Goal: Task Accomplishment & Management: Complete application form

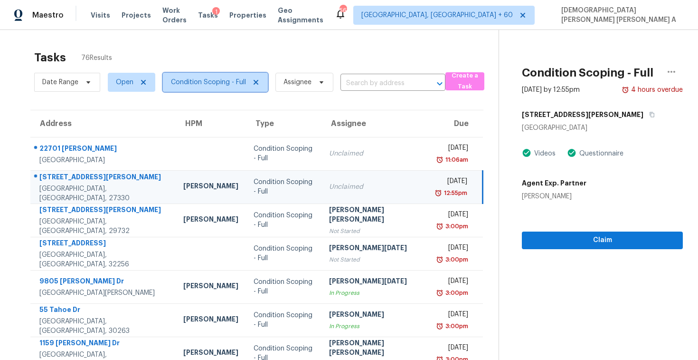
click at [201, 81] on span "Condition Scoping - Full" at bounding box center [208, 82] width 75 height 10
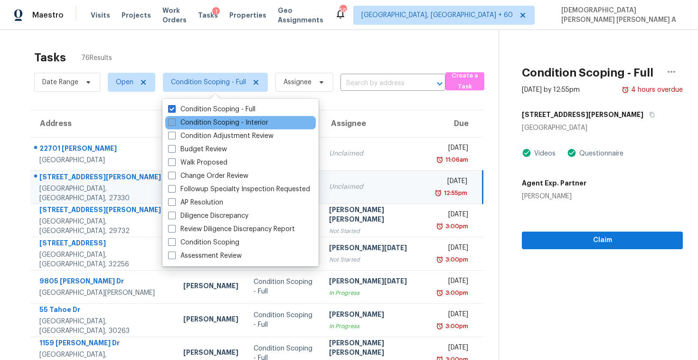
click at [200, 125] on label "Condition Scoping - Interior" at bounding box center [218, 123] width 100 height 10
click at [174, 124] on input "Condition Scoping - Interior" at bounding box center [171, 121] width 6 height 6
checkbox input "true"
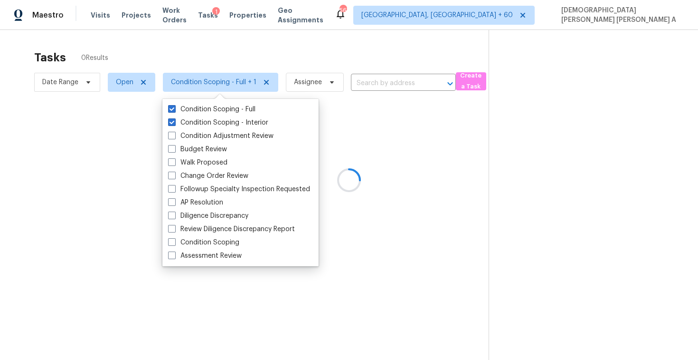
click at [206, 57] on div at bounding box center [349, 180] width 698 height 360
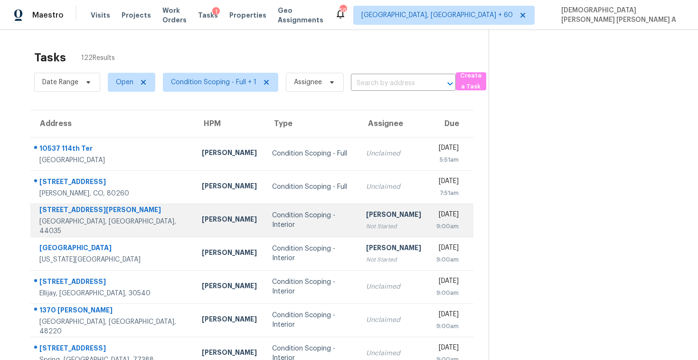
scroll to position [135, 0]
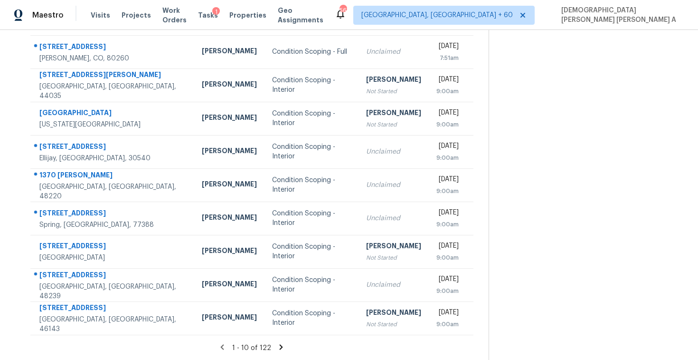
click at [277, 350] on icon at bounding box center [281, 346] width 9 height 9
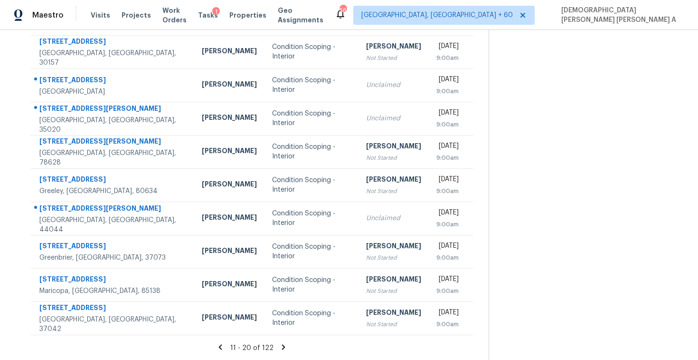
click at [285, 350] on icon at bounding box center [283, 346] width 9 height 9
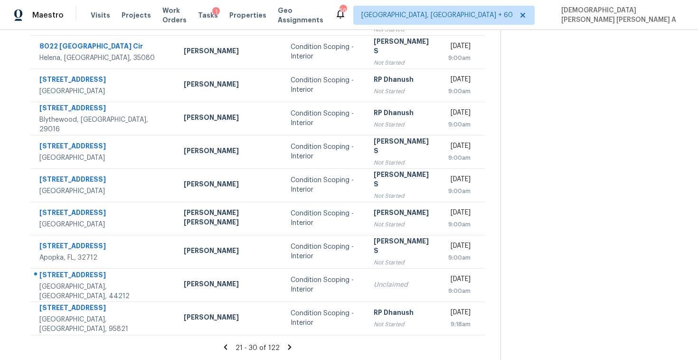
click at [281, 351] on div "21 - 30 of 122" at bounding box center [257, 347] width 485 height 10
click at [288, 347] on icon at bounding box center [289, 346] width 3 height 5
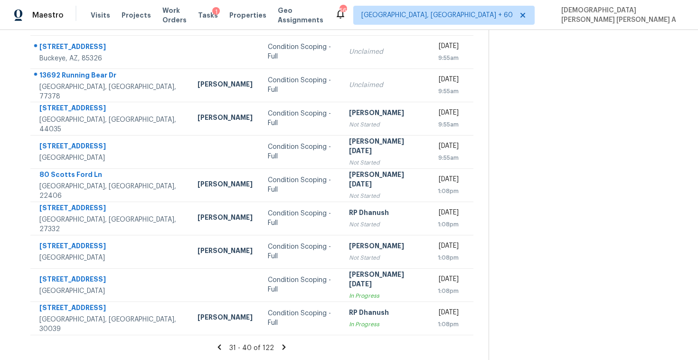
click at [284, 346] on icon at bounding box center [284, 346] width 3 height 5
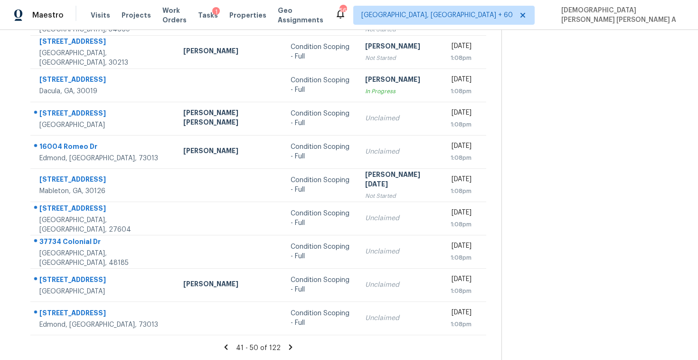
click at [286, 346] on icon at bounding box center [290, 346] width 9 height 9
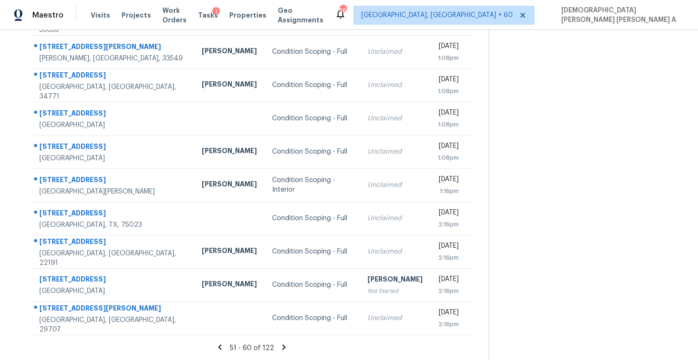
click at [282, 342] on icon at bounding box center [284, 346] width 9 height 9
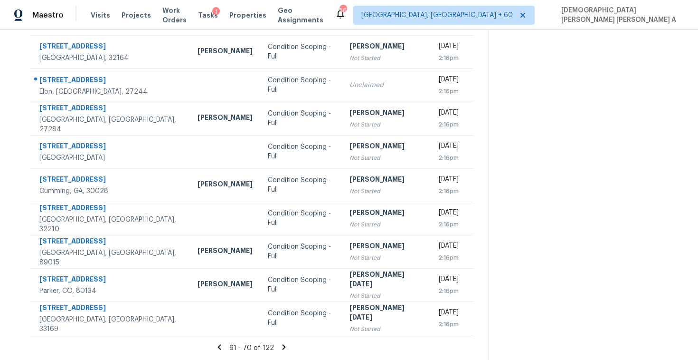
click at [281, 346] on icon at bounding box center [284, 346] width 9 height 9
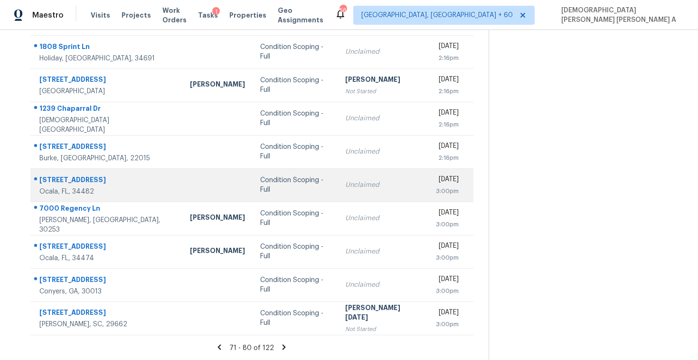
scroll to position [0, 0]
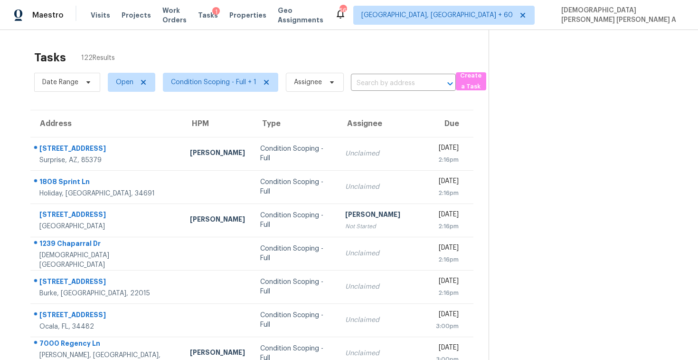
click at [203, 40] on div "Tasks 122 Results Date Range Open Condition Scoping - Full + 1 Assignee ​ Creat…" at bounding box center [349, 262] width 698 height 465
click at [197, 38] on div "Tasks 122 Results Date Range Open Condition Scoping - Full + 1 Assignee ​ Creat…" at bounding box center [349, 262] width 698 height 465
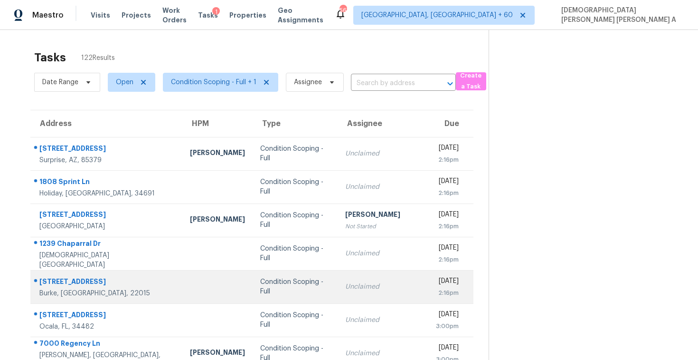
scroll to position [135, 0]
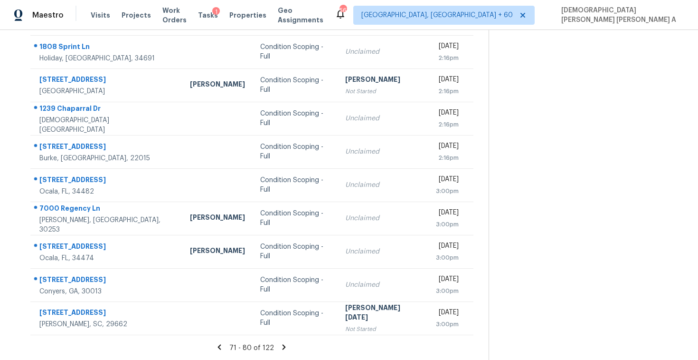
click at [283, 345] on icon at bounding box center [284, 346] width 3 height 5
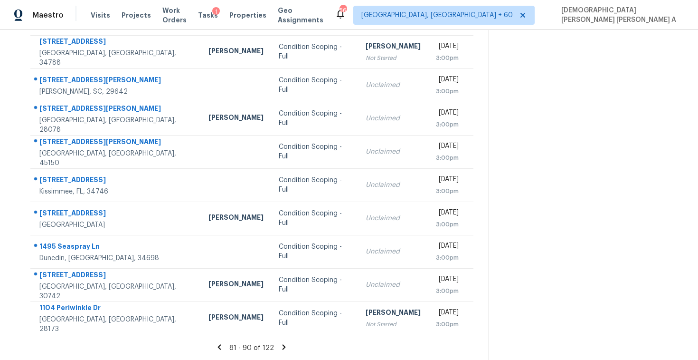
click at [283, 346] on icon at bounding box center [284, 346] width 3 height 5
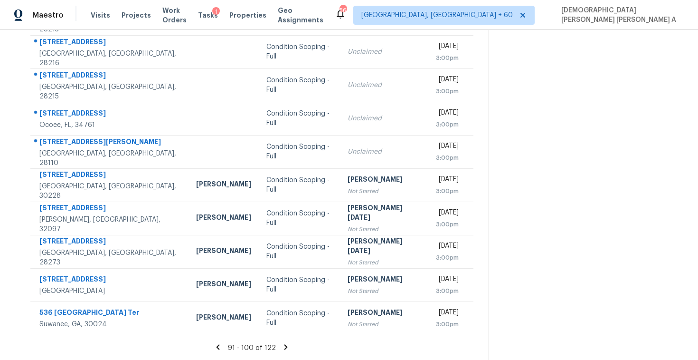
click at [217, 346] on icon at bounding box center [218, 346] width 9 height 9
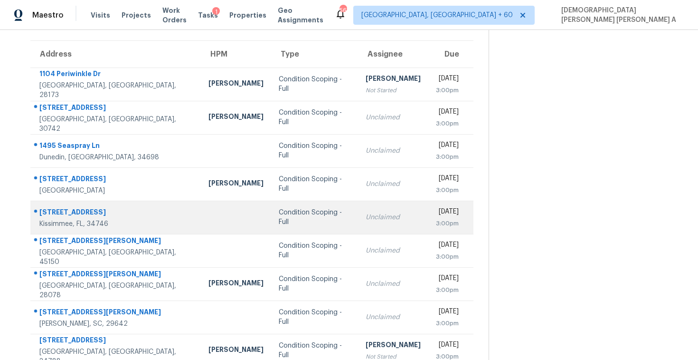
scroll to position [63, 0]
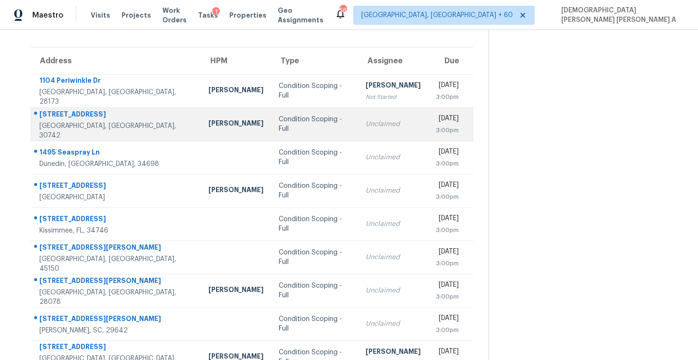
click at [279, 125] on div "Condition Scoping - Full" at bounding box center [315, 123] width 72 height 19
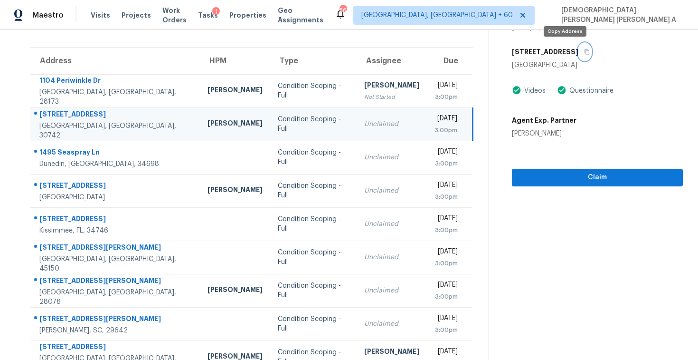
click at [579, 54] on button "button" at bounding box center [585, 51] width 13 height 17
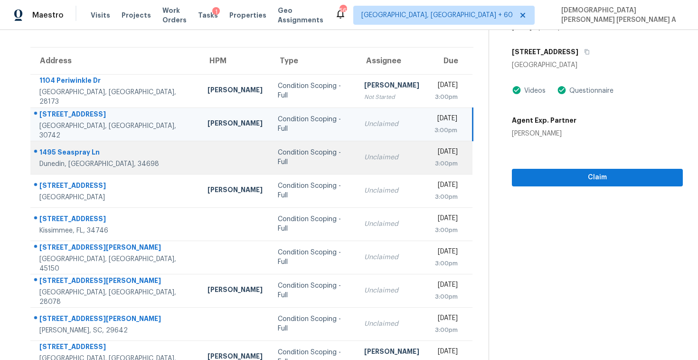
click at [303, 159] on div "Condition Scoping - Full" at bounding box center [313, 157] width 71 height 19
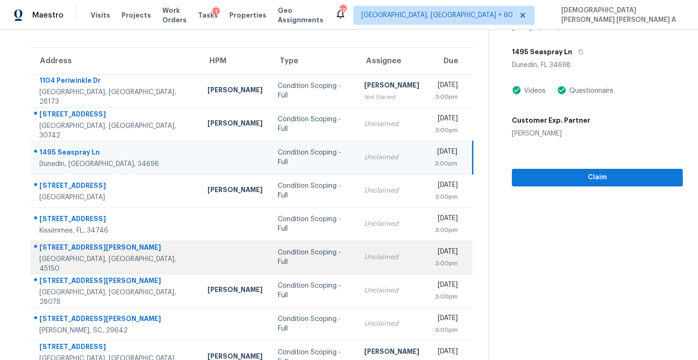
click at [305, 265] on td "Condition Scoping - Full" at bounding box center [313, 256] width 86 height 33
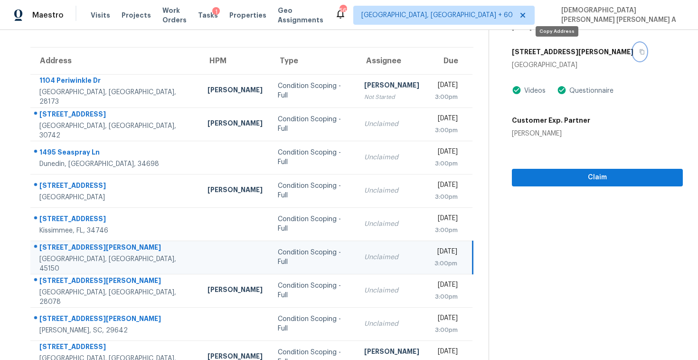
click at [634, 55] on button "button" at bounding box center [640, 51] width 13 height 17
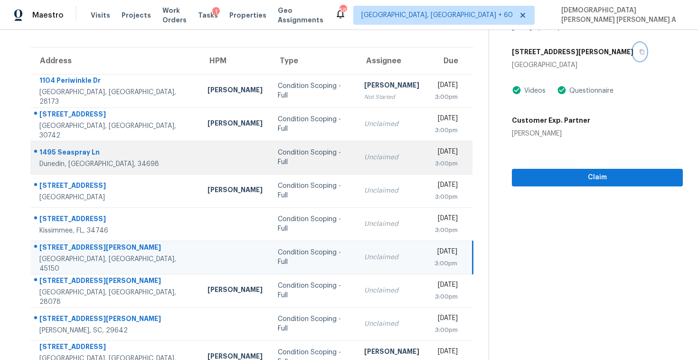
scroll to position [135, 0]
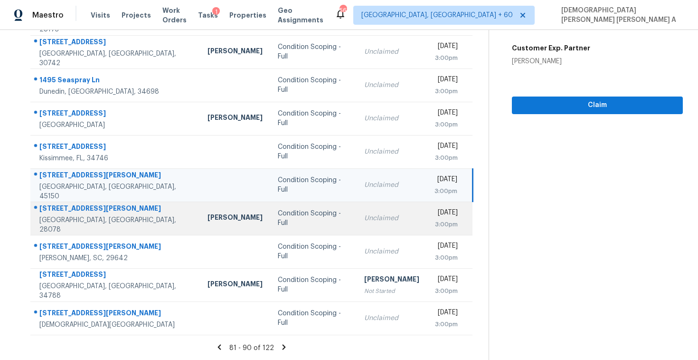
click at [276, 229] on td "Condition Scoping - Full" at bounding box center [313, 217] width 86 height 33
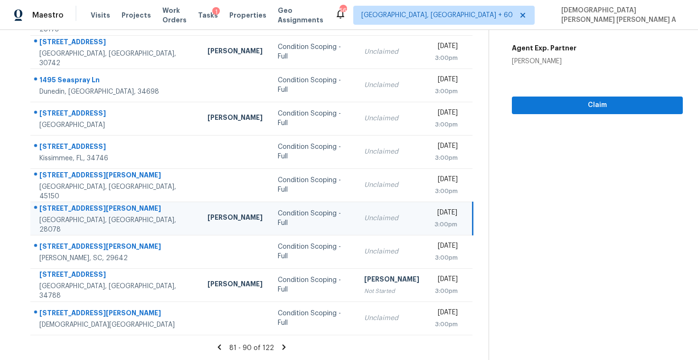
click at [221, 342] on icon at bounding box center [219, 346] width 9 height 9
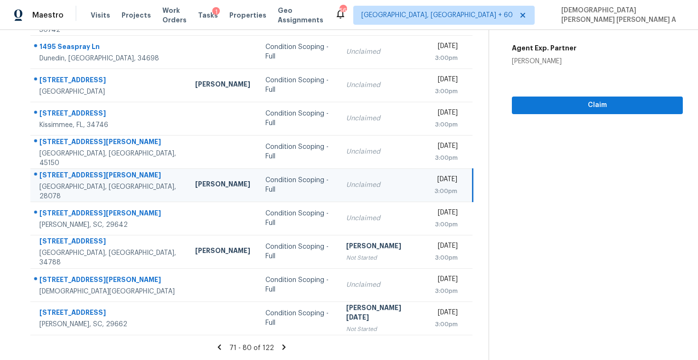
click at [227, 349] on div "71 - 80 of 122" at bounding box center [252, 347] width 474 height 10
click at [221, 348] on icon at bounding box center [219, 346] width 3 height 5
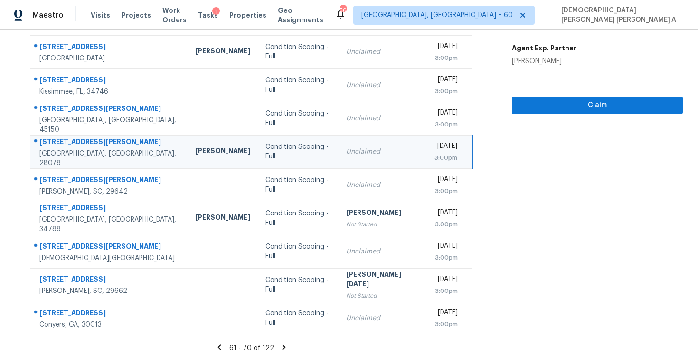
scroll to position [76, 0]
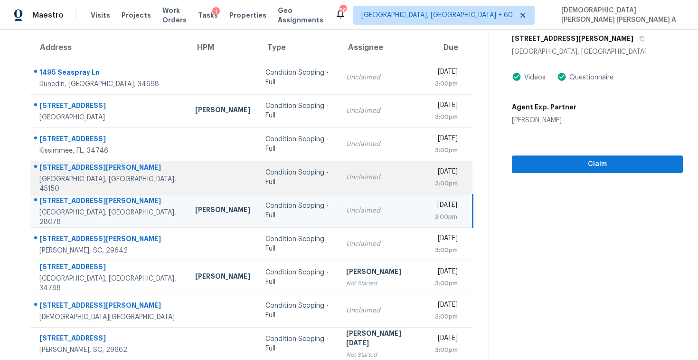
click at [281, 188] on td "Condition Scoping - Full" at bounding box center [298, 177] width 81 height 33
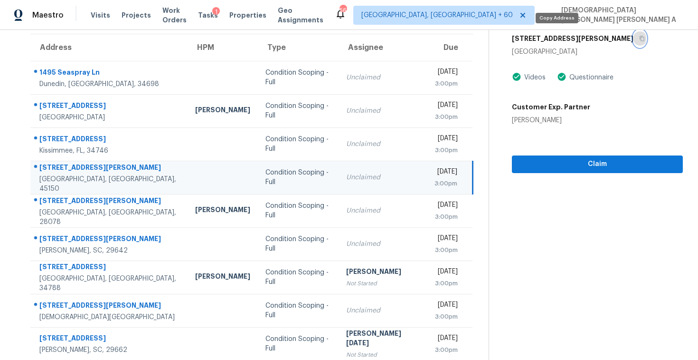
click at [634, 43] on button "button" at bounding box center [640, 38] width 13 height 17
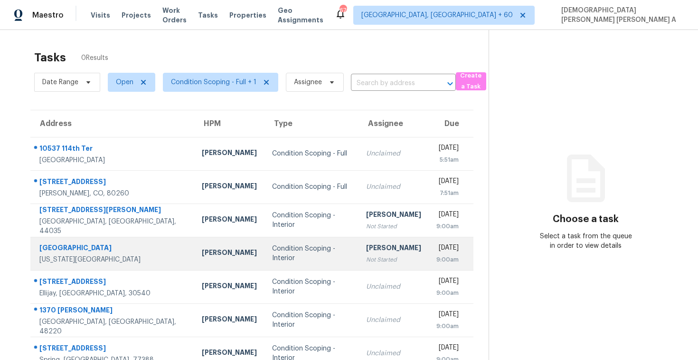
scroll to position [117, 0]
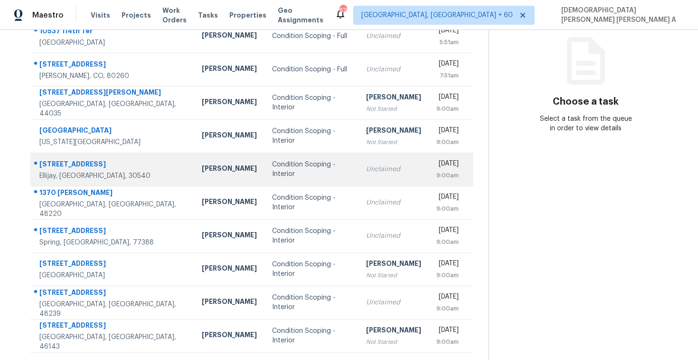
click at [366, 171] on div "Unclaimed" at bounding box center [393, 169] width 55 height 10
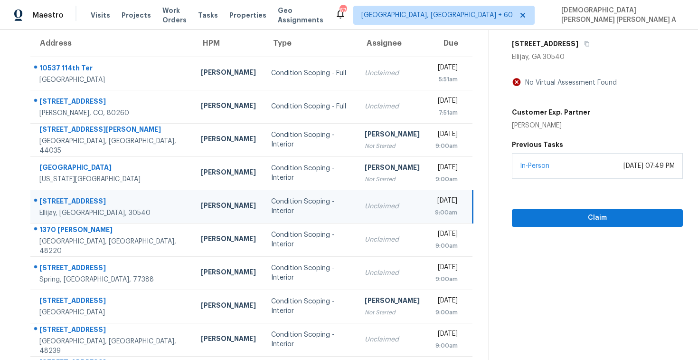
scroll to position [48, 0]
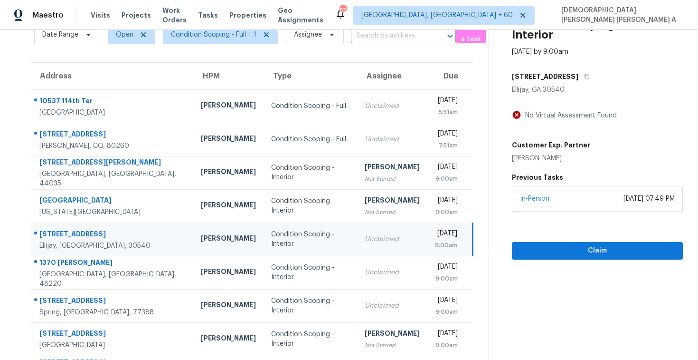
click at [585, 77] on div "[STREET_ADDRESS]" at bounding box center [597, 76] width 171 height 17
click at [584, 77] on icon "button" at bounding box center [587, 77] width 6 height 6
click at [371, 38] on input "text" at bounding box center [390, 36] width 78 height 15
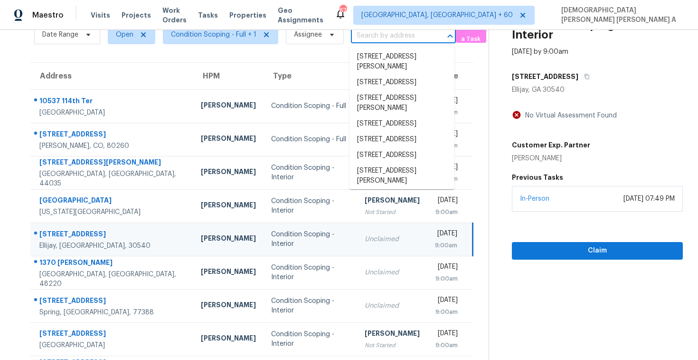
paste input "[STREET_ADDRESS]"
type input "[STREET_ADDRESS]"
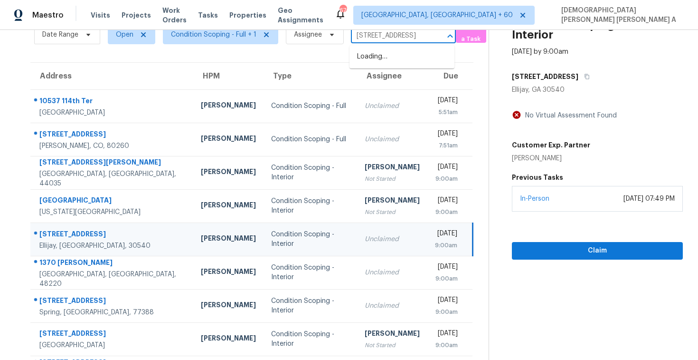
scroll to position [0, 42]
click at [392, 58] on li "[STREET_ADDRESS]" at bounding box center [402, 57] width 105 height 16
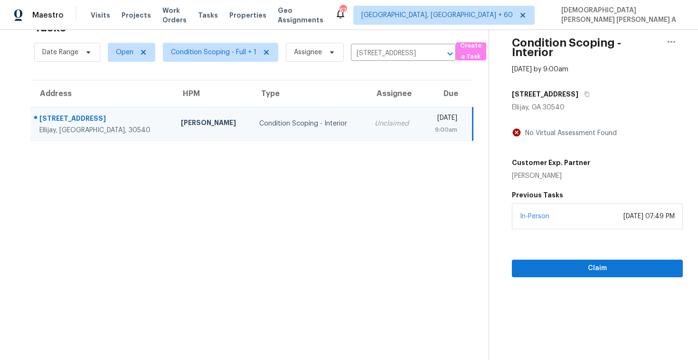
click at [367, 137] on td "Unclaimed" at bounding box center [394, 123] width 55 height 33
click at [561, 276] on button "Claim" at bounding box center [597, 268] width 171 height 18
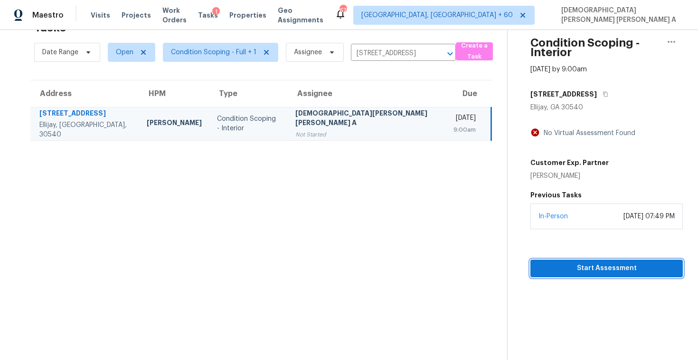
click at [589, 274] on span "Start Assessment" at bounding box center [606, 268] width 137 height 12
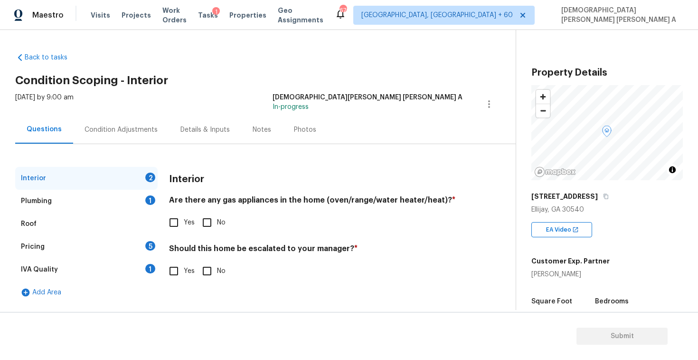
click at [272, 86] on div "Back to tasks Condition Scoping - Interior Tue, Sep 23 2025 by 9:00 am Mohamed …" at bounding box center [265, 175] width 501 height 261
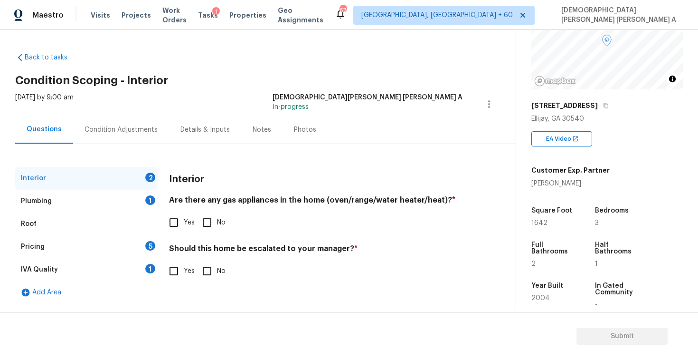
scroll to position [138, 0]
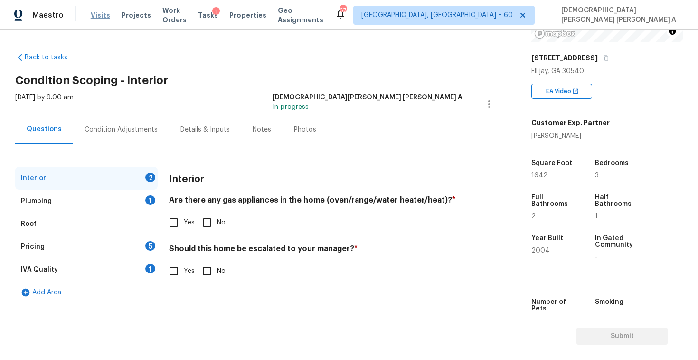
click at [99, 11] on span "Visits" at bounding box center [100, 15] width 19 height 10
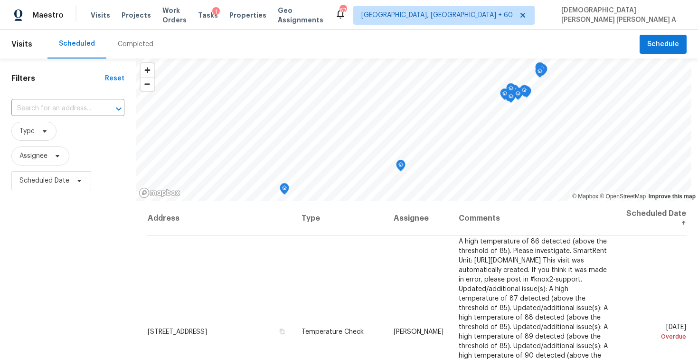
click at [124, 42] on div "Completed" at bounding box center [136, 44] width 36 height 10
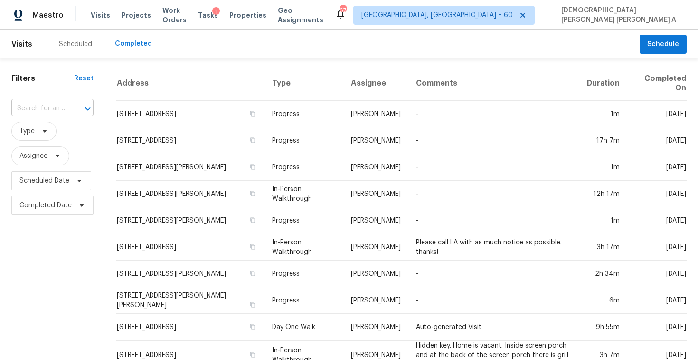
click at [38, 103] on input "text" at bounding box center [39, 108] width 56 height 15
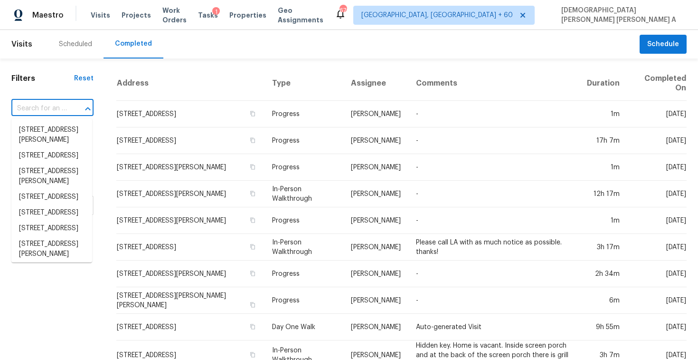
paste input "[STREET_ADDRESS]"
type input "[STREET_ADDRESS]"
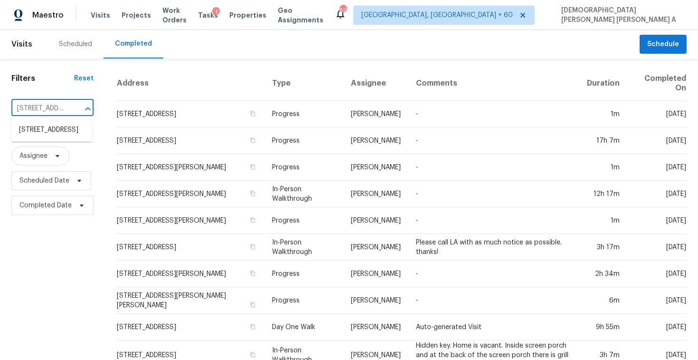
scroll to position [0, 66]
click at [66, 132] on li "[STREET_ADDRESS]" at bounding box center [51, 130] width 81 height 16
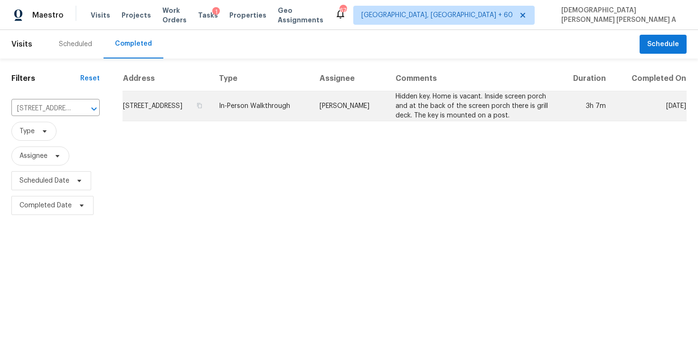
click at [313, 120] on td "In-Person Walkthrough" at bounding box center [261, 106] width 101 height 30
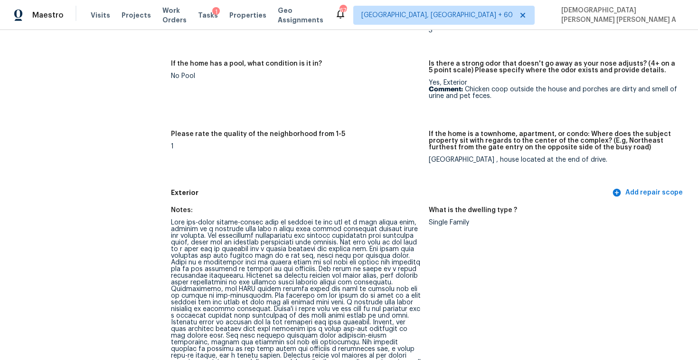
scroll to position [273, 0]
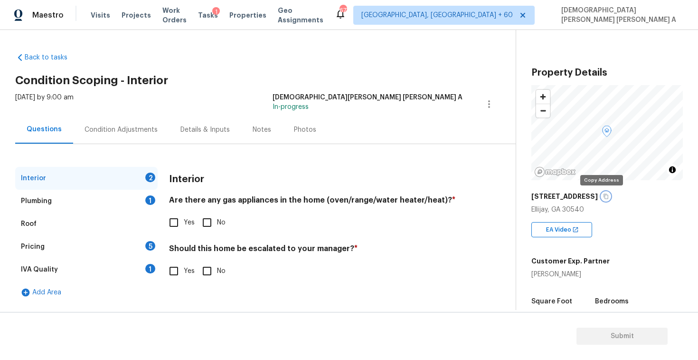
click at [603, 198] on icon "button" at bounding box center [606, 196] width 6 height 6
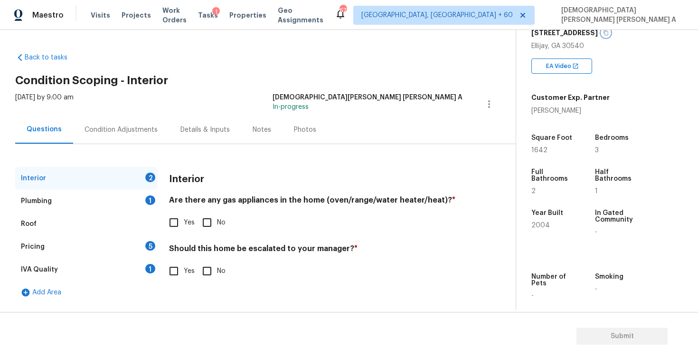
scroll to position [159, 0]
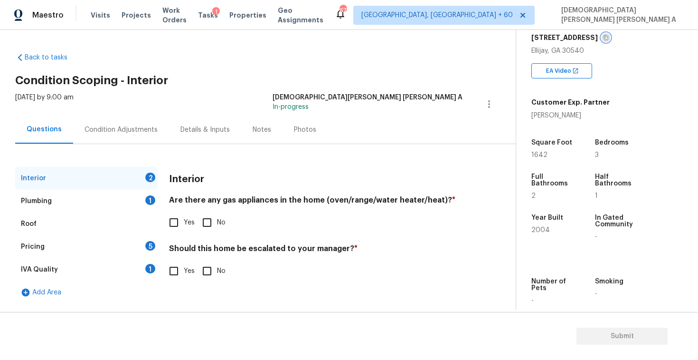
click at [603, 35] on icon "button" at bounding box center [606, 38] width 6 height 6
click at [215, 14] on span "Tasks" at bounding box center [208, 15] width 20 height 7
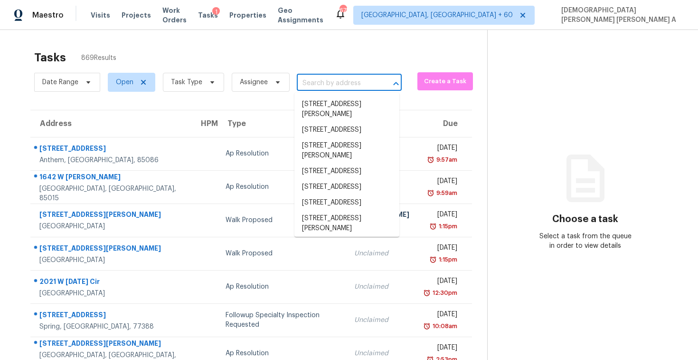
click at [309, 87] on input "text" at bounding box center [336, 83] width 78 height 15
paste input "[STREET_ADDRESS]"
type input "[STREET_ADDRESS]"
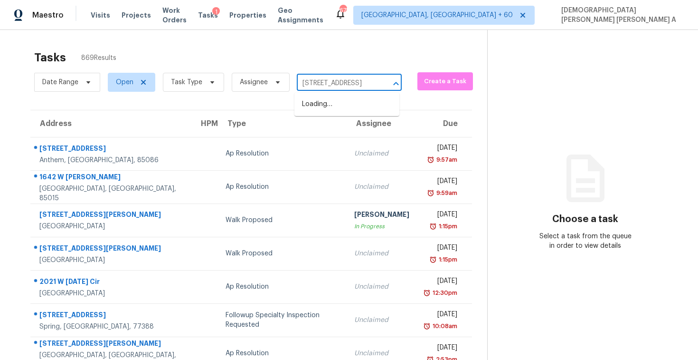
scroll to position [0, 42]
click at [323, 108] on li "[STREET_ADDRESS]" at bounding box center [347, 104] width 105 height 16
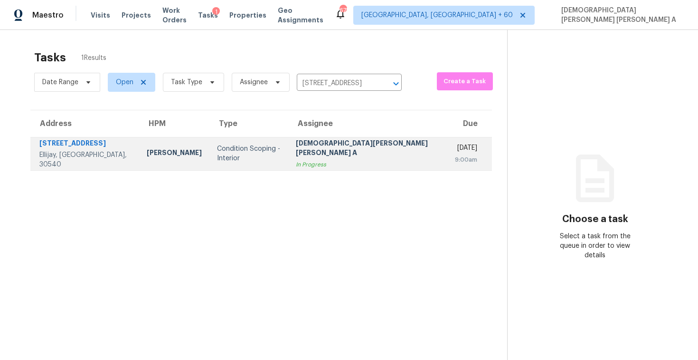
click at [311, 160] on div "In Progress" at bounding box center [368, 165] width 144 height 10
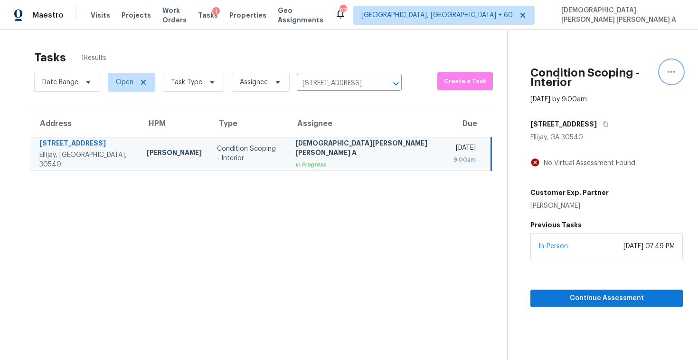
click at [666, 72] on icon "button" at bounding box center [671, 71] width 11 height 11
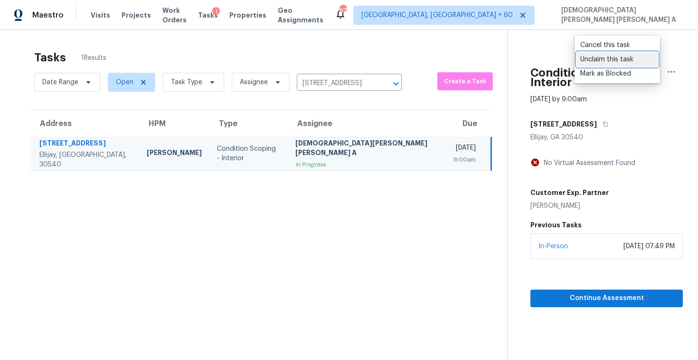
click at [597, 57] on div "Unclaim this task" at bounding box center [617, 60] width 74 height 10
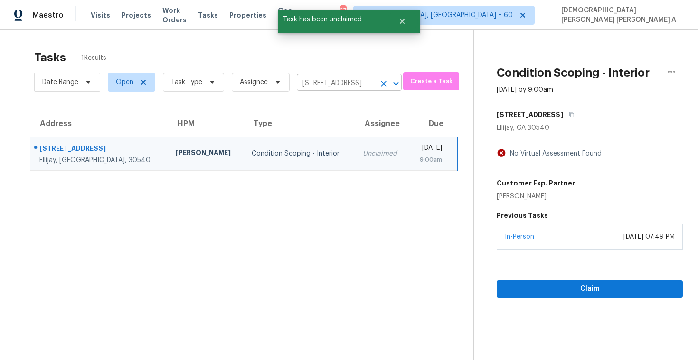
click at [380, 84] on icon "Clear" at bounding box center [384, 84] width 10 height 10
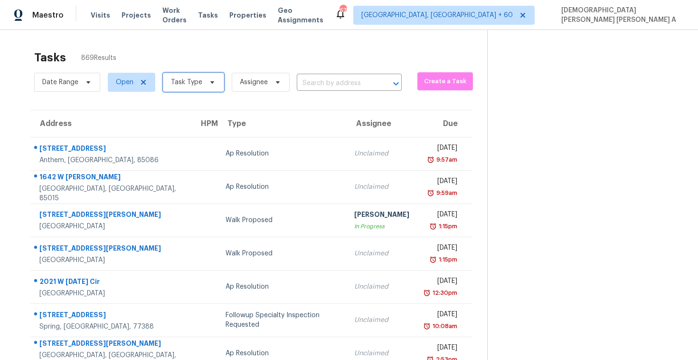
click at [213, 79] on icon at bounding box center [213, 82] width 8 height 8
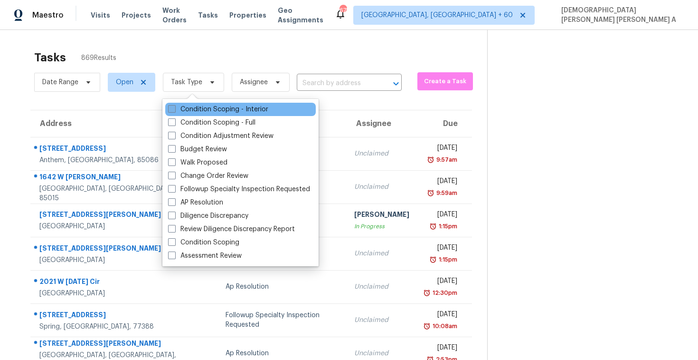
click at [177, 110] on label "Condition Scoping - Interior" at bounding box center [218, 110] width 100 height 10
click at [174, 110] on input "Condition Scoping - Interior" at bounding box center [171, 108] width 6 height 6
checkbox input "true"
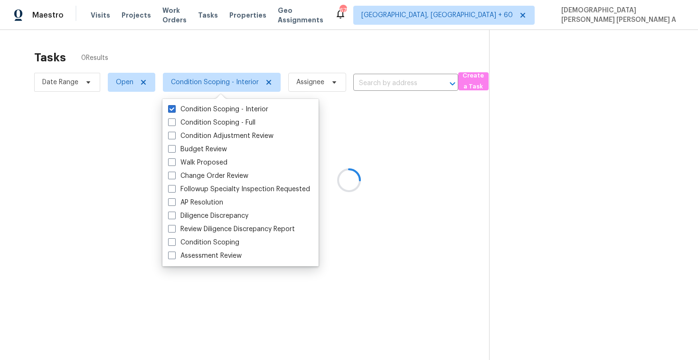
click at [211, 49] on div at bounding box center [349, 180] width 698 height 360
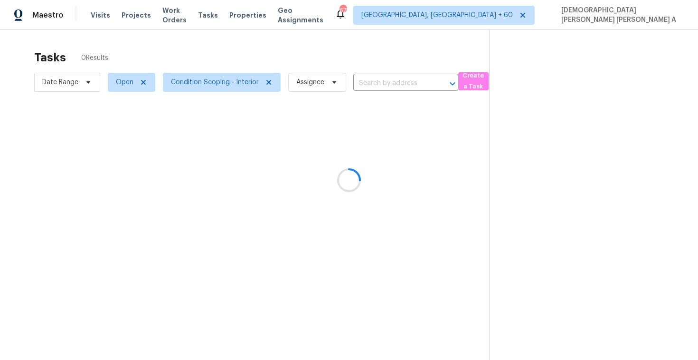
click at [269, 83] on div at bounding box center [349, 180] width 698 height 360
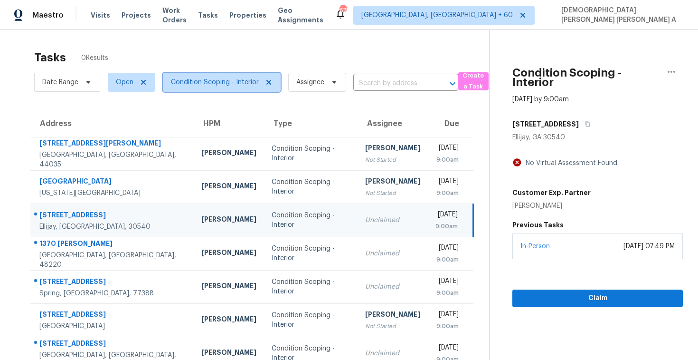
click at [222, 84] on span "Condition Scoping - Interior" at bounding box center [215, 82] width 88 height 10
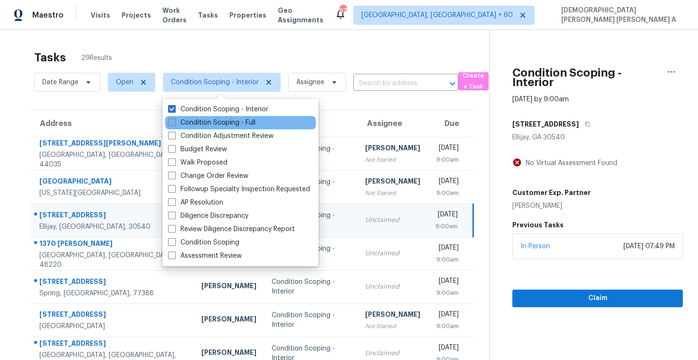
click at [207, 123] on label "Condition Scoping - Full" at bounding box center [211, 123] width 87 height 10
click at [174, 123] on input "Condition Scoping - Full" at bounding box center [171, 121] width 6 height 6
checkbox input "true"
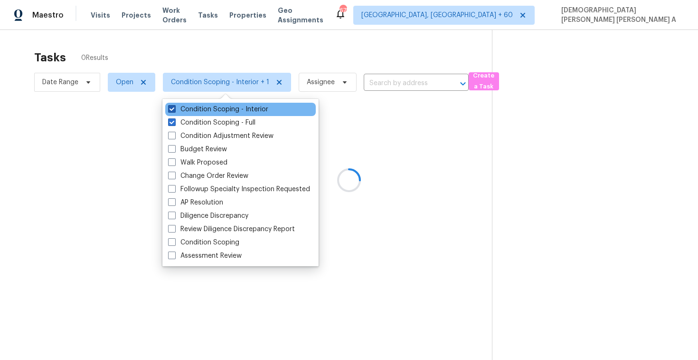
click at [206, 111] on label "Condition Scoping - Interior" at bounding box center [218, 110] width 100 height 10
click at [174, 111] on input "Condition Scoping - Interior" at bounding box center [171, 108] width 6 height 6
checkbox input "false"
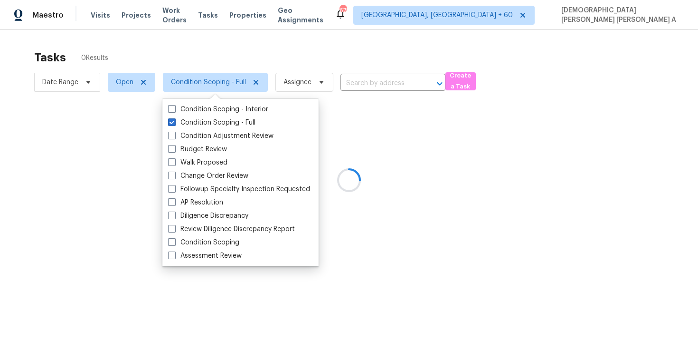
click at [227, 56] on div at bounding box center [349, 180] width 698 height 360
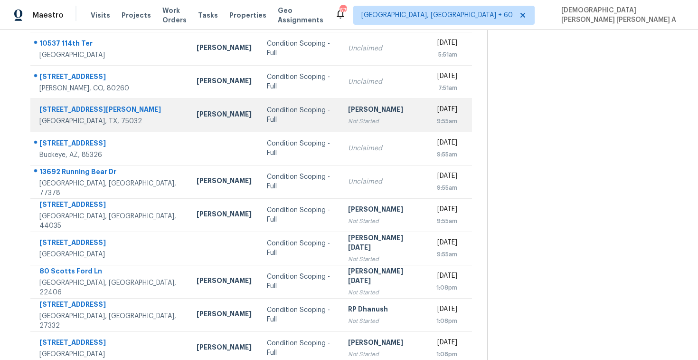
scroll to position [135, 0]
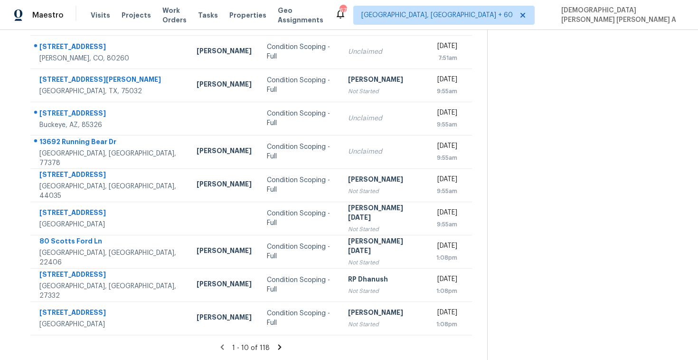
click at [276, 347] on icon at bounding box center [280, 346] width 9 height 9
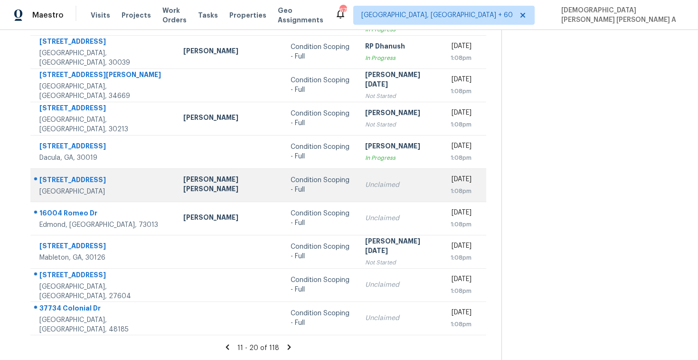
click at [283, 198] on td "Condition Scoping - Full" at bounding box center [320, 184] width 75 height 33
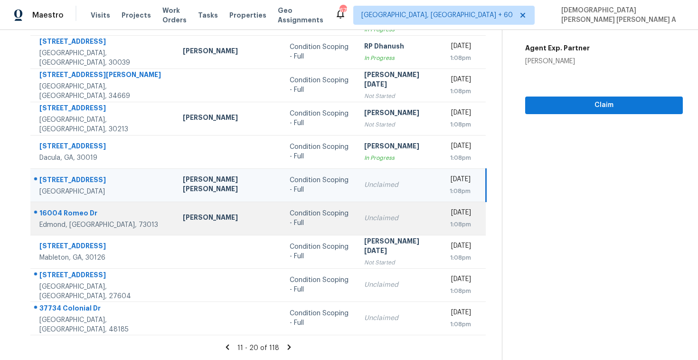
click at [282, 231] on td "Condition Scoping - Full" at bounding box center [319, 217] width 75 height 33
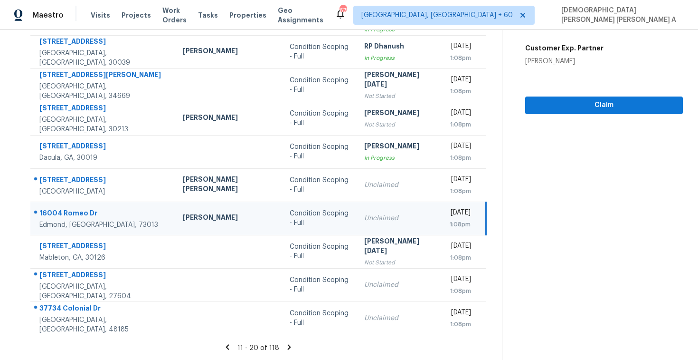
scroll to position [40, 0]
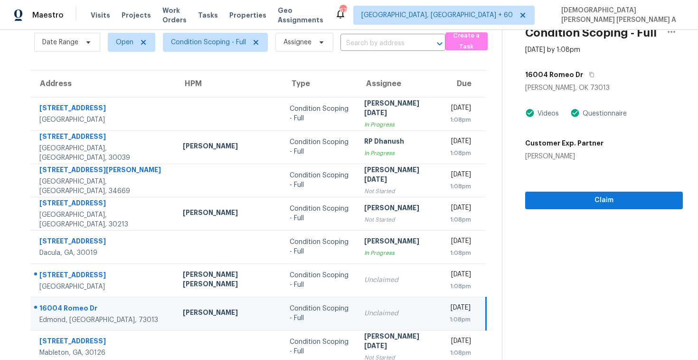
click at [578, 74] on div "16004 Romeo Dr" at bounding box center [604, 74] width 158 height 17
click at [589, 74] on icon "button" at bounding box center [591, 74] width 5 height 5
click at [589, 75] on icon "button" at bounding box center [592, 75] width 6 height 6
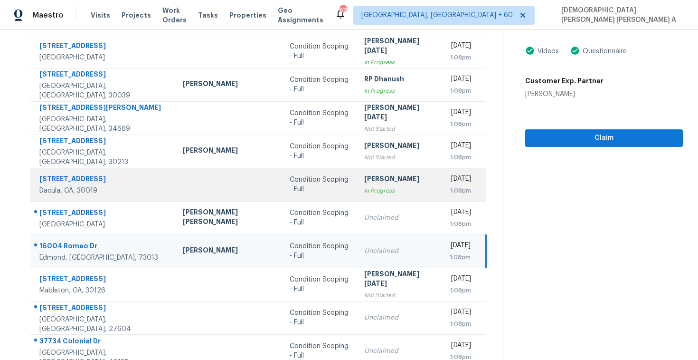
scroll to position [135, 0]
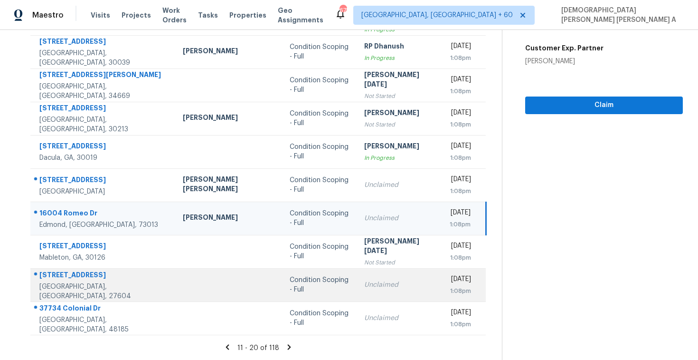
click at [364, 280] on div "Unclaimed" at bounding box center [399, 285] width 70 height 10
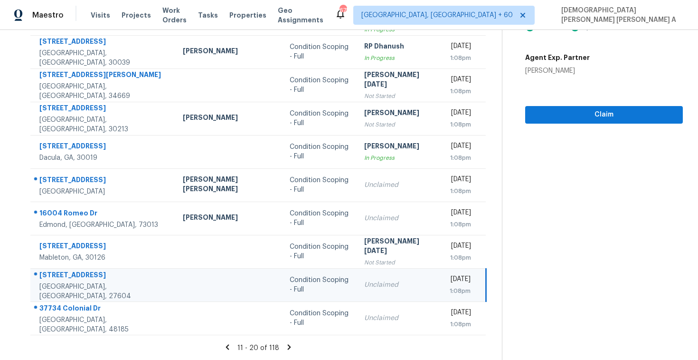
scroll to position [0, 0]
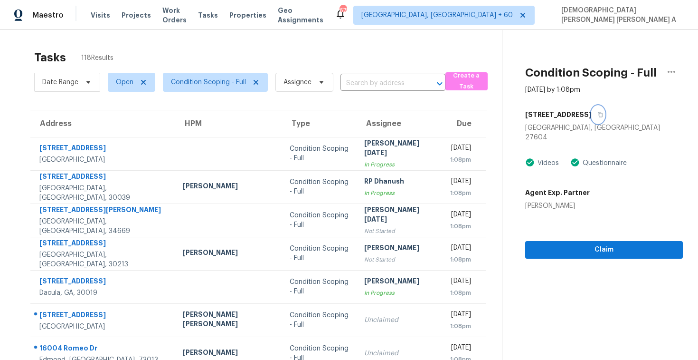
click at [598, 116] on icon "button" at bounding box center [601, 115] width 6 height 6
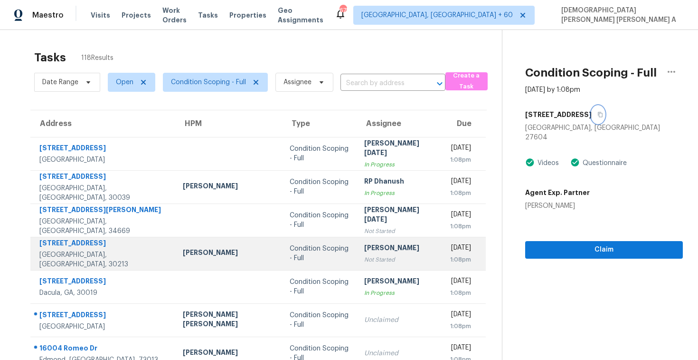
scroll to position [135, 0]
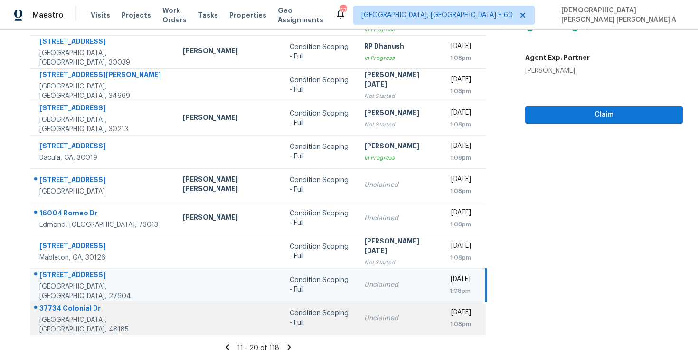
click at [290, 319] on div "Condition Scoping - Full" at bounding box center [319, 317] width 59 height 19
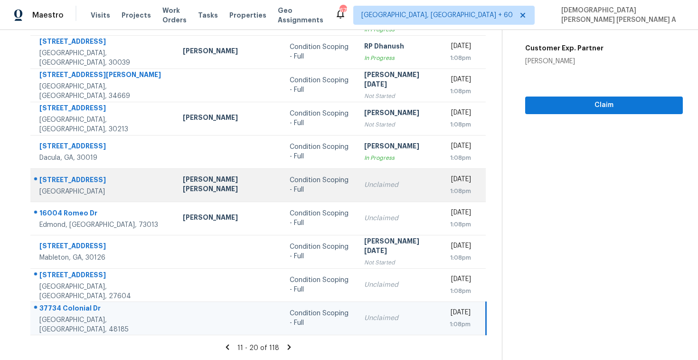
scroll to position [0, 0]
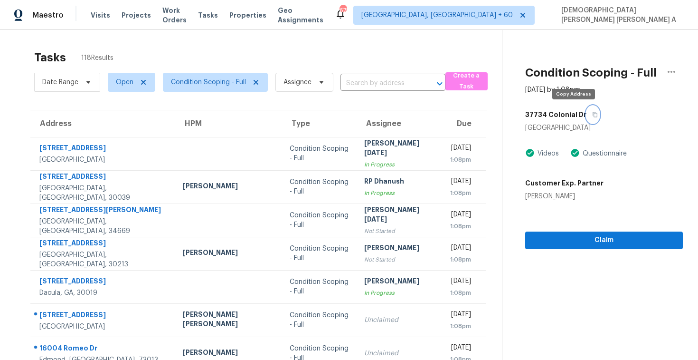
click at [592, 112] on icon "button" at bounding box center [595, 115] width 6 height 6
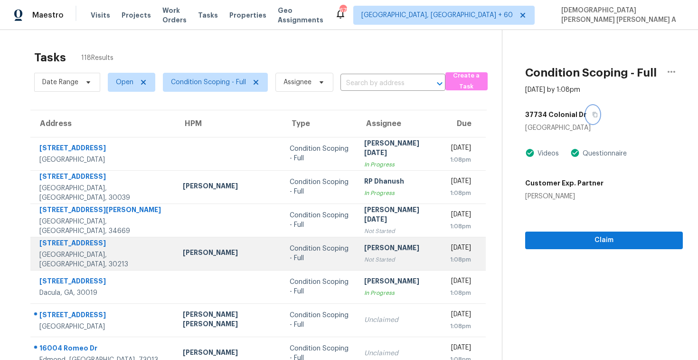
scroll to position [135, 0]
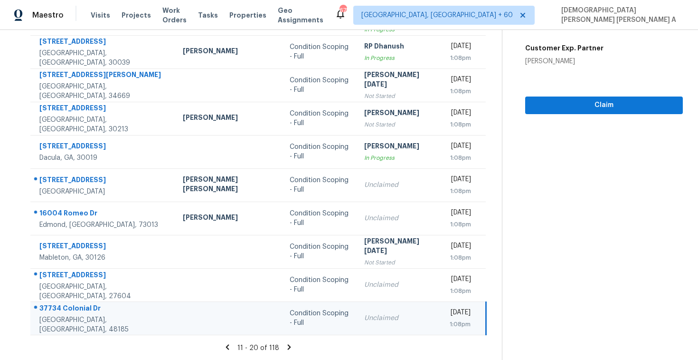
click at [288, 346] on icon at bounding box center [289, 346] width 3 height 5
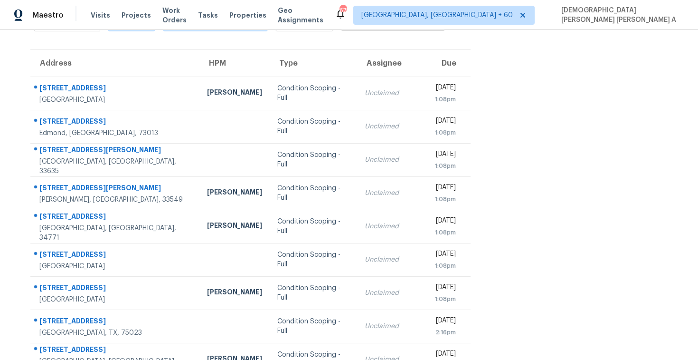
scroll to position [29, 0]
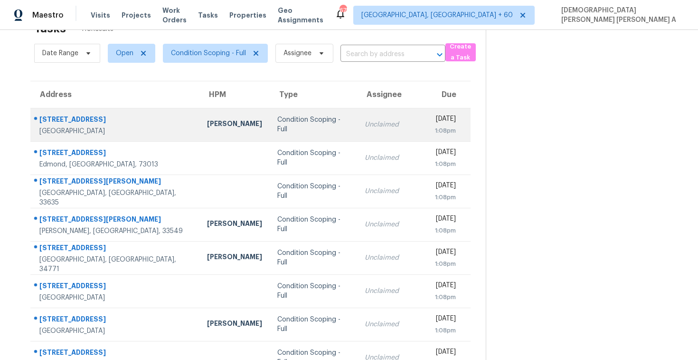
click at [311, 129] on div "Condition Scoping - Full" at bounding box center [313, 124] width 72 height 19
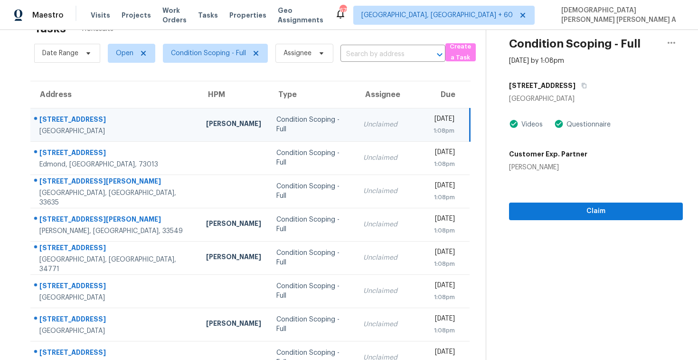
scroll to position [29, 0]
click at [582, 88] on icon "button" at bounding box center [584, 86] width 5 height 5
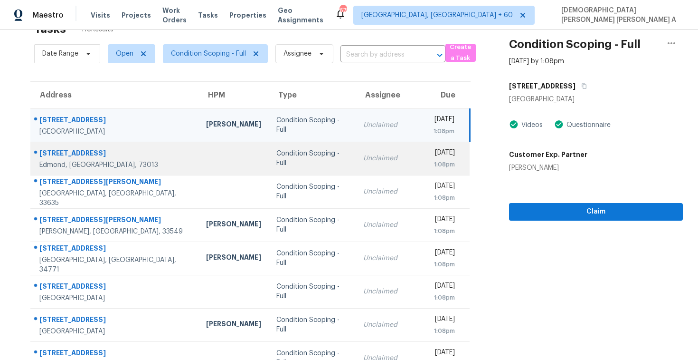
click at [276, 156] on div "Condition Scoping - Full" at bounding box center [312, 158] width 72 height 19
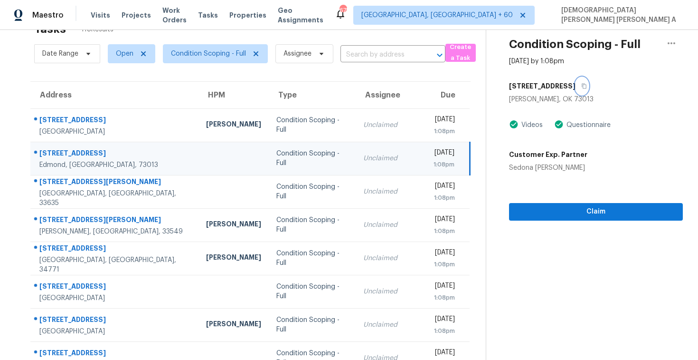
click at [581, 84] on icon "button" at bounding box center [584, 86] width 6 height 6
click at [579, 207] on span "Claim" at bounding box center [596, 212] width 159 height 12
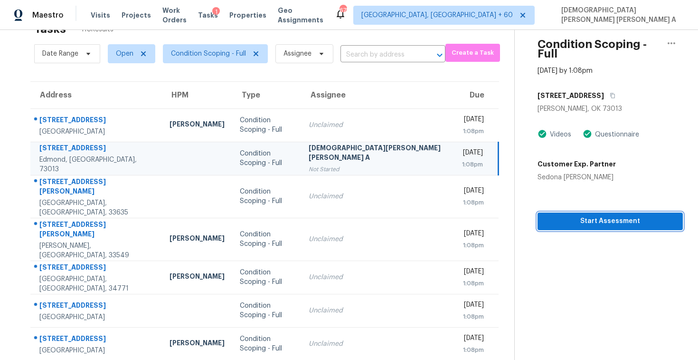
click at [567, 215] on span "Start Assessment" at bounding box center [610, 221] width 130 height 12
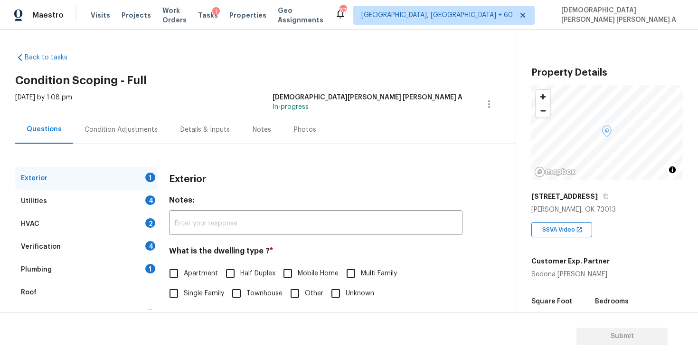
click at [282, 75] on div "Back to tasks Condition Scoping - Full [DATE] by 1:08 pm [PERSON_NAME] [PERSON_…" at bounding box center [265, 226] width 501 height 362
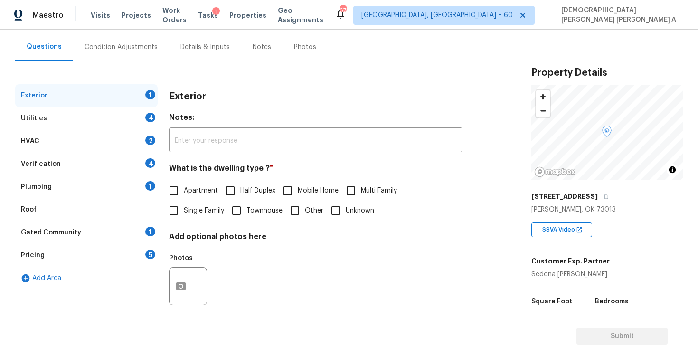
scroll to position [212, 0]
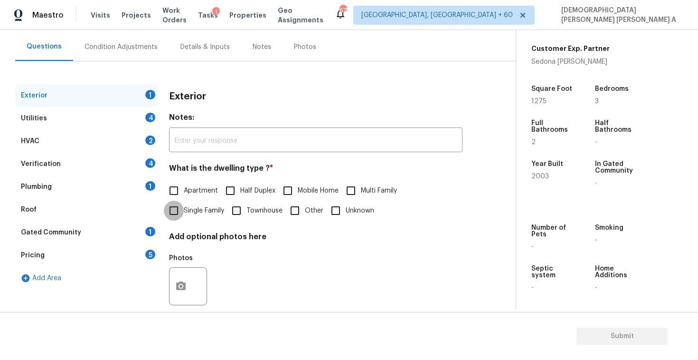
click at [171, 216] on input "Single Family" at bounding box center [174, 210] width 20 height 20
checkbox input "true"
click at [95, 121] on div "Utilities 4" at bounding box center [86, 118] width 143 height 23
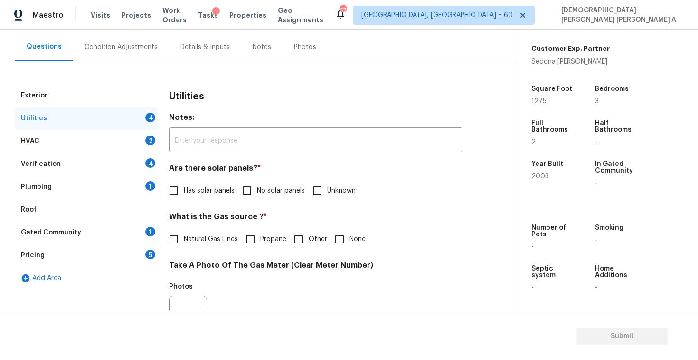
click at [245, 196] on input "No solar panels" at bounding box center [247, 191] width 20 height 20
checkbox input "true"
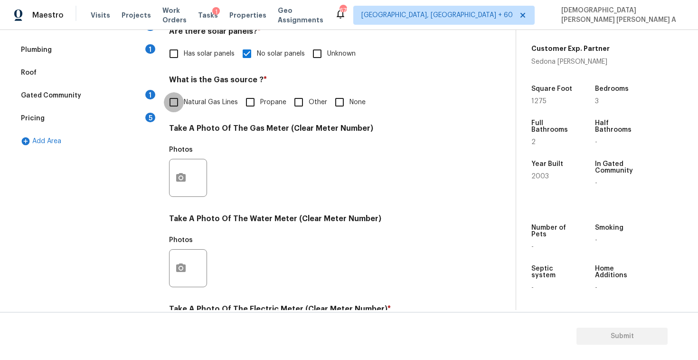
click at [177, 103] on input "Natural Gas Lines" at bounding box center [174, 102] width 20 height 20
checkbox input "true"
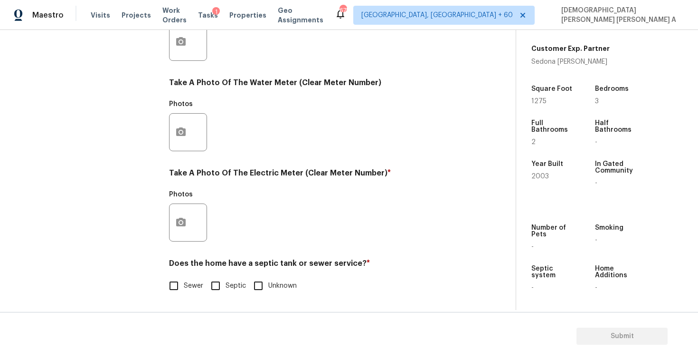
click at [162, 286] on div "Exterior Utilities 2 HVAC 2 Verification 4 Plumbing 1 Roof Gated Community 1 Pr…" at bounding box center [254, 58] width 478 height 495
click at [171, 286] on input "Sewer" at bounding box center [174, 286] width 20 height 20
checkbox input "true"
click at [178, 226] on icon "button" at bounding box center [181, 222] width 10 height 9
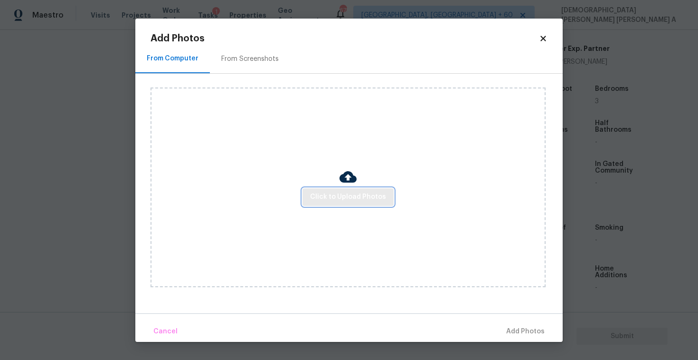
click at [356, 196] on span "Click to Upload Photos" at bounding box center [348, 197] width 76 height 12
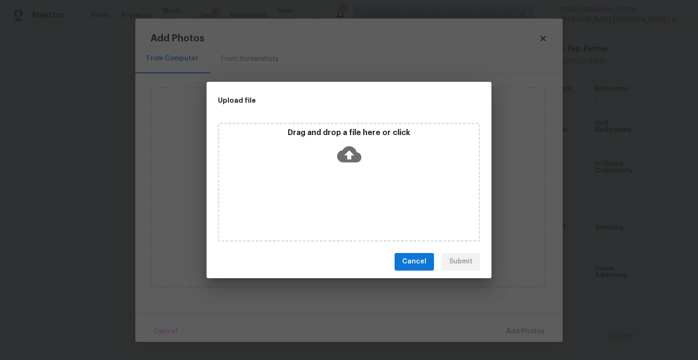
click at [354, 155] on icon at bounding box center [349, 154] width 24 height 16
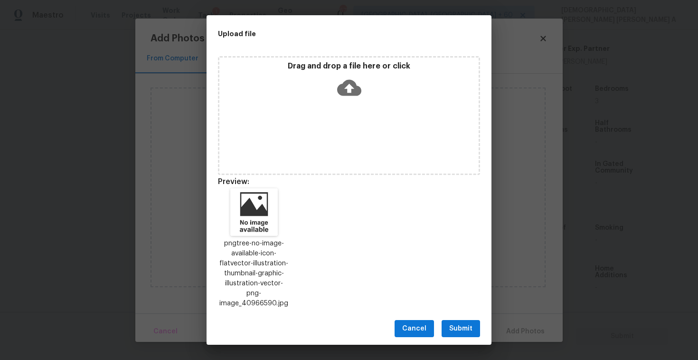
click at [461, 323] on span "Submit" at bounding box center [460, 329] width 23 height 12
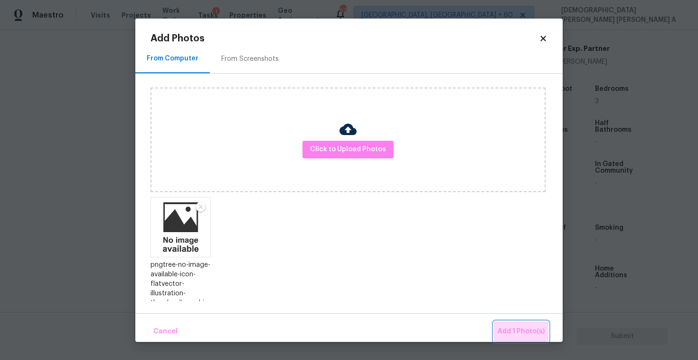
click at [519, 324] on button "Add 1 Photo(s)" at bounding box center [521, 331] width 55 height 20
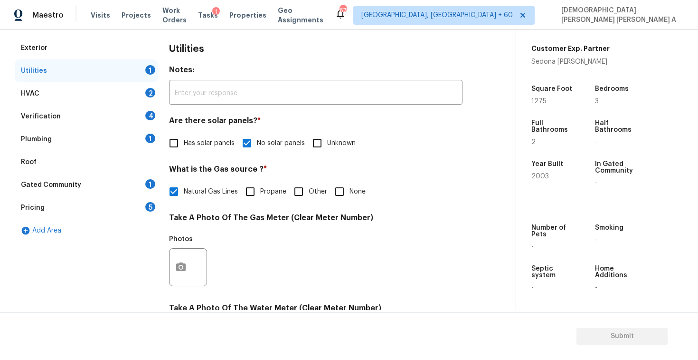
scroll to position [57, 0]
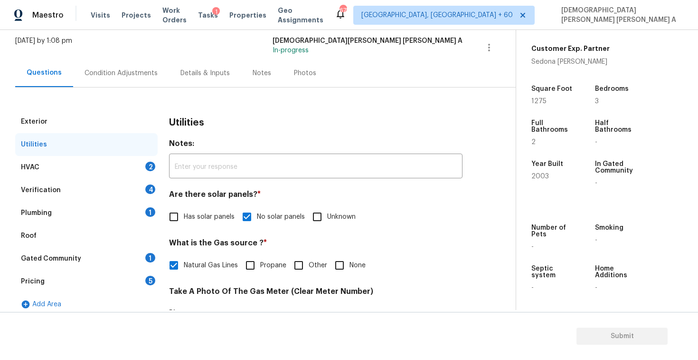
click at [124, 160] on div "HVAC 2" at bounding box center [86, 167] width 143 height 23
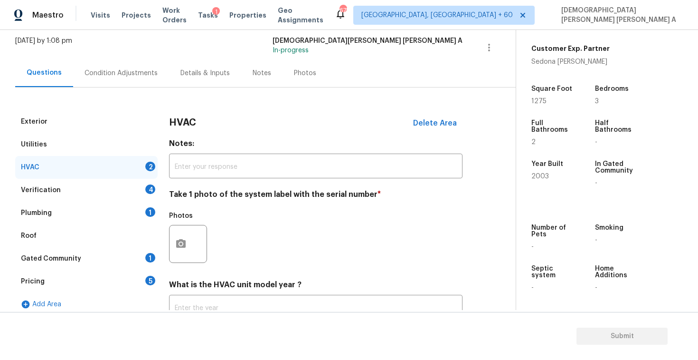
scroll to position [129, 0]
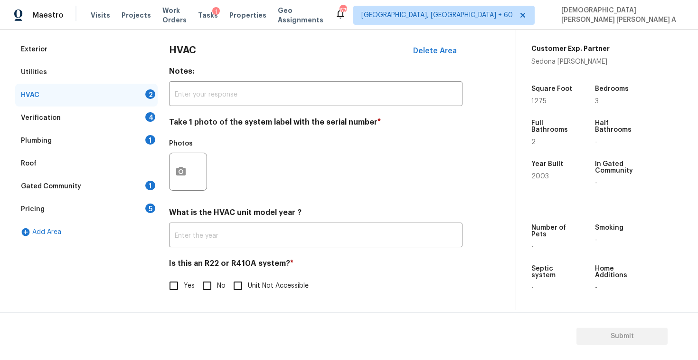
click at [207, 283] on input "No" at bounding box center [207, 286] width 20 height 20
checkbox input "true"
click at [182, 170] on icon "button" at bounding box center [180, 171] width 11 height 11
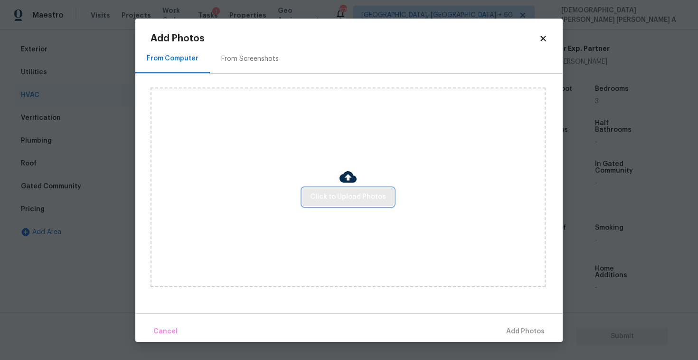
click at [364, 199] on span "Click to Upload Photos" at bounding box center [348, 197] width 76 height 12
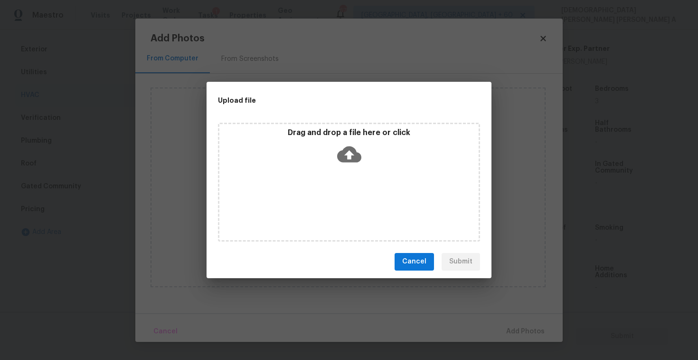
click at [336, 139] on div "Drag and drop a file here or click" at bounding box center [348, 148] width 259 height 41
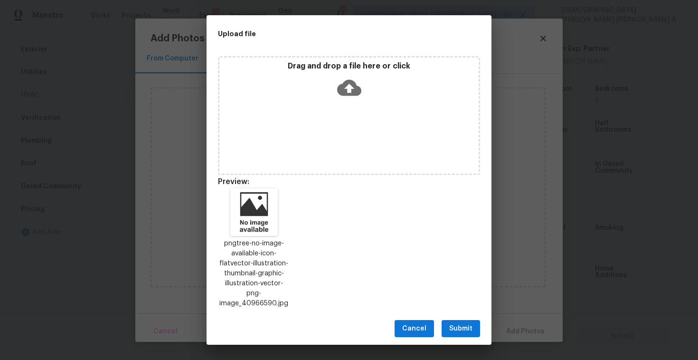
click at [468, 331] on button "Submit" at bounding box center [461, 329] width 38 height 18
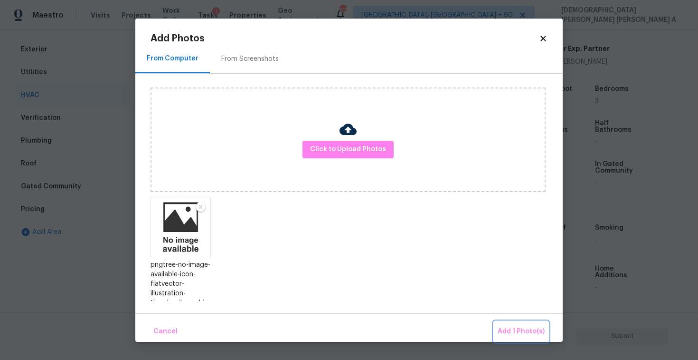
click at [518, 327] on span "Add 1 Photo(s)" at bounding box center [521, 331] width 47 height 12
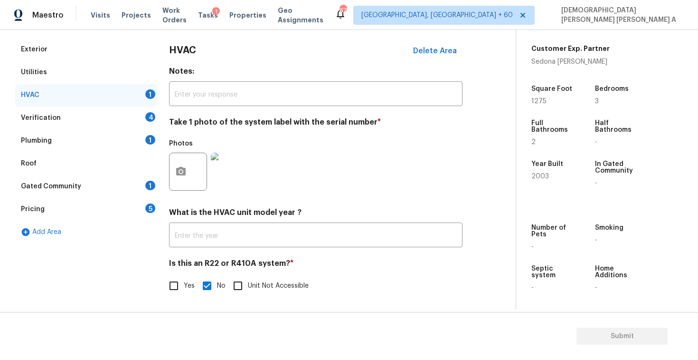
click at [89, 117] on div "Verification 4" at bounding box center [86, 117] width 143 height 23
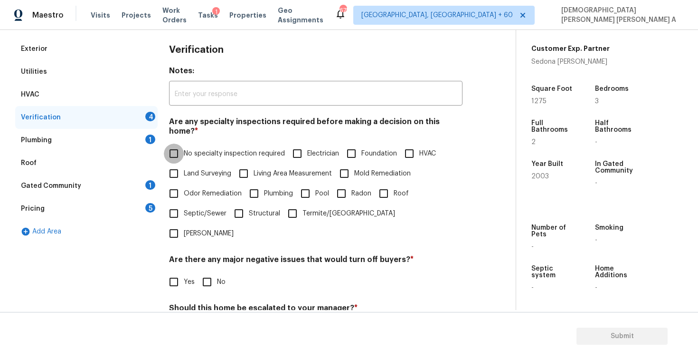
click at [169, 147] on input "No specialty inspection required" at bounding box center [174, 153] width 20 height 20
checkbox input "true"
click at [214, 272] on input "No" at bounding box center [207, 282] width 20 height 20
checkbox input "true"
click at [213, 321] on input "No" at bounding box center [207, 331] width 20 height 20
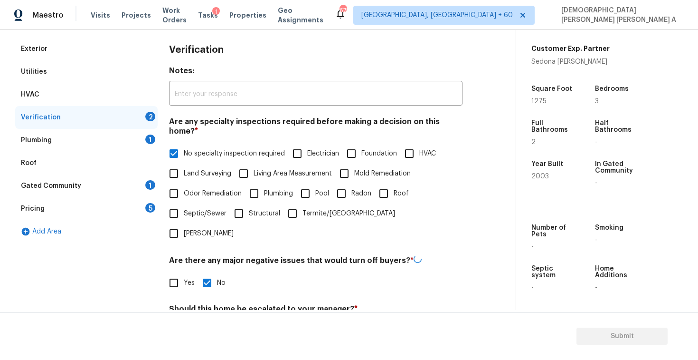
checkbox input "true"
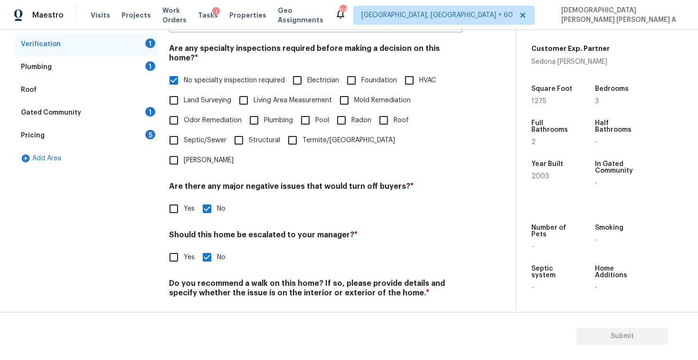
click at [204, 305] on input "No" at bounding box center [207, 315] width 20 height 20
checkbox input "true"
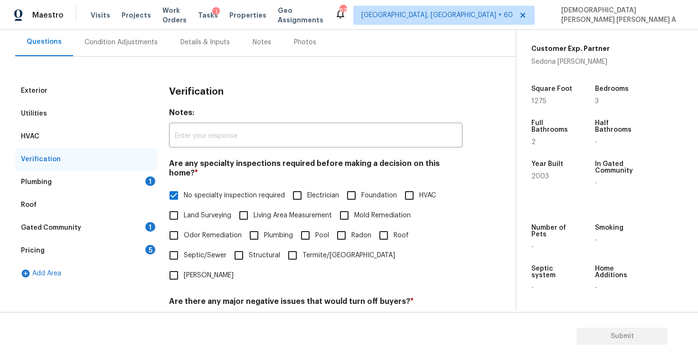
click at [134, 181] on div "Plumbing 1" at bounding box center [86, 182] width 143 height 23
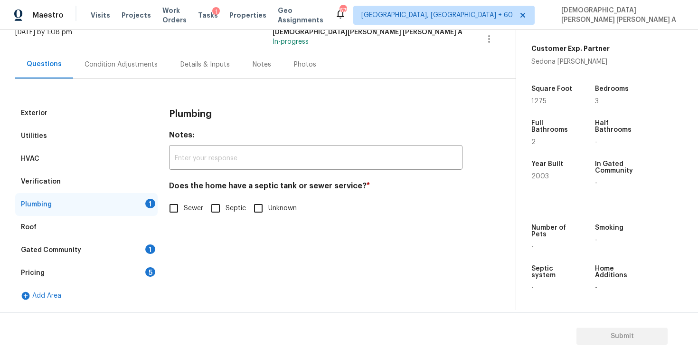
click at [181, 209] on input "Sewer" at bounding box center [174, 208] width 20 height 20
checkbox input "true"
click at [129, 247] on div "Gated Community 1" at bounding box center [86, 249] width 143 height 23
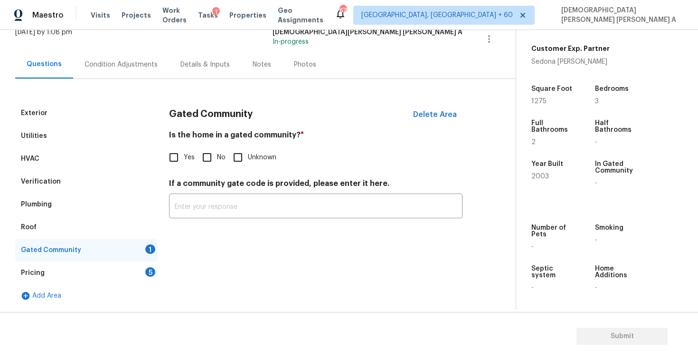
click at [209, 163] on input "No" at bounding box center [207, 157] width 20 height 20
checkbox input "true"
click at [122, 277] on div "Pricing 5" at bounding box center [86, 272] width 143 height 23
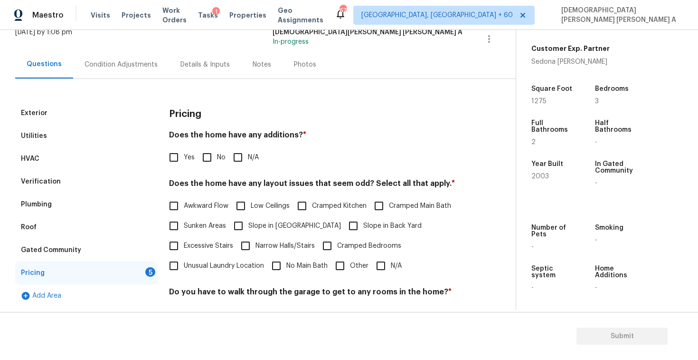
click at [213, 157] on input "No" at bounding box center [207, 157] width 20 height 20
checkbox input "true"
click at [383, 269] on input "N/A" at bounding box center [381, 266] width 20 height 20
checkbox input "true"
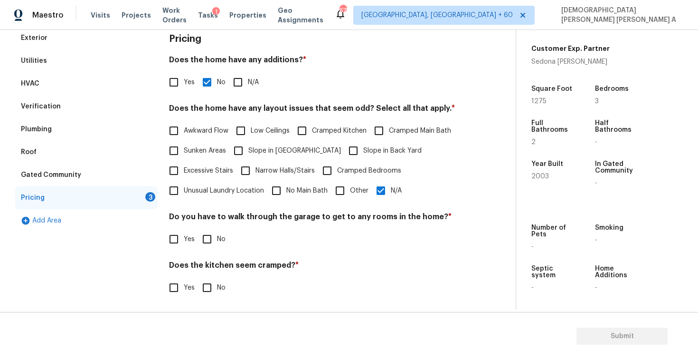
scroll to position [158, 0]
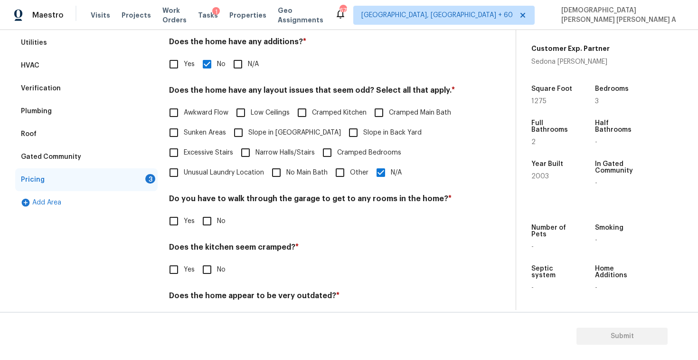
click at [210, 219] on input "No" at bounding box center [207, 221] width 20 height 20
checkbox input "true"
click at [205, 276] on input "No" at bounding box center [207, 269] width 20 height 20
checkbox input "true"
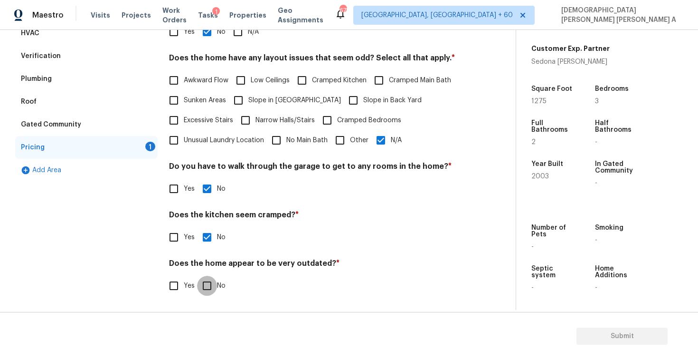
click at [205, 276] on input "No" at bounding box center [207, 286] width 20 height 20
checkbox input "true"
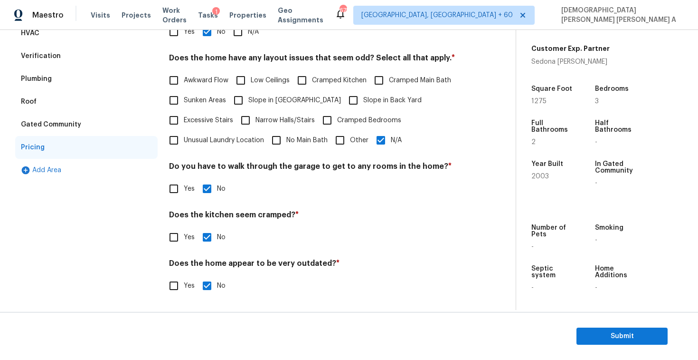
scroll to position [2, 0]
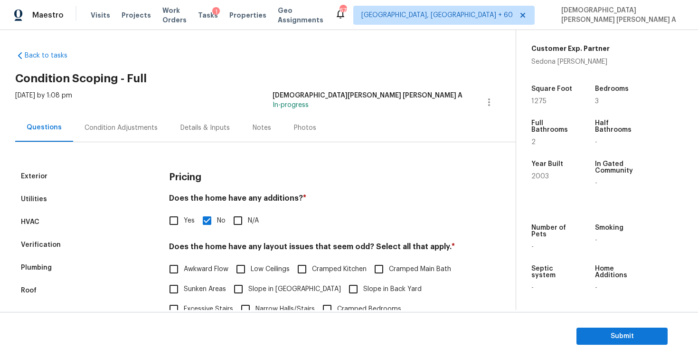
click at [118, 118] on div "Condition Adjustments" at bounding box center [121, 128] width 96 height 28
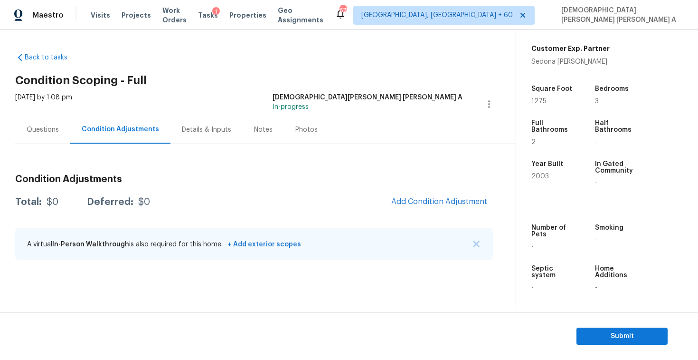
click at [292, 118] on div "Photos" at bounding box center [306, 129] width 45 height 28
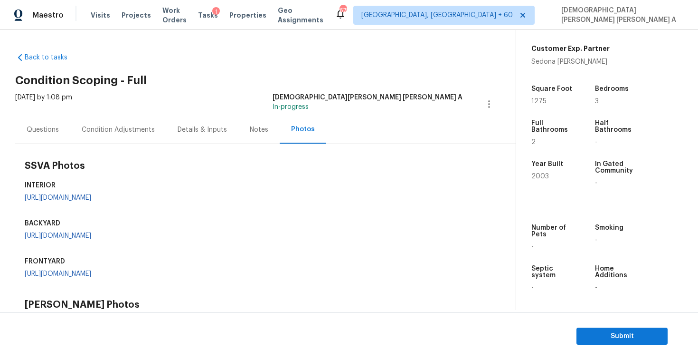
scroll to position [310, 0]
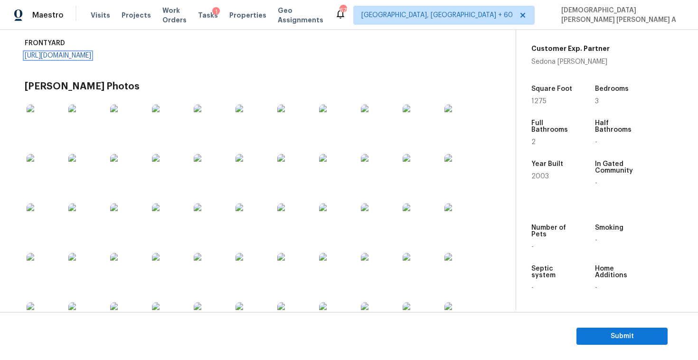
scroll to position [122, 0]
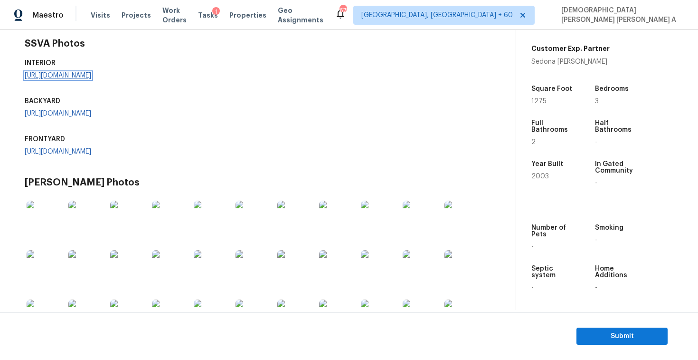
click at [91, 79] on link "[URL][DOMAIN_NAME]" at bounding box center [58, 75] width 67 height 7
click at [91, 117] on link "[URL][DOMAIN_NAME]" at bounding box center [58, 113] width 67 height 7
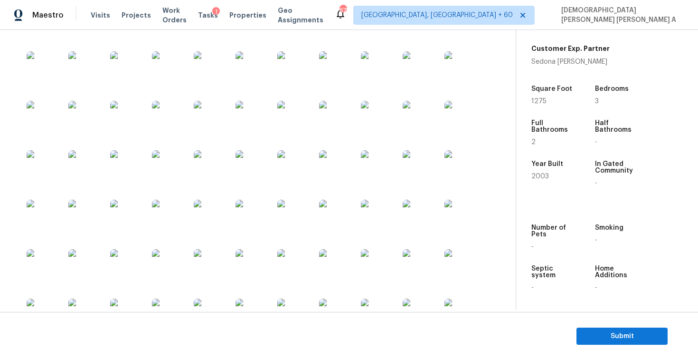
scroll to position [391, 0]
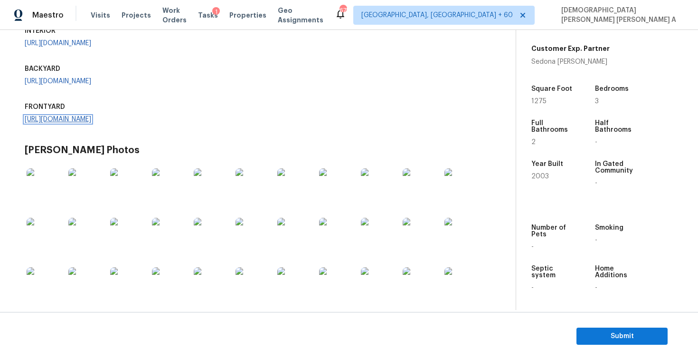
scroll to position [0, 0]
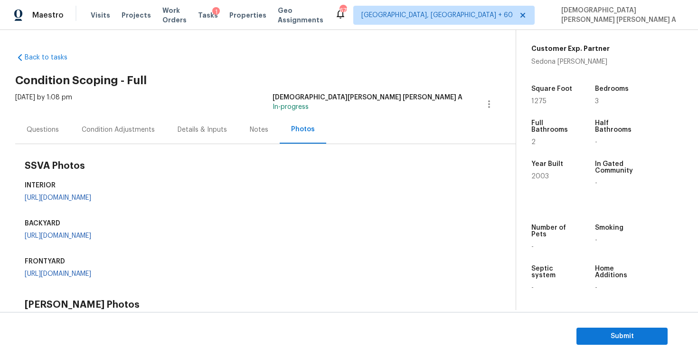
click at [134, 121] on div "Condition Adjustments" at bounding box center [118, 129] width 96 height 28
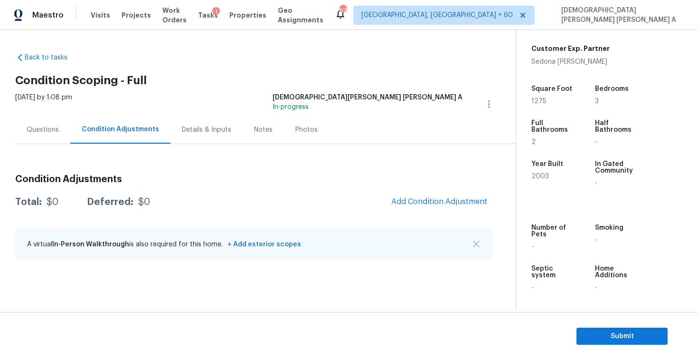
click at [44, 136] on div "Questions" at bounding box center [42, 129] width 55 height 28
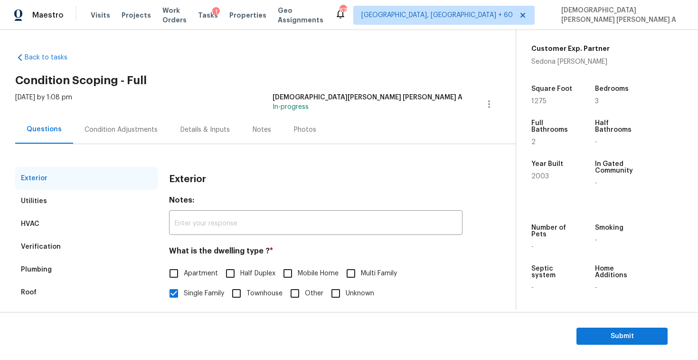
scroll to position [98, 0]
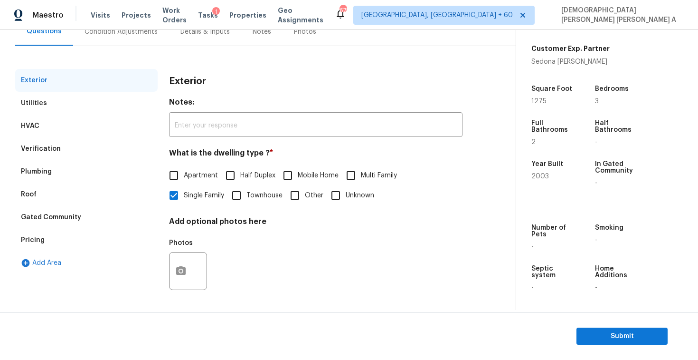
click at [39, 253] on div "Add Area" at bounding box center [86, 262] width 143 height 23
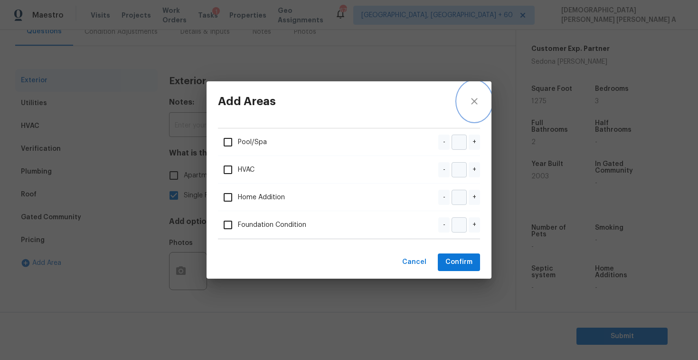
click at [469, 99] on icon "close" at bounding box center [474, 100] width 11 height 11
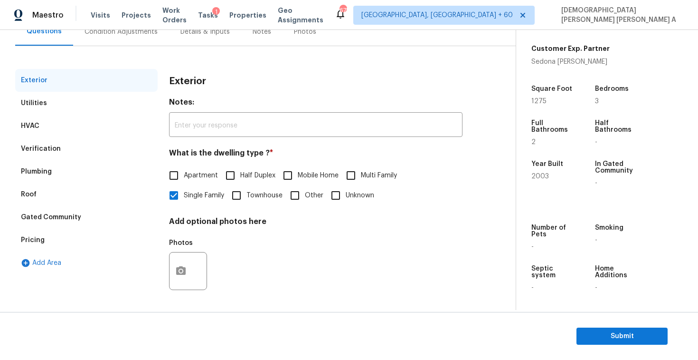
click at [66, 237] on div "Pricing" at bounding box center [86, 239] width 143 height 23
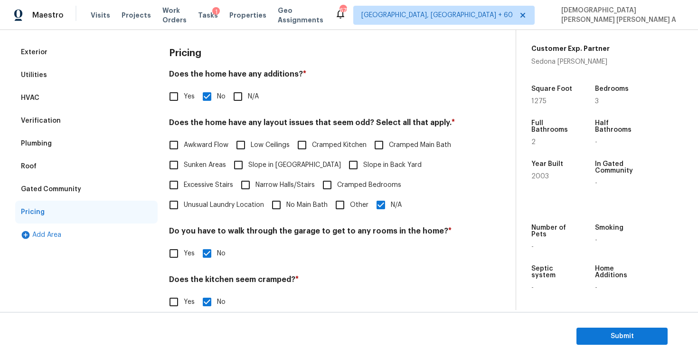
scroll to position [135, 0]
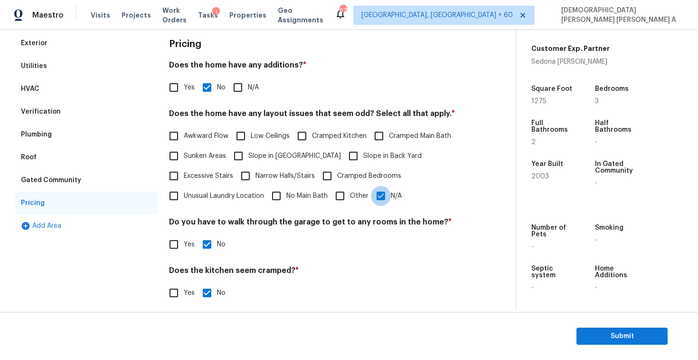
click at [381, 191] on input "N/A" at bounding box center [381, 196] width 20 height 20
checkbox input "false"
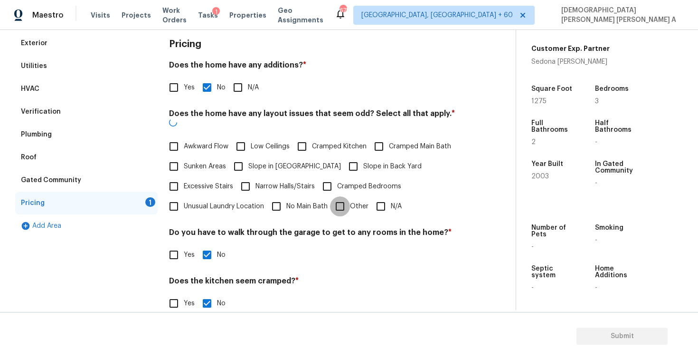
click at [343, 196] on input "Other" at bounding box center [340, 206] width 20 height 20
checkbox input "true"
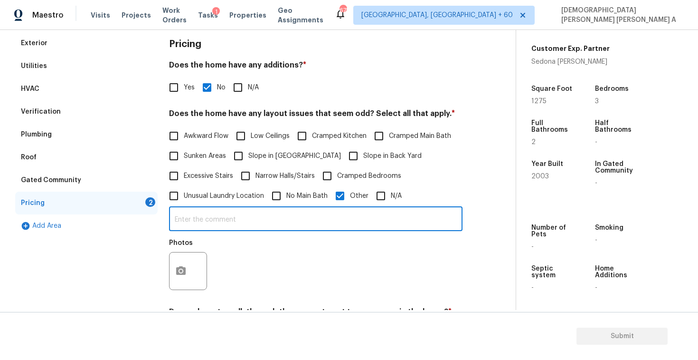
click at [304, 224] on input "text" at bounding box center [316, 220] width 294 height 22
type input "Minor slope"
click at [186, 272] on icon "button" at bounding box center [180, 270] width 11 height 11
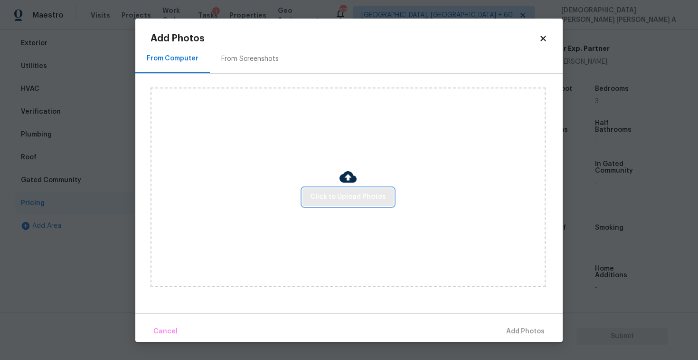
click at [363, 200] on span "Click to Upload Photos" at bounding box center [348, 197] width 76 height 12
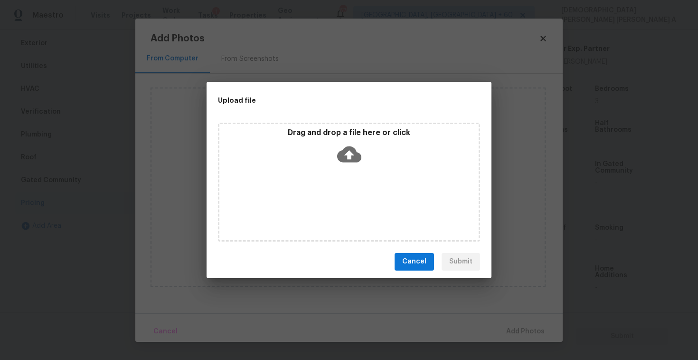
click at [354, 184] on div "Drag and drop a file here or click" at bounding box center [349, 182] width 262 height 119
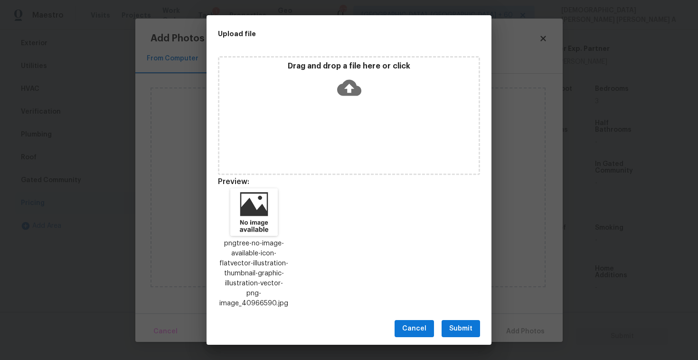
click at [452, 323] on span "Submit" at bounding box center [460, 329] width 23 height 12
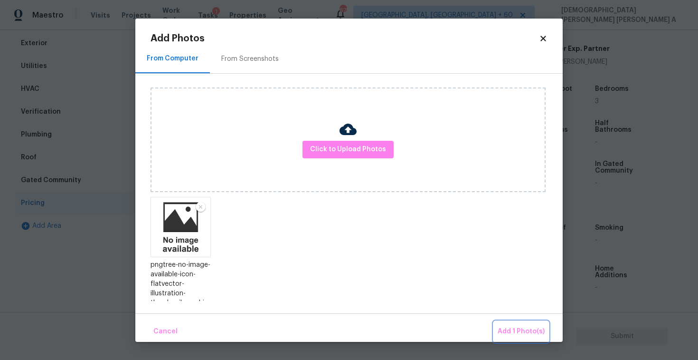
click at [501, 322] on button "Add 1 Photo(s)" at bounding box center [521, 331] width 55 height 20
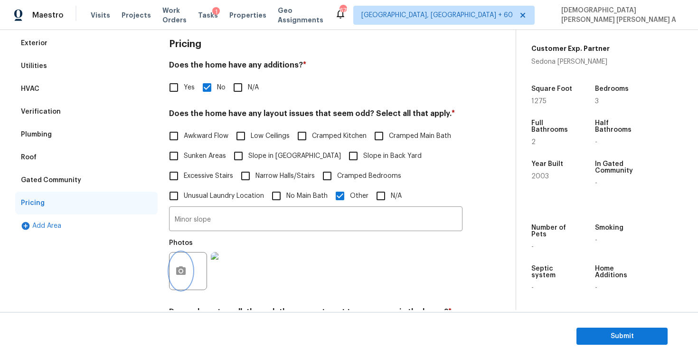
scroll to position [0, 0]
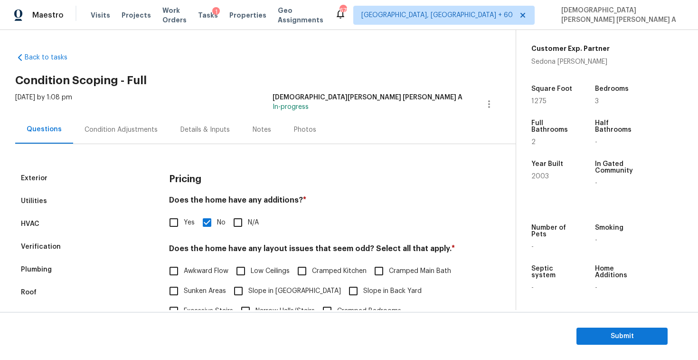
click at [123, 148] on div "Exterior Utilities HVAC Verification Plumbing Roof Gated Community Pricing Add …" at bounding box center [254, 365] width 478 height 443
click at [124, 134] on div "Condition Adjustments" at bounding box center [121, 129] width 96 height 28
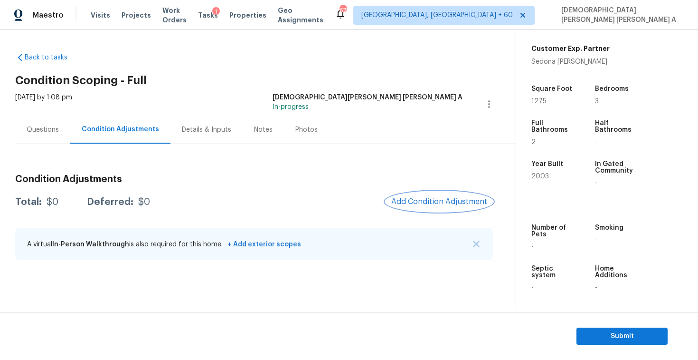
click at [426, 198] on span "Add Condition Adjustment" at bounding box center [439, 201] width 96 height 9
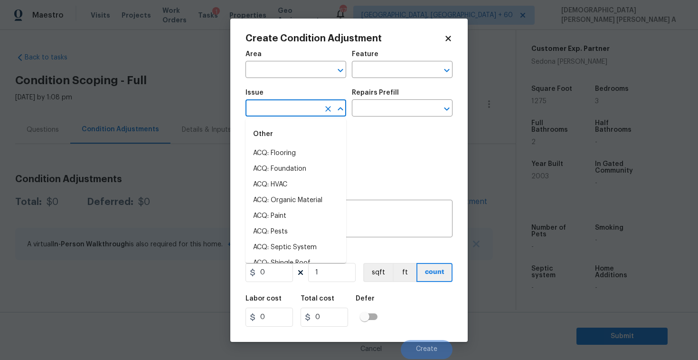
click at [271, 105] on input "text" at bounding box center [283, 109] width 74 height 15
type input "la"
type input "n"
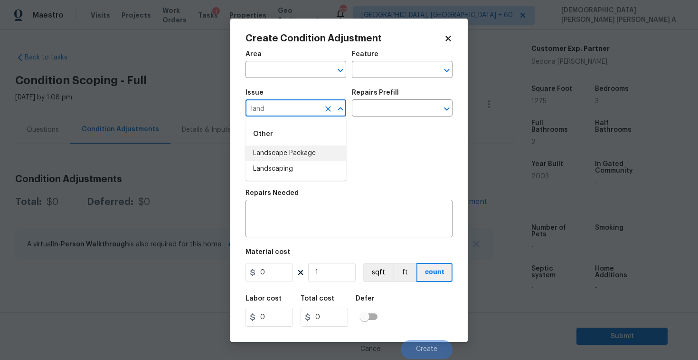
click at [291, 152] on li "Landscape Package" at bounding box center [296, 153] width 101 height 16
type input "Landscape Package"
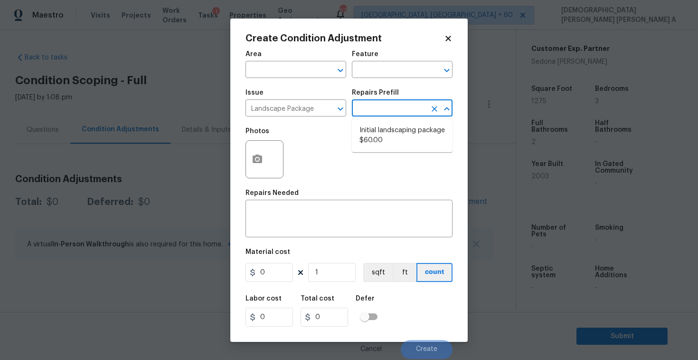
click at [409, 103] on input "text" at bounding box center [389, 109] width 74 height 15
click at [400, 128] on li "Initial landscaping package $60.00" at bounding box center [402, 136] width 101 height 26
type input "Home Readiness Packages"
type textarea "Mowing of grass up to 6" in height. Mow, edge along driveways & sidewalks, trim…"
type input "60"
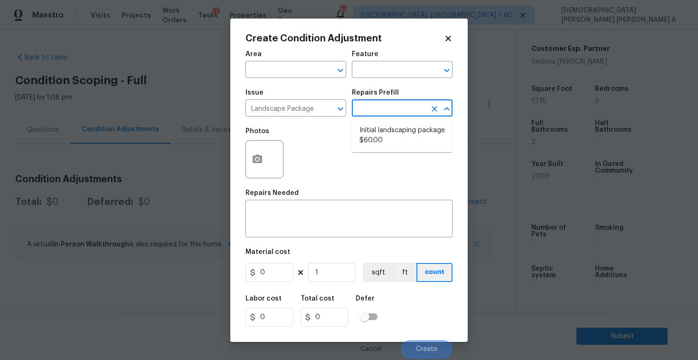
type input "60"
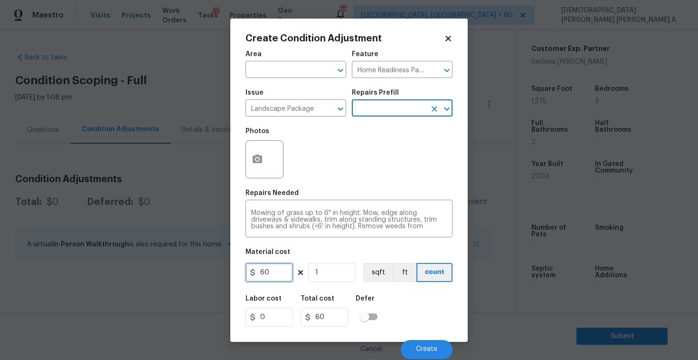
click at [275, 275] on input "60" at bounding box center [270, 272] width 48 height 19
type input "2000"
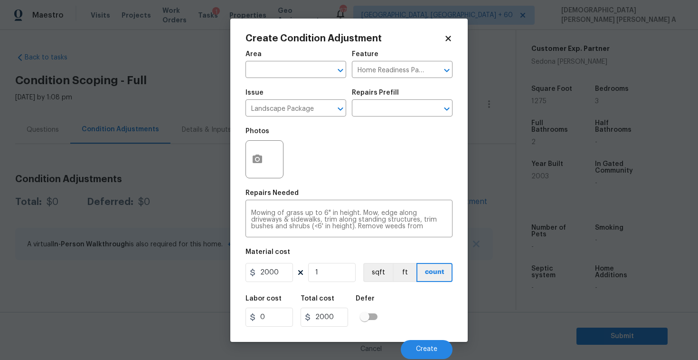
click at [265, 174] on div at bounding box center [265, 159] width 38 height 38
click at [255, 155] on icon "button" at bounding box center [257, 158] width 11 height 11
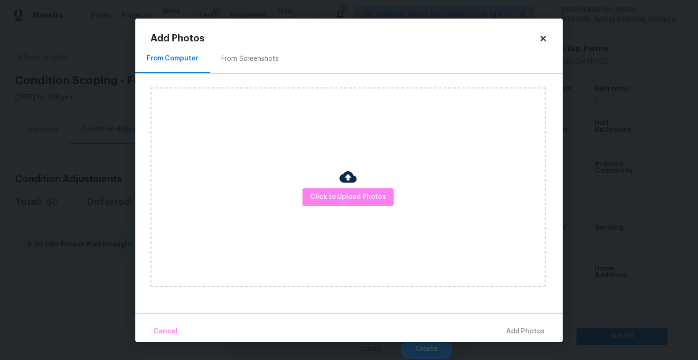
click at [229, 66] on div "From Screenshots" at bounding box center [250, 59] width 80 height 28
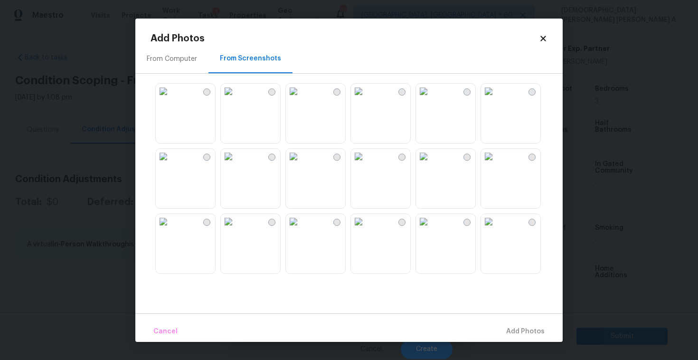
click at [171, 99] on img at bounding box center [163, 91] width 15 height 15
click at [366, 99] on img at bounding box center [358, 91] width 15 height 15
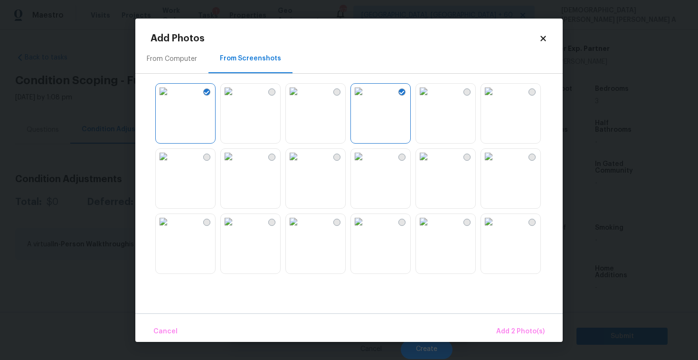
click at [236, 164] on img at bounding box center [228, 156] width 15 height 15
click at [533, 328] on span "Add 3 Photo(s)" at bounding box center [521, 331] width 48 height 12
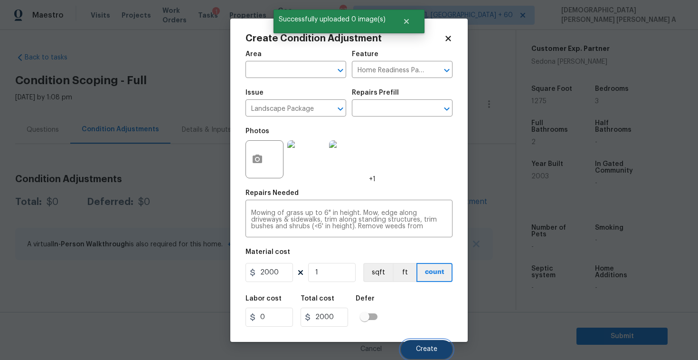
click at [418, 349] on span "Create" at bounding box center [426, 348] width 21 height 7
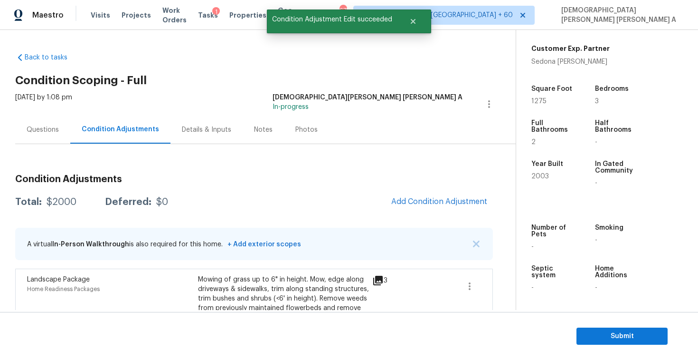
click at [439, 189] on div "Condition Adjustments Total: $2000 Deferred: $0 Add Condition Adjustment A virt…" at bounding box center [254, 262] width 478 height 190
click at [439, 192] on button "Add Condition Adjustment" at bounding box center [439, 201] width 107 height 20
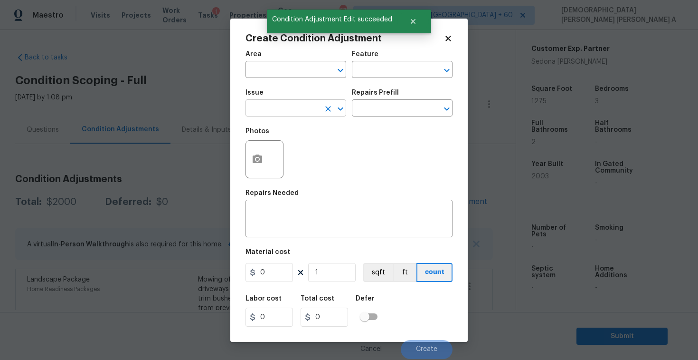
click at [274, 108] on input "text" at bounding box center [283, 109] width 74 height 15
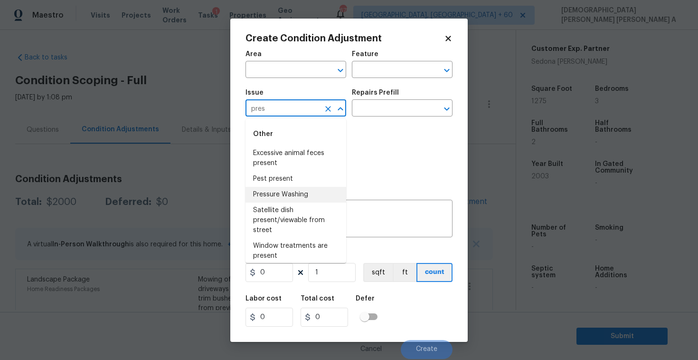
click at [288, 197] on li "Pressure Washing" at bounding box center [296, 195] width 101 height 16
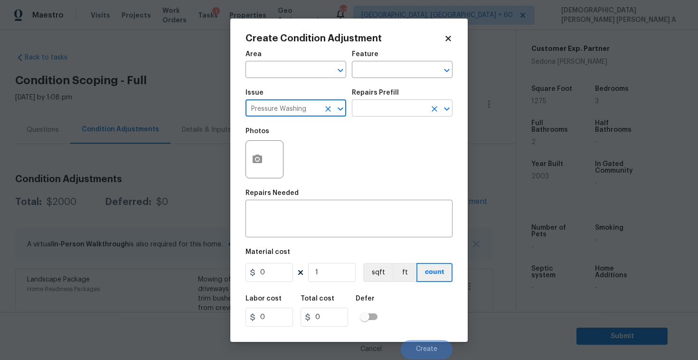
type input "Pressure Washing"
click at [394, 106] on input "text" at bounding box center [389, 109] width 74 height 15
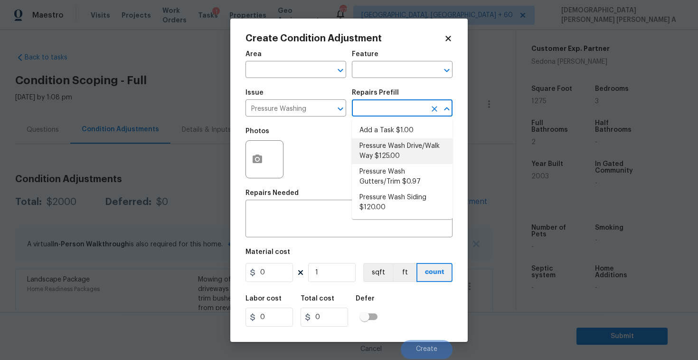
click at [390, 143] on li "Pressure Wash Drive/Walk Way $125.00" at bounding box center [402, 151] width 101 height 26
type input "Siding"
type textarea "Pressure wash the driveways/walkways as directed by the PM. Ensure that all deb…"
type input "125"
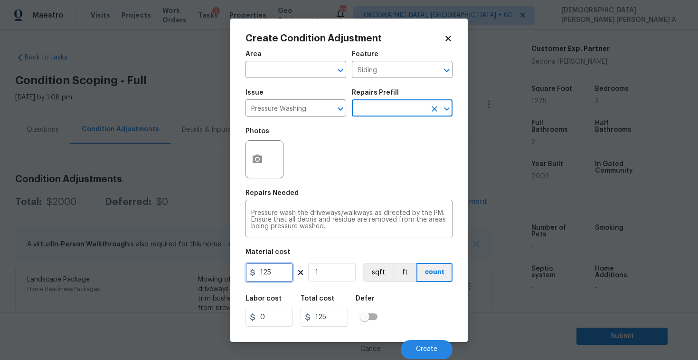
click at [284, 272] on input "125" at bounding box center [270, 272] width 48 height 19
type input "200"
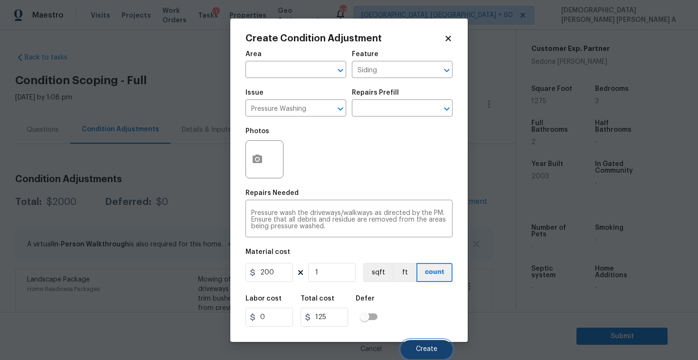
type input "200"
click at [420, 342] on button "Create" at bounding box center [427, 349] width 52 height 19
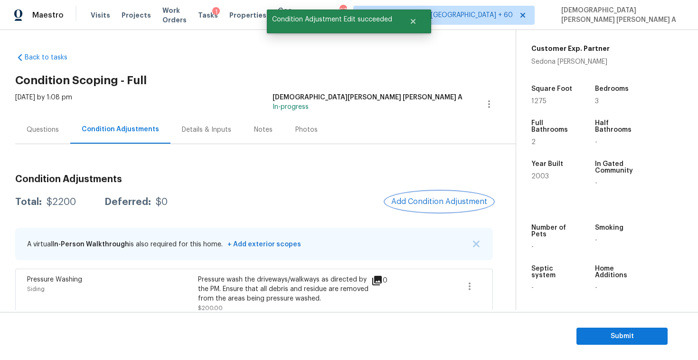
scroll to position [100, 0]
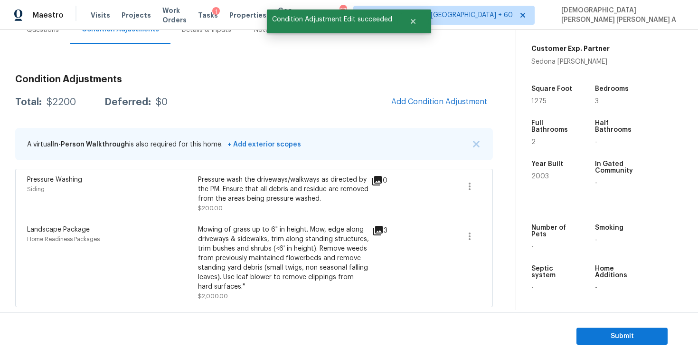
click at [430, 83] on h3 "Condition Adjustments" at bounding box center [254, 80] width 478 height 10
click at [425, 99] on span "Add Condition Adjustment" at bounding box center [439, 101] width 96 height 9
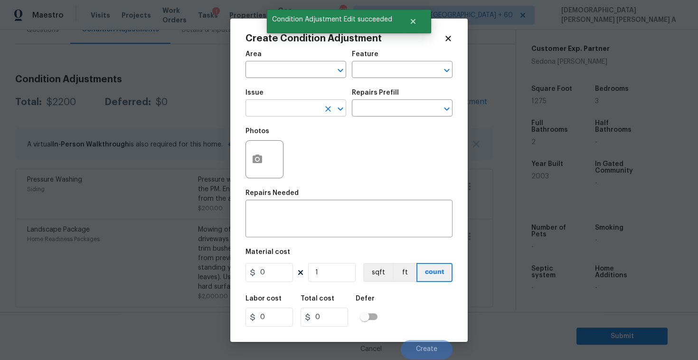
click at [297, 109] on input "text" at bounding box center [283, 109] width 74 height 15
click at [304, 146] on li "Debris/garbage on site" at bounding box center [296, 153] width 101 height 16
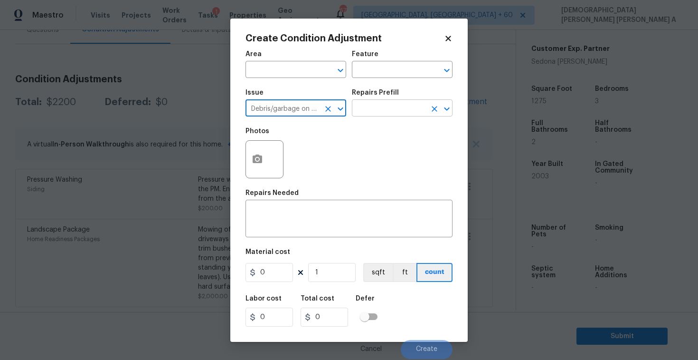
type input "Debris/garbage on site"
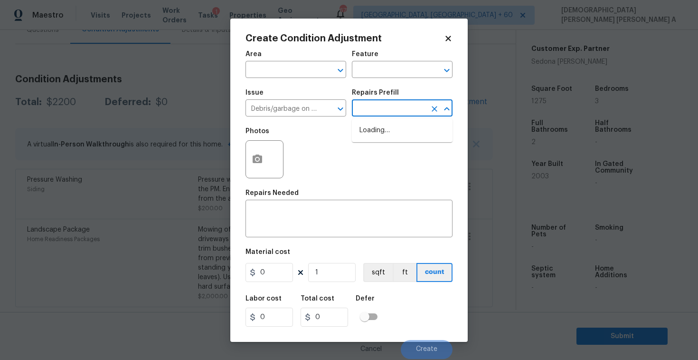
click at [398, 114] on input "text" at bounding box center [389, 109] width 74 height 15
click at [394, 123] on li "Remove debris/garbage $39.00" at bounding box center [402, 136] width 101 height 26
type textarea "Remove, haul off, and properly dispose of any debris left by seller to offsite …"
type input "39"
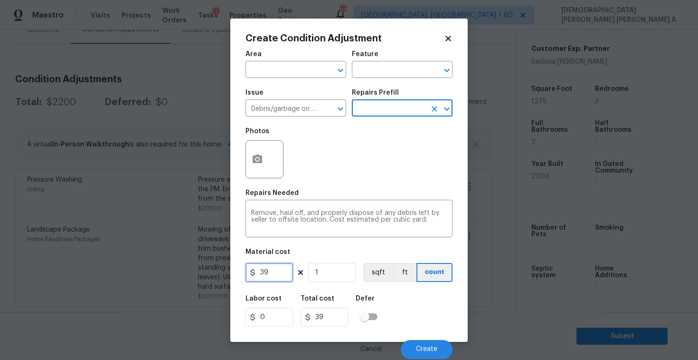
click at [277, 271] on input "39" at bounding box center [270, 272] width 48 height 19
type input "100"
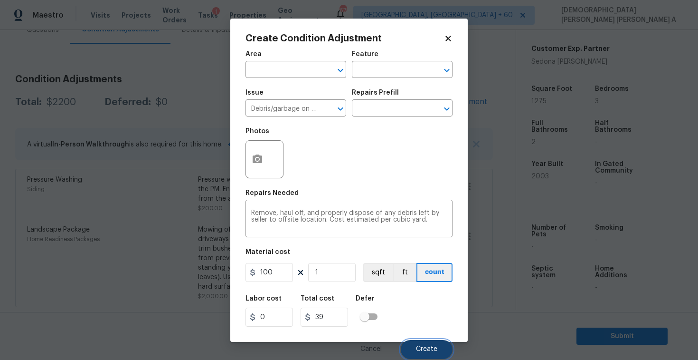
type input "100"
click at [425, 350] on span "Create" at bounding box center [426, 348] width 21 height 7
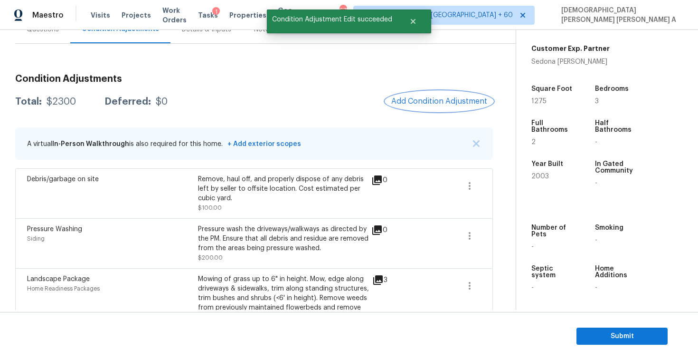
click at [418, 105] on span "Add Condition Adjustment" at bounding box center [439, 101] width 96 height 9
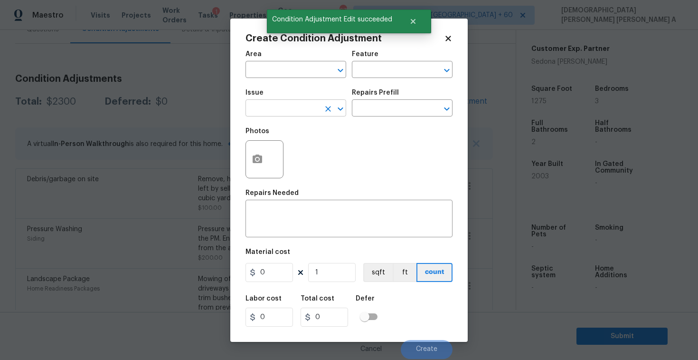
click at [288, 111] on input "text" at bounding box center [283, 109] width 74 height 15
click at [287, 149] on li "Siding" at bounding box center [296, 153] width 101 height 16
type input "Siding"
click at [248, 158] on button "button" at bounding box center [257, 159] width 23 height 37
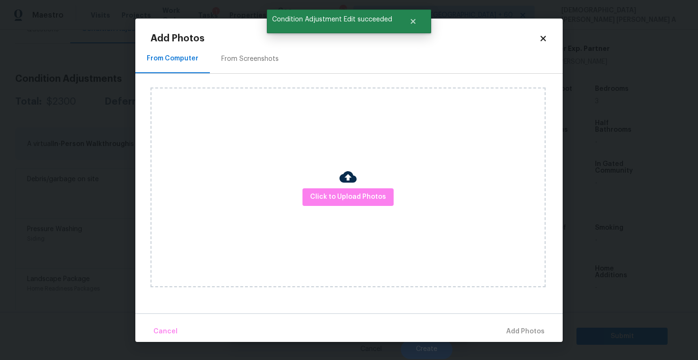
click at [241, 51] on div "From Screenshots" at bounding box center [250, 59] width 80 height 28
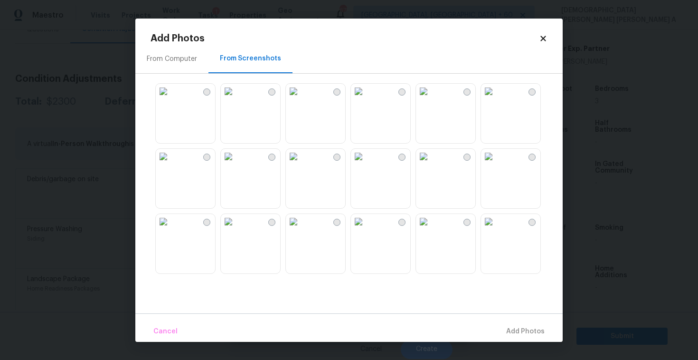
click at [431, 99] on img at bounding box center [423, 91] width 15 height 15
click at [526, 326] on span "Add 1 Photo(s)" at bounding box center [521, 331] width 47 height 12
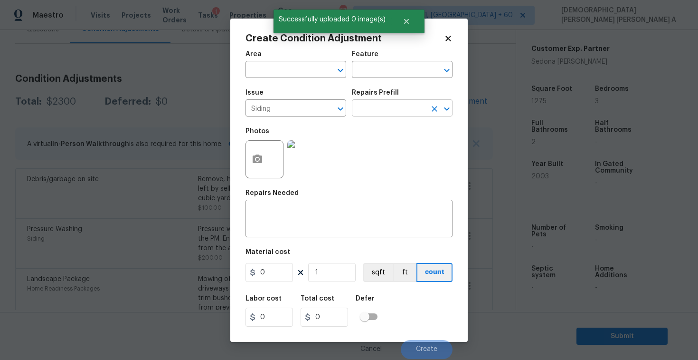
click at [418, 106] on input "text" at bounding box center [389, 109] width 74 height 15
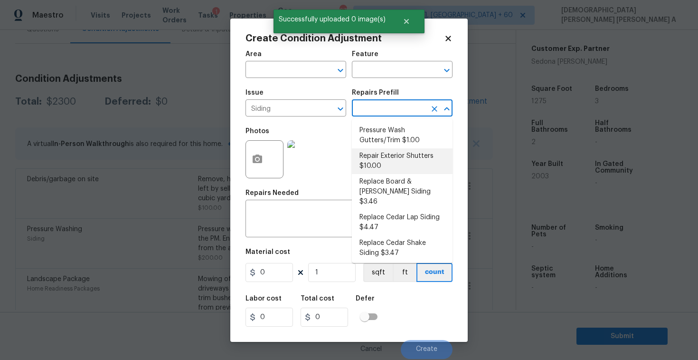
click at [395, 158] on li "Repair Exterior Shutters $10.00" at bounding box center [402, 161] width 101 height 26
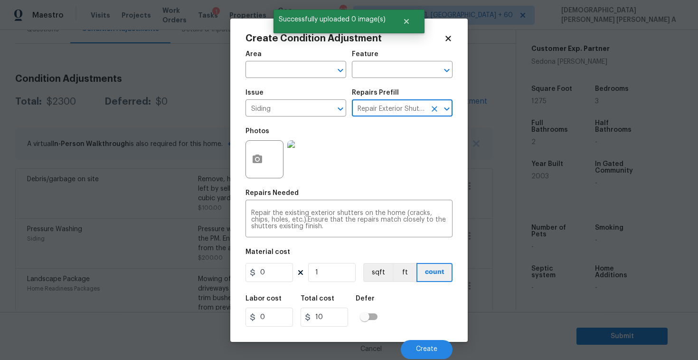
type input "Siding"
type textarea "Repair the existing exterior shutters on the home (cracks, chips, holes, etc.).…"
type input "10"
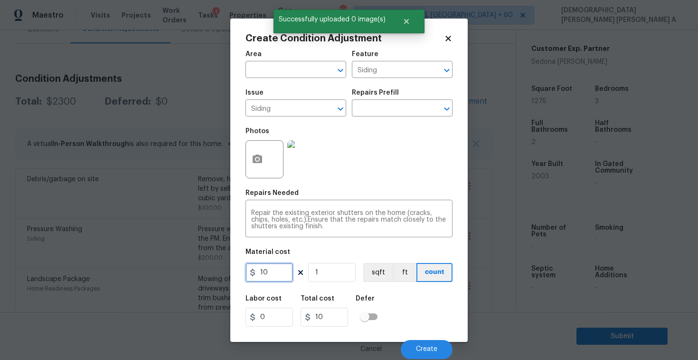
click at [275, 271] on input "10" at bounding box center [270, 272] width 48 height 19
type input "575"
click at [418, 346] on span "Create" at bounding box center [426, 348] width 21 height 7
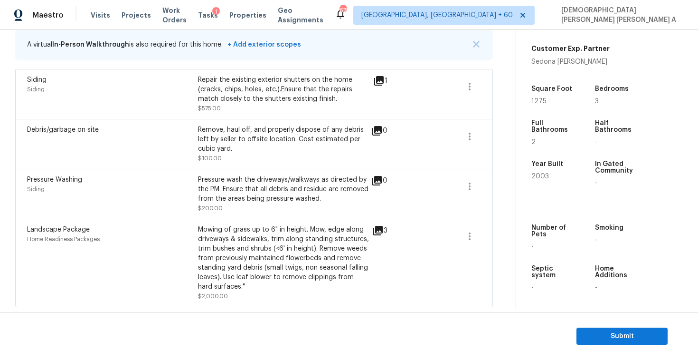
scroll to position [115, 0]
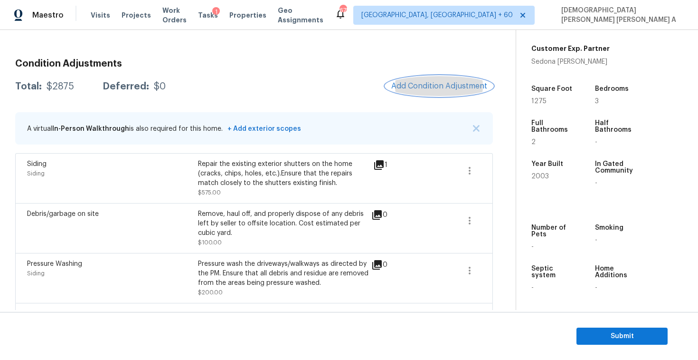
click at [424, 88] on span "Add Condition Adjustment" at bounding box center [439, 86] width 96 height 9
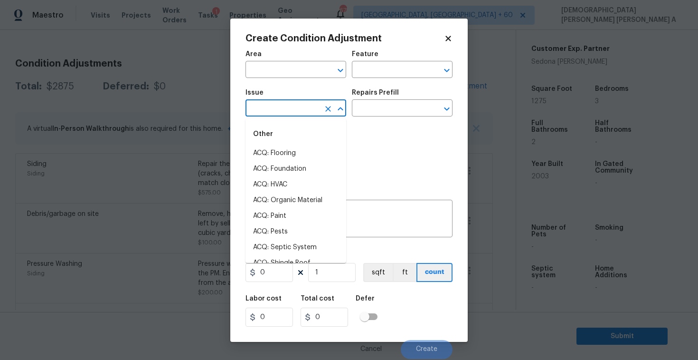
click at [291, 113] on input "text" at bounding box center [283, 109] width 74 height 15
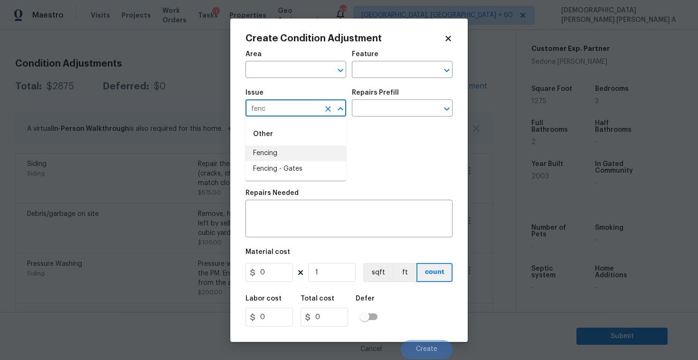
click at [282, 151] on li "Fencing" at bounding box center [296, 153] width 101 height 16
type input "Fencing"
click at [385, 104] on input "text" at bounding box center [389, 109] width 74 height 15
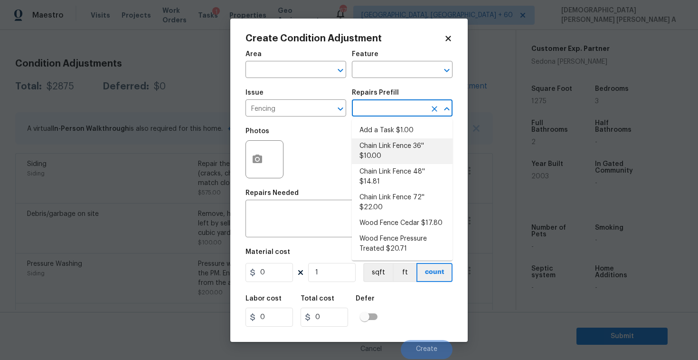
click at [384, 150] on li "Chain Link Fence 36'' $10.00" at bounding box center [402, 151] width 101 height 26
type textarea "Prep the work area and install a new 36'' chain link fence. Ensure that all of …"
type input "10"
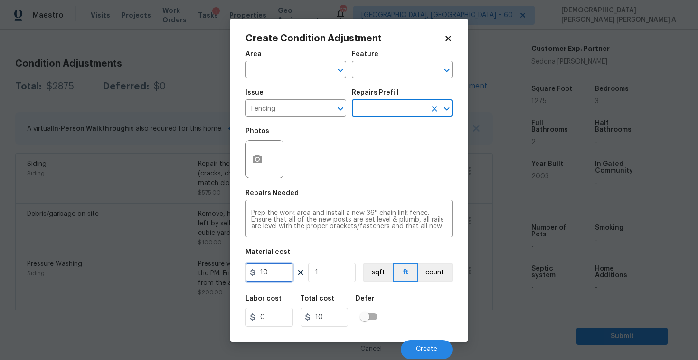
click at [285, 272] on input "10" at bounding box center [270, 272] width 48 height 19
type input "800"
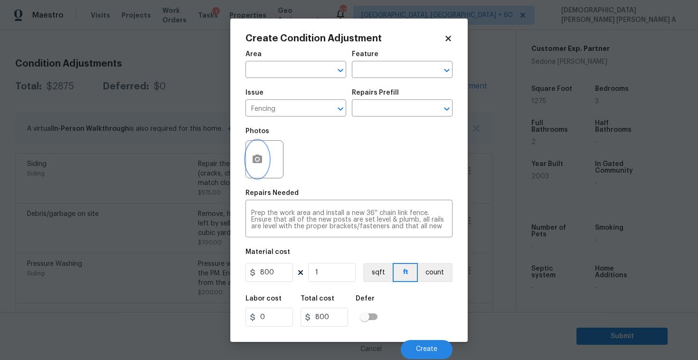
click at [255, 158] on icon "button" at bounding box center [257, 158] width 11 height 11
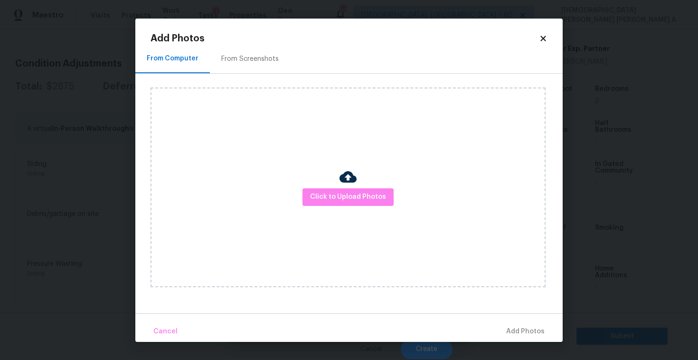
click at [239, 58] on div "From Screenshots" at bounding box center [249, 59] width 57 height 10
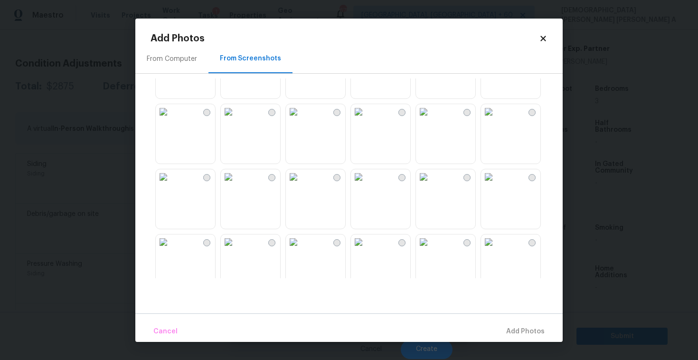
scroll to position [327, 0]
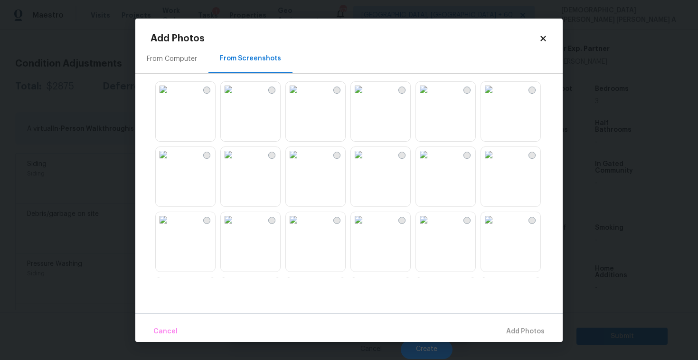
click at [431, 162] on img at bounding box center [423, 154] width 15 height 15
click at [505, 324] on button "Add 1 Photo(s)" at bounding box center [521, 331] width 55 height 20
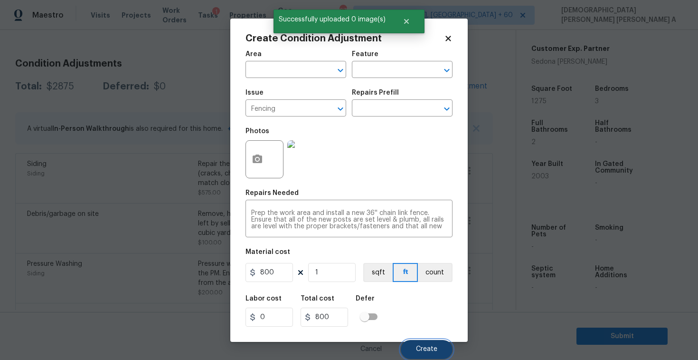
click at [435, 346] on span "Create" at bounding box center [426, 348] width 21 height 7
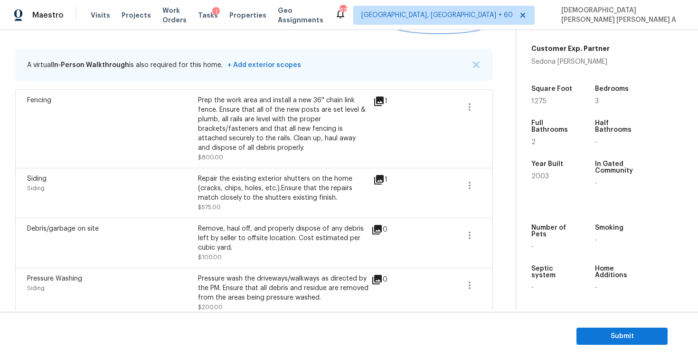
scroll to position [89, 0]
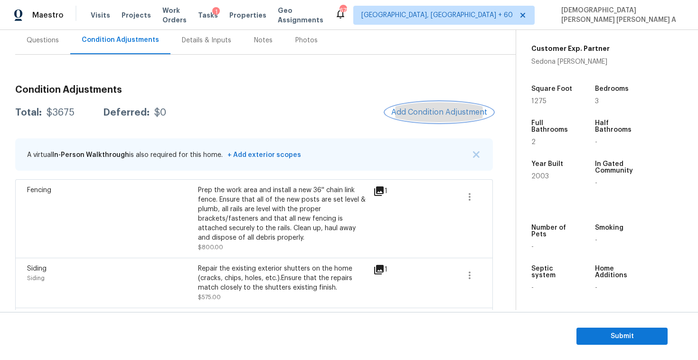
click at [435, 112] on span "Add Condition Adjustment" at bounding box center [439, 112] width 96 height 9
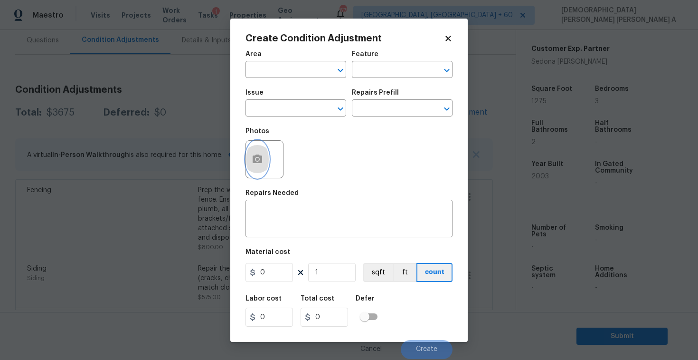
click at [250, 155] on button "button" at bounding box center [257, 159] width 23 height 37
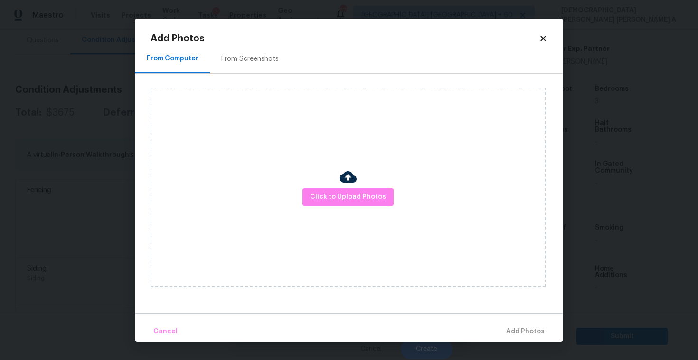
click at [327, 166] on div "Click to Upload Photos" at bounding box center [348, 187] width 395 height 200
click at [356, 202] on span "Click to Upload Photos" at bounding box center [348, 197] width 76 height 12
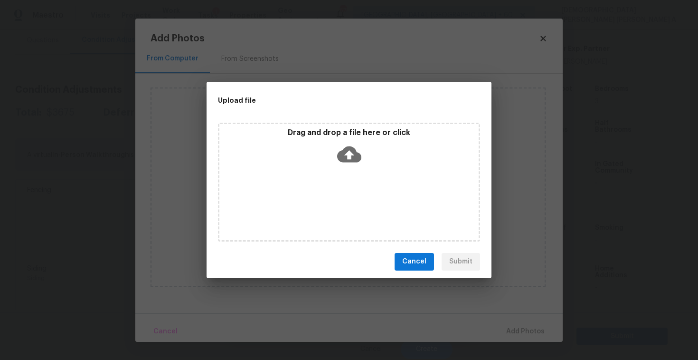
click at [355, 164] on icon at bounding box center [349, 154] width 24 height 24
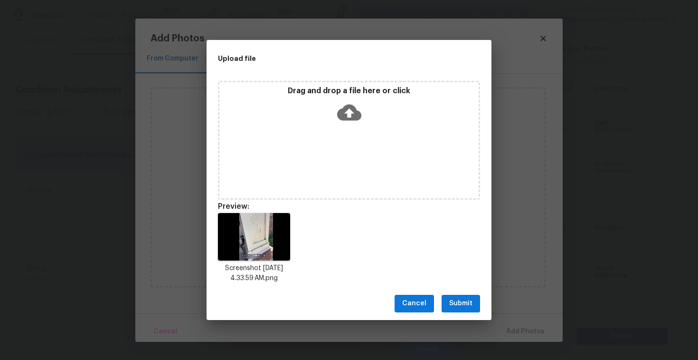
click at [453, 301] on span "Submit" at bounding box center [460, 303] width 23 height 12
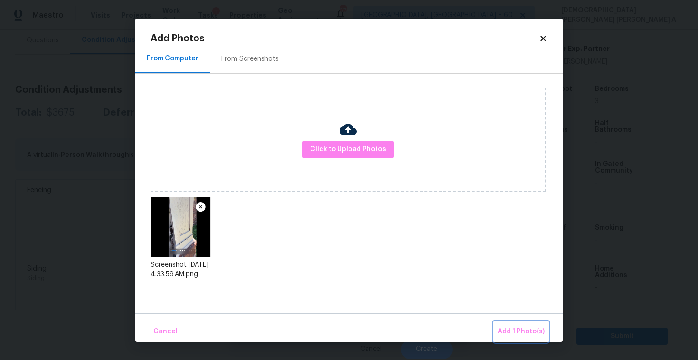
click at [517, 337] on button "Add 1 Photo(s)" at bounding box center [521, 331] width 55 height 20
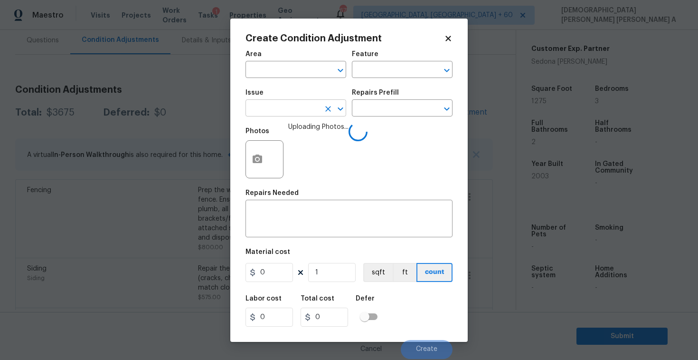
click at [285, 111] on input "text" at bounding box center [283, 109] width 74 height 15
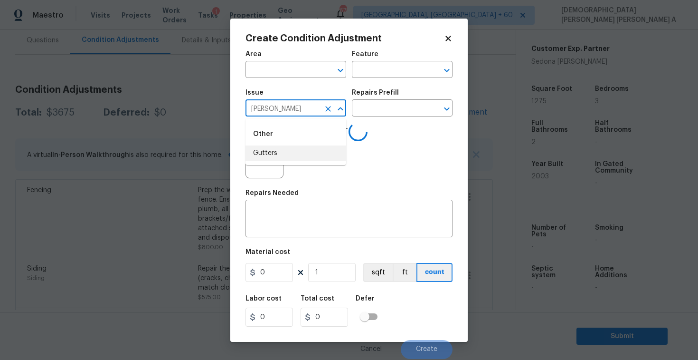
click at [279, 152] on li "Gutters" at bounding box center [296, 153] width 101 height 16
type input "Gutters"
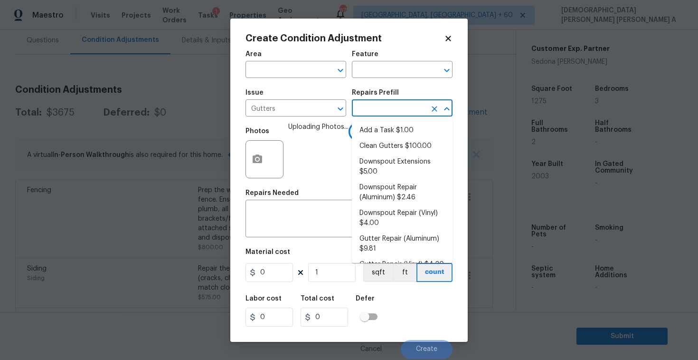
click at [386, 112] on input "text" at bounding box center [389, 109] width 74 height 15
click at [380, 149] on li "Clean Gutters $100.00" at bounding box center [402, 146] width 101 height 16
type input "[PERSON_NAME] and Trim"
type textarea "Clean all debris from the gutter. The debris from the gutters is to be disposed…"
type input "100"
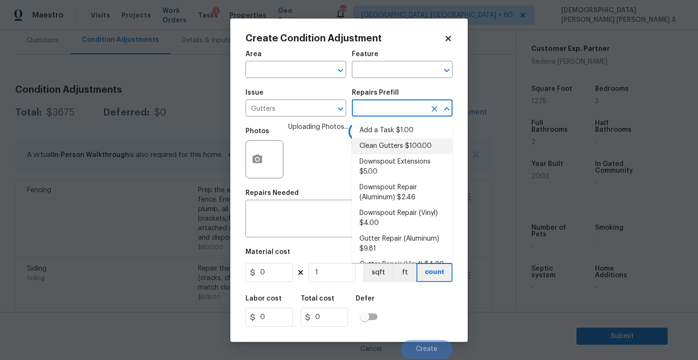
type input "100"
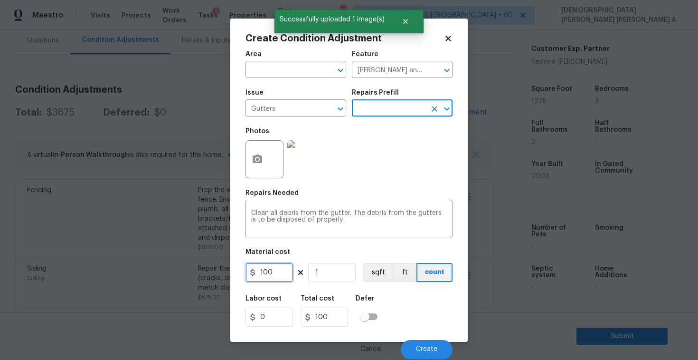
click at [266, 271] on input "100" at bounding box center [270, 272] width 48 height 19
type input "50"
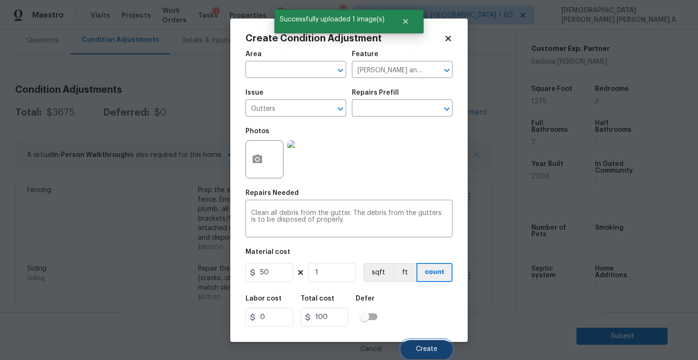
type input "50"
click at [420, 345] on span "Create" at bounding box center [426, 348] width 21 height 7
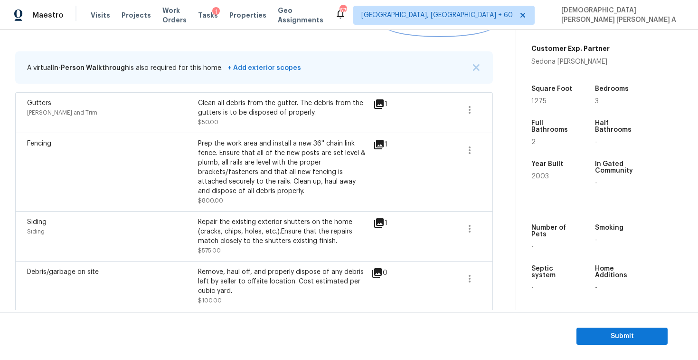
scroll to position [60, 0]
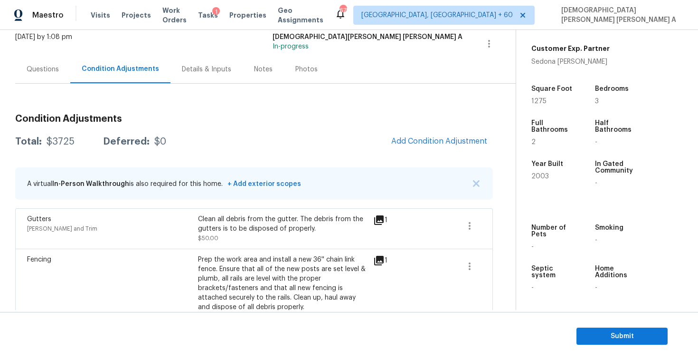
click at [263, 162] on div "Condition Adjustments Total: $3725 Deferred: $0 Add Condition Adjustment A virt…" at bounding box center [254, 335] width 478 height 458
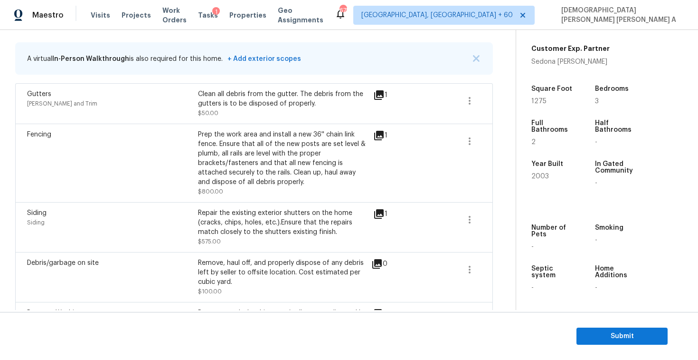
scroll to position [79, 0]
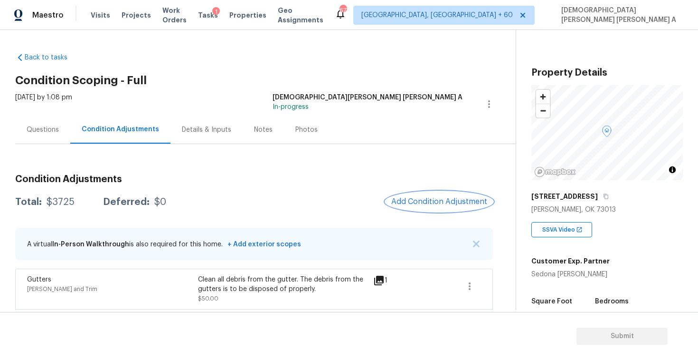
click at [424, 204] on span "Add Condition Adjustment" at bounding box center [439, 201] width 96 height 9
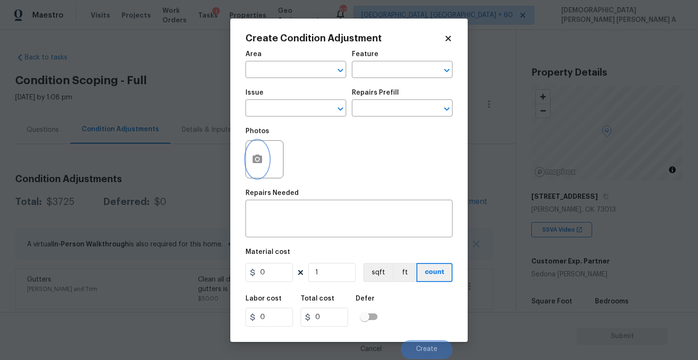
click at [265, 172] on button "button" at bounding box center [257, 159] width 23 height 37
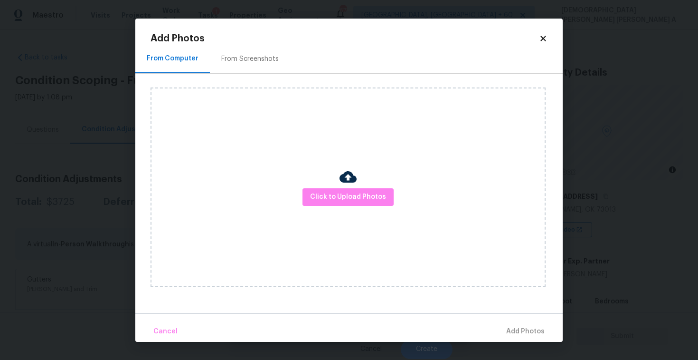
click at [233, 50] on div "From Screenshots" at bounding box center [250, 59] width 80 height 28
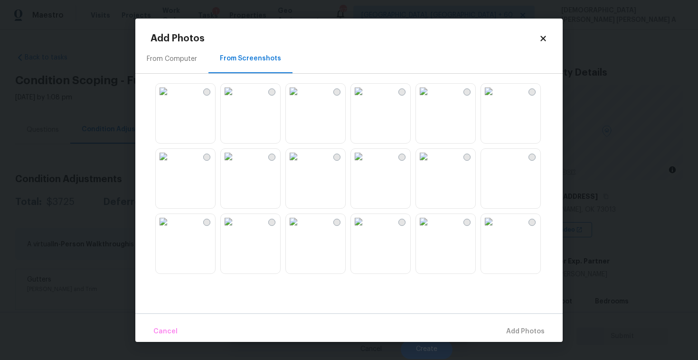
scroll to position [35, 0]
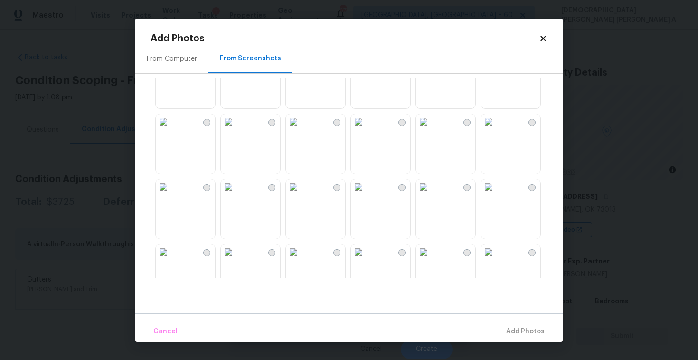
click at [366, 194] on img at bounding box center [358, 186] width 15 height 15
click at [431, 194] on img at bounding box center [423, 186] width 15 height 15
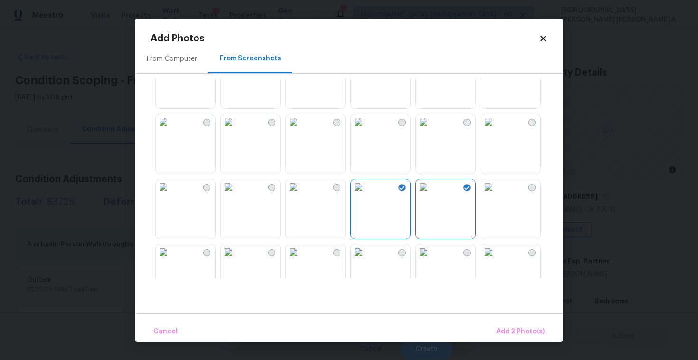
click at [236, 194] on img at bounding box center [228, 186] width 15 height 15
click at [171, 194] on img at bounding box center [163, 186] width 15 height 15
click at [236, 129] on img at bounding box center [228, 121] width 15 height 15
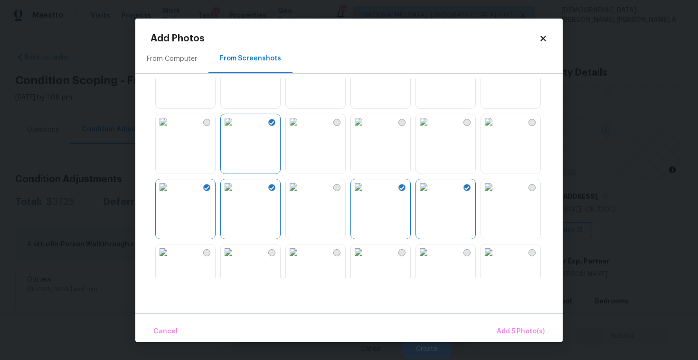
click at [236, 129] on img at bounding box center [228, 121] width 15 height 15
click at [236, 259] on img at bounding box center [228, 251] width 15 height 15
click at [525, 330] on span "Add 5 Photo(s)" at bounding box center [521, 331] width 48 height 12
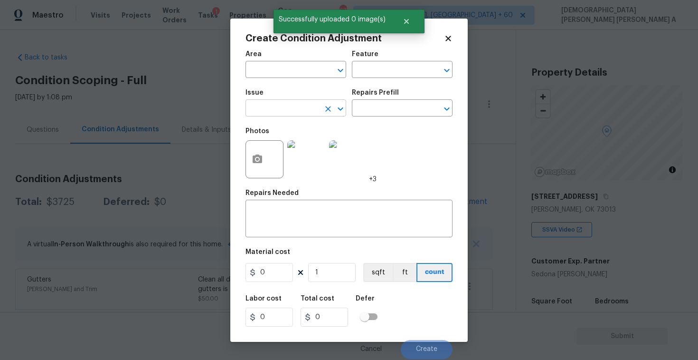
click at [307, 103] on input "text" at bounding box center [283, 109] width 74 height 15
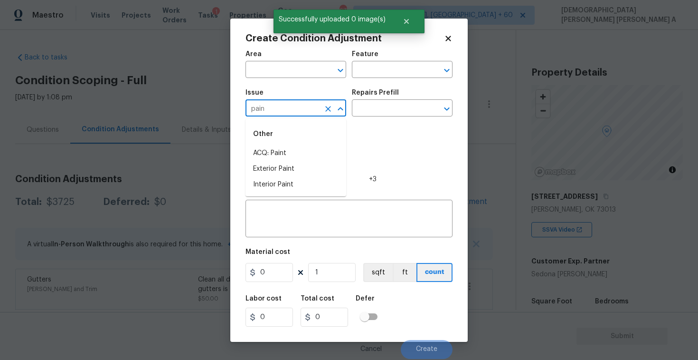
click at [297, 157] on li "ACQ: Paint" at bounding box center [296, 153] width 101 height 16
type input "ACQ: Paint"
click at [396, 103] on input "text" at bounding box center [389, 109] width 74 height 15
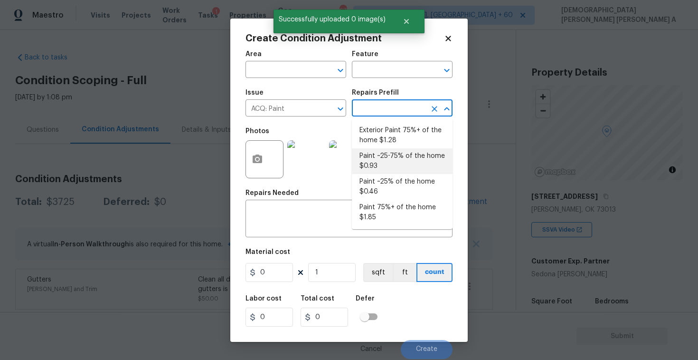
click at [389, 163] on li "Paint ~25-75% of the home $0.93" at bounding box center [402, 161] width 101 height 26
type input "Acquisition"
type textarea "Acquisition Scope: ~25 - 75% of the home needs interior paint"
type input "0.93"
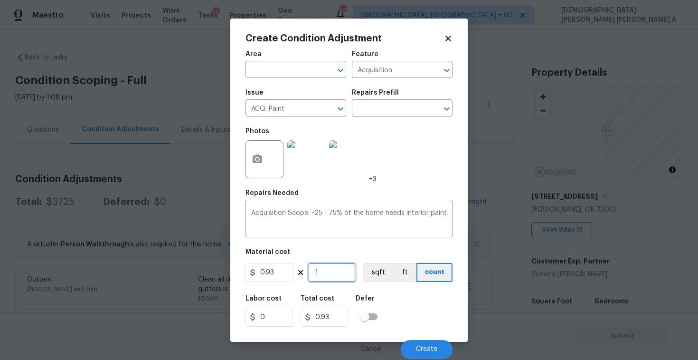
click at [322, 281] on input "1" at bounding box center [332, 272] width 48 height 19
click at [325, 272] on input "1" at bounding box center [332, 272] width 48 height 19
type input "12"
type input "11.16"
type input "127"
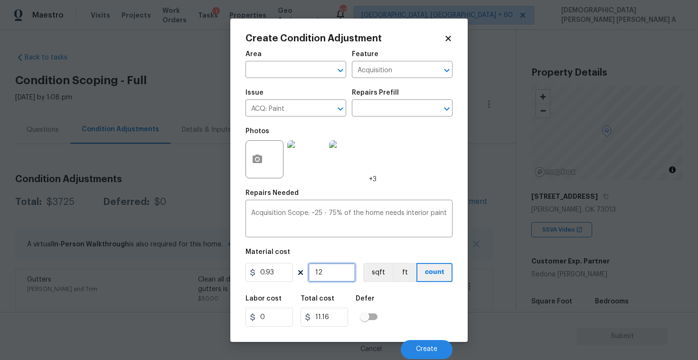
type input "118.11"
type input "1275"
type input "1185.75"
type input "1275"
click at [376, 272] on button "sqft" at bounding box center [377, 272] width 29 height 19
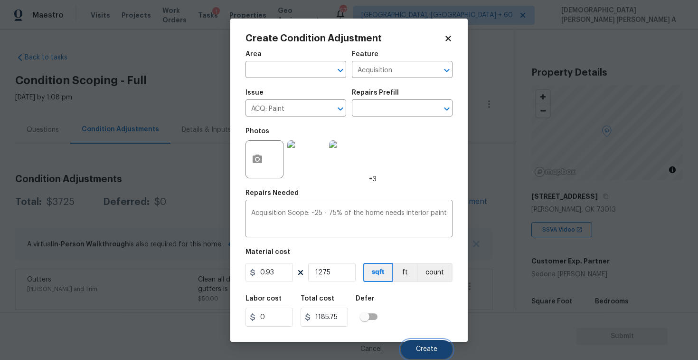
click at [440, 352] on button "Create" at bounding box center [427, 349] width 52 height 19
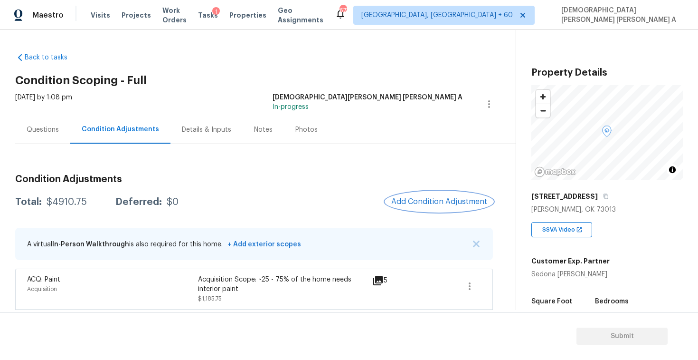
scroll to position [86, 0]
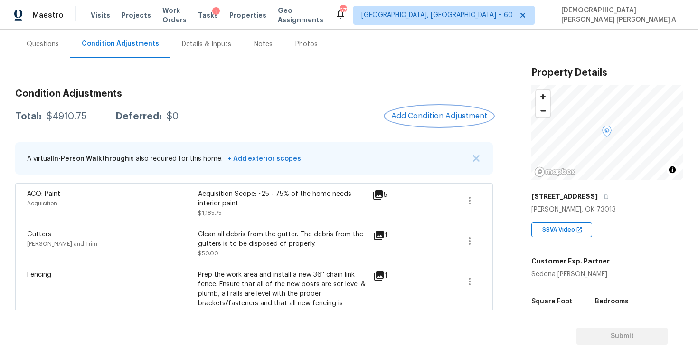
click at [455, 116] on span "Add Condition Adjustment" at bounding box center [439, 116] width 96 height 9
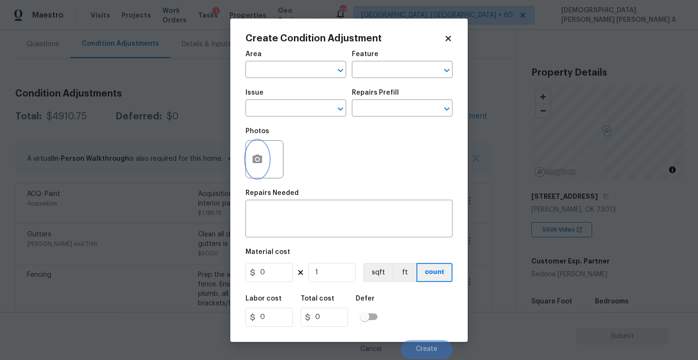
click at [259, 162] on icon "button" at bounding box center [258, 158] width 10 height 9
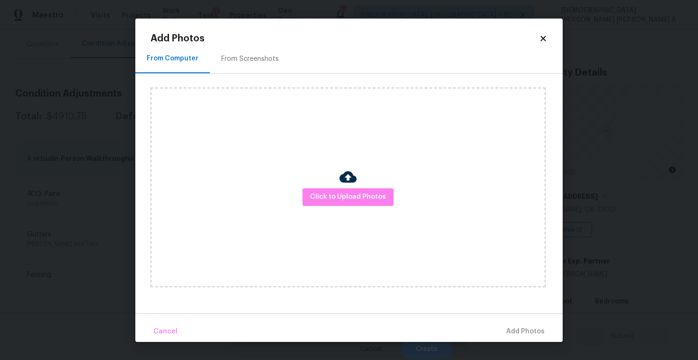
click at [262, 67] on div "From Screenshots" at bounding box center [250, 59] width 80 height 28
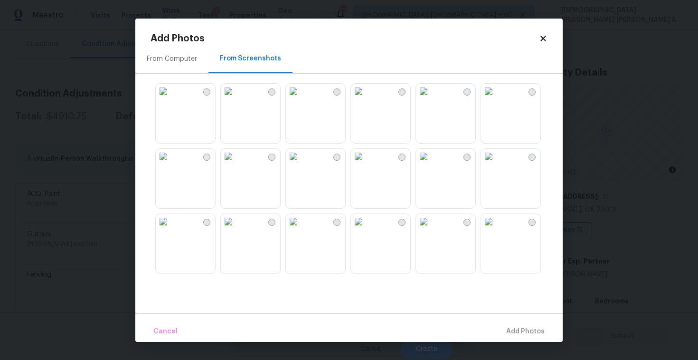
click at [301, 99] on img at bounding box center [293, 91] width 15 height 15
click at [236, 99] on img at bounding box center [228, 91] width 15 height 15
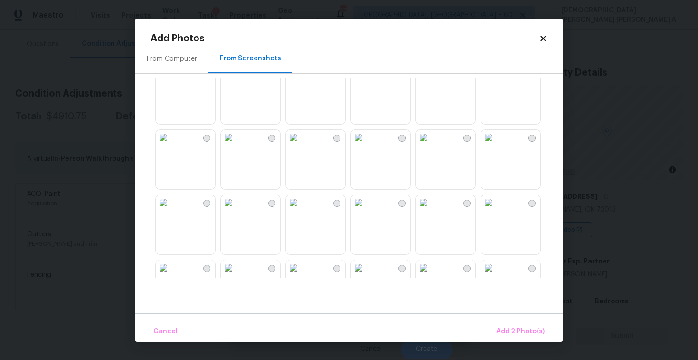
click at [496, 145] on img at bounding box center [488, 137] width 15 height 15
click at [429, 145] on img at bounding box center [423, 137] width 15 height 15
click at [366, 145] on img at bounding box center [358, 137] width 15 height 15
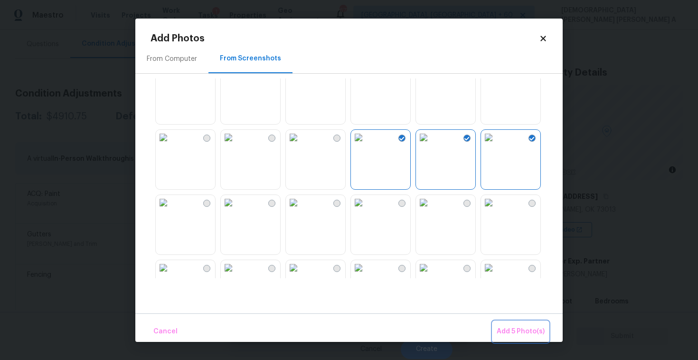
click at [522, 330] on span "Add 5 Photo(s)" at bounding box center [521, 331] width 48 height 12
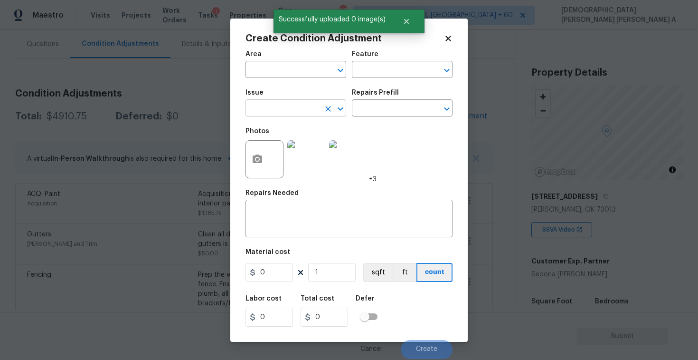
click at [309, 116] on input "text" at bounding box center [283, 109] width 74 height 15
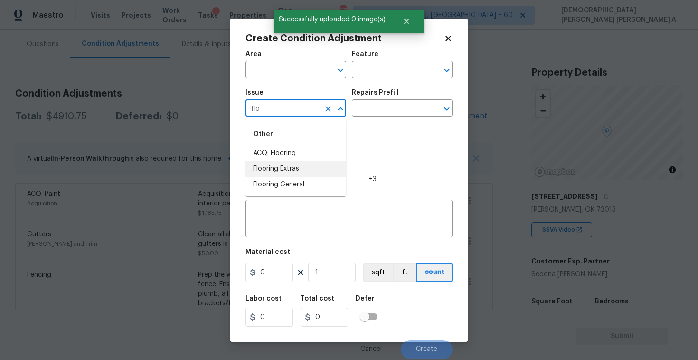
click at [309, 161] on li "Flooring Extras" at bounding box center [296, 169] width 101 height 16
type input "Flooring Extras"
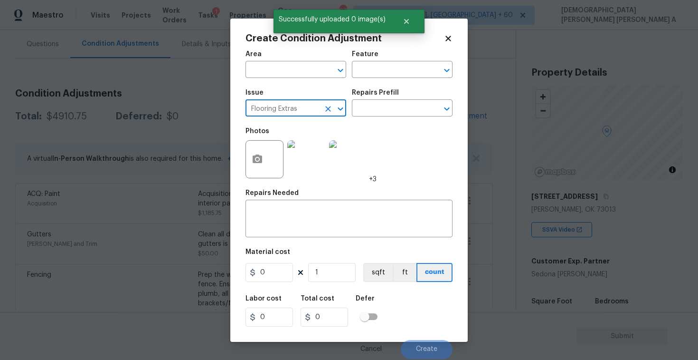
click at [327, 110] on icon "Clear" at bounding box center [328, 109] width 6 height 6
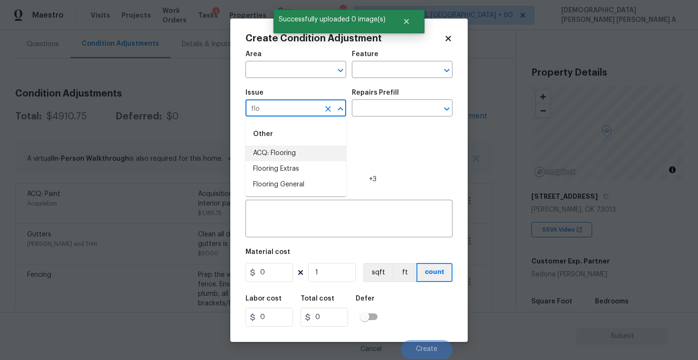
click at [315, 155] on li "ACQ: Flooring" at bounding box center [296, 153] width 101 height 16
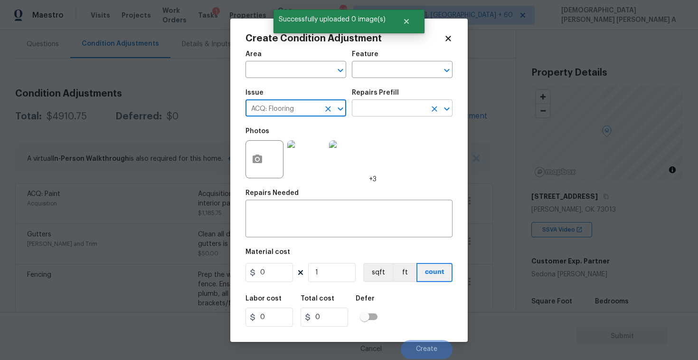
type input "ACQ: Flooring"
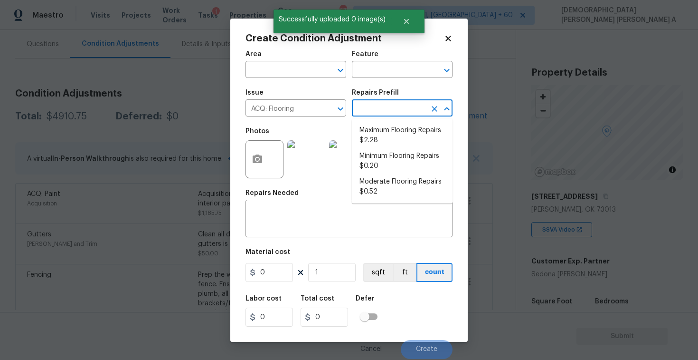
click at [384, 113] on input "text" at bounding box center [389, 109] width 74 height 15
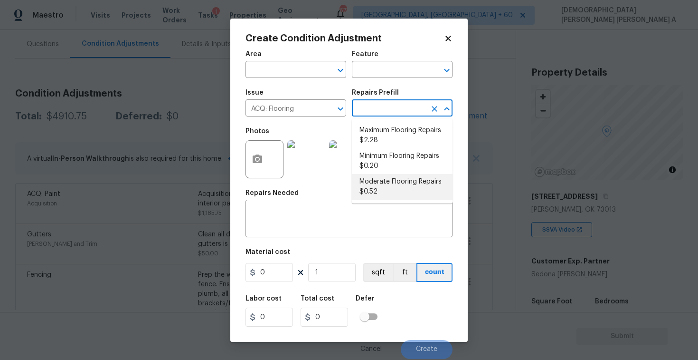
click at [384, 192] on li "Moderate Flooring Repairs $0.52" at bounding box center [402, 187] width 101 height 26
type input "Acquisition"
type textarea "Acquisition Scope: Moderate flooring repairs"
type input "0.52"
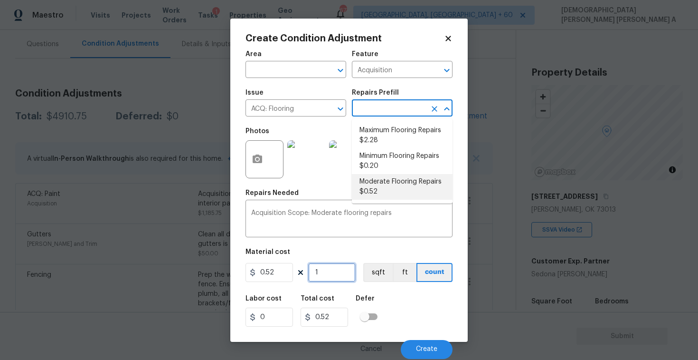
click at [330, 271] on input "1" at bounding box center [332, 272] width 48 height 19
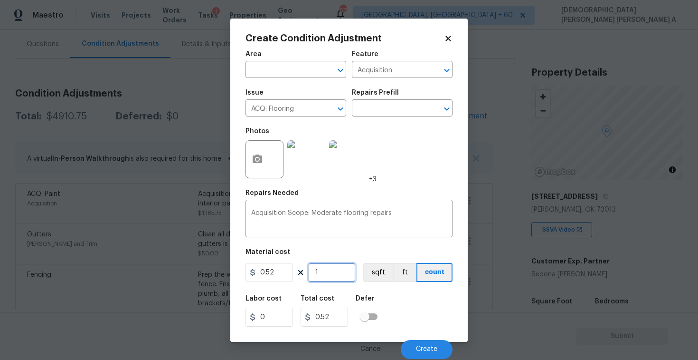
type input "12"
type input "6.24"
type input "127"
type input "66.04"
type input "1275"
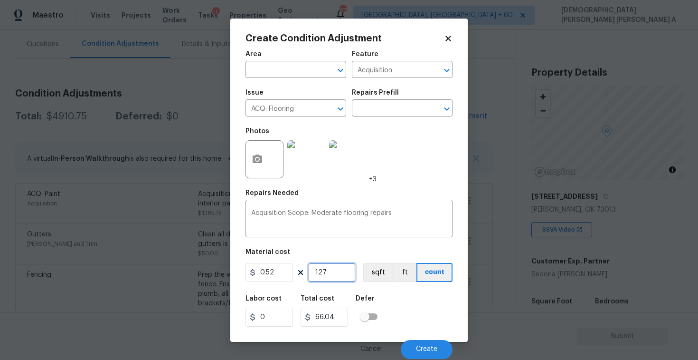
type input "663"
type input "1275"
click at [375, 276] on button "sqft" at bounding box center [377, 272] width 29 height 19
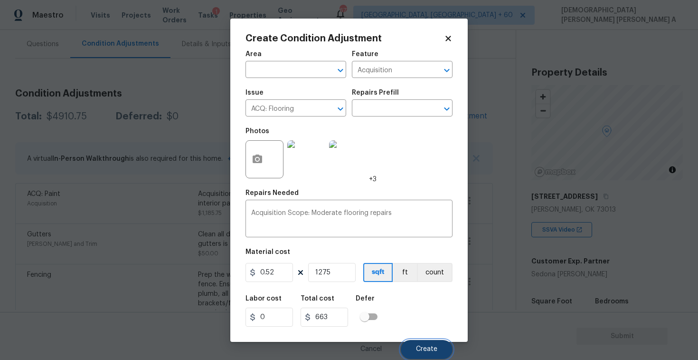
click at [425, 347] on span "Create" at bounding box center [426, 348] width 21 height 7
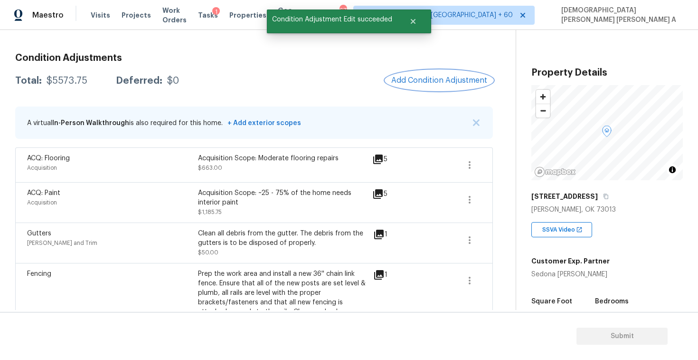
scroll to position [115, 0]
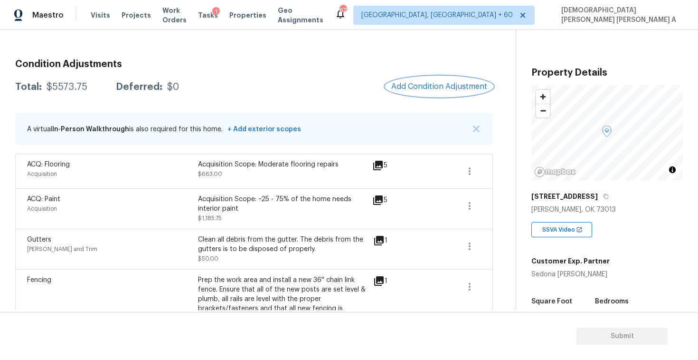
click at [458, 89] on span "Add Condition Adjustment" at bounding box center [439, 86] width 96 height 9
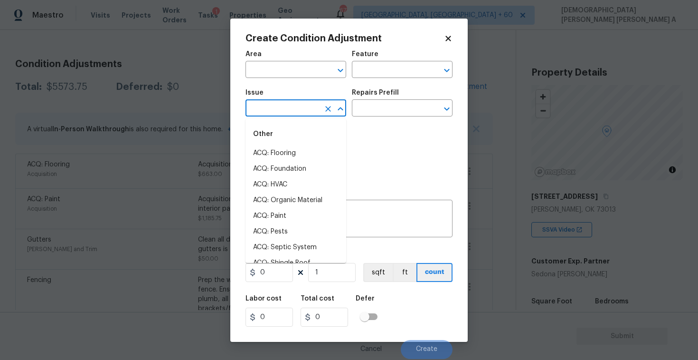
click at [294, 111] on input "text" at bounding box center [283, 109] width 74 height 15
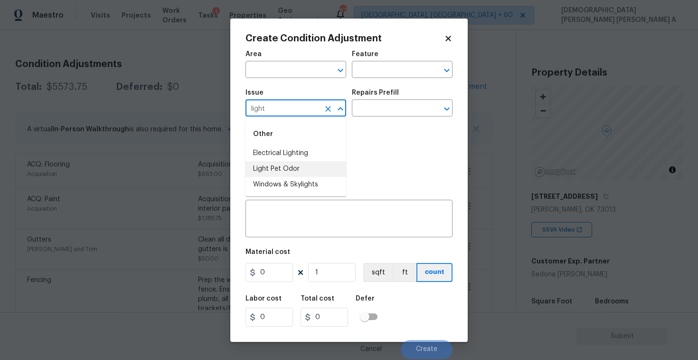
click at [297, 169] on li "Light Pet Odor" at bounding box center [296, 169] width 101 height 16
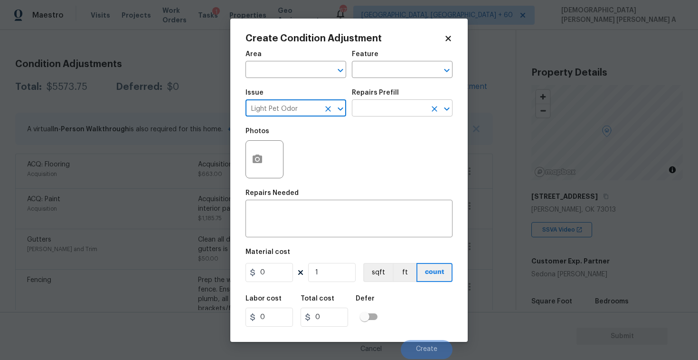
type input "Light Pet Odor"
click at [399, 105] on input "text" at bounding box center [389, 109] width 74 height 15
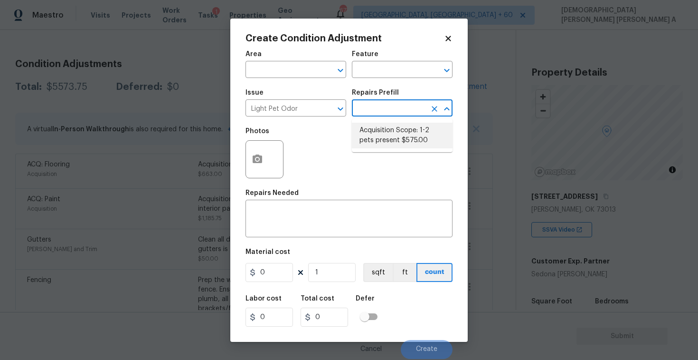
click at [391, 146] on li "Acquisition Scope: 1-2 pets present $575.00" at bounding box center [402, 136] width 101 height 26
type textarea "Acquisition Scope: 1-2 pets present"
type input "575"
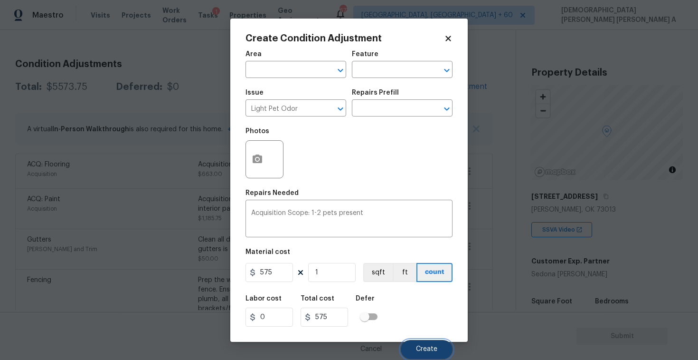
click at [424, 354] on button "Create" at bounding box center [427, 349] width 52 height 19
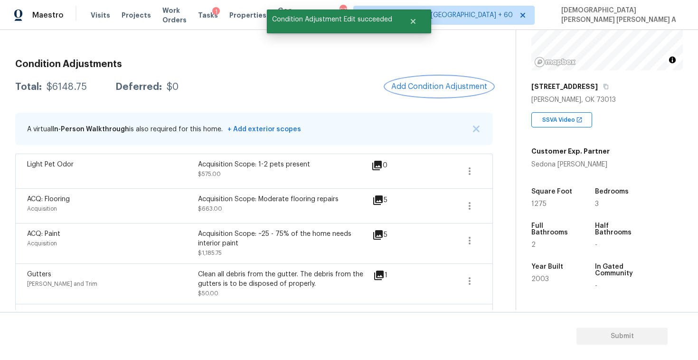
scroll to position [148, 0]
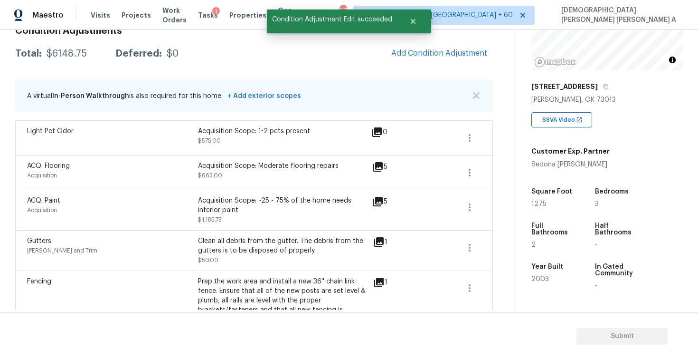
click at [418, 43] on span "Add Condition Adjustment" at bounding box center [439, 53] width 107 height 21
click at [416, 49] on span "Add Condition Adjustment" at bounding box center [439, 53] width 96 height 9
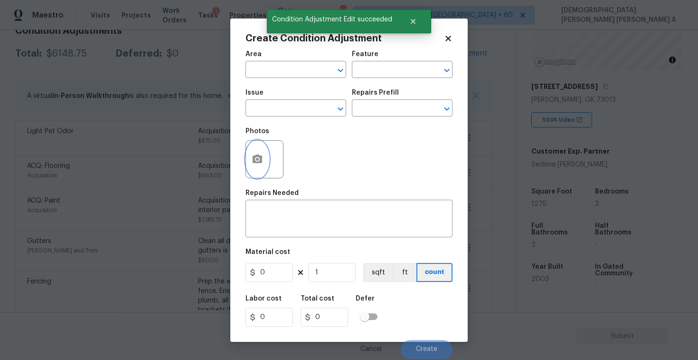
click at [257, 155] on icon "button" at bounding box center [258, 158] width 10 height 9
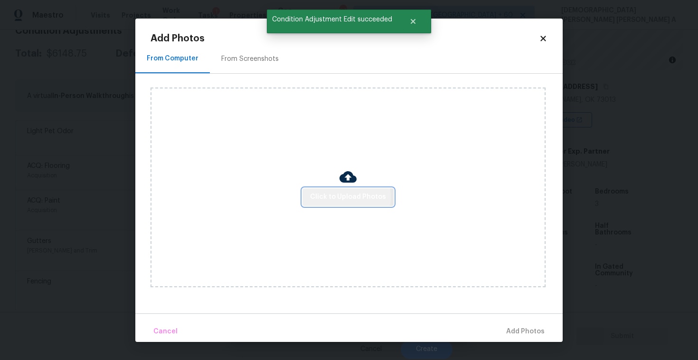
click at [335, 197] on span "Click to Upload Photos" at bounding box center [348, 197] width 76 height 12
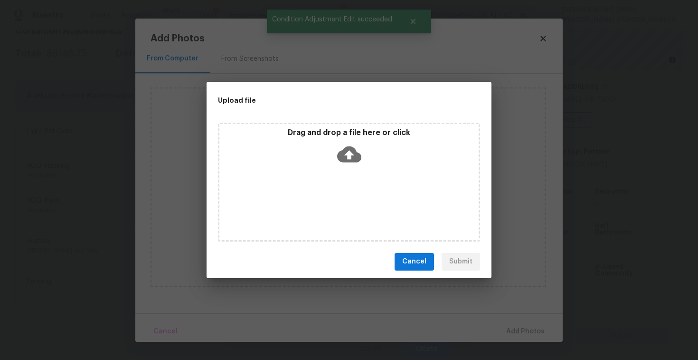
click at [348, 152] on icon at bounding box center [349, 154] width 24 height 24
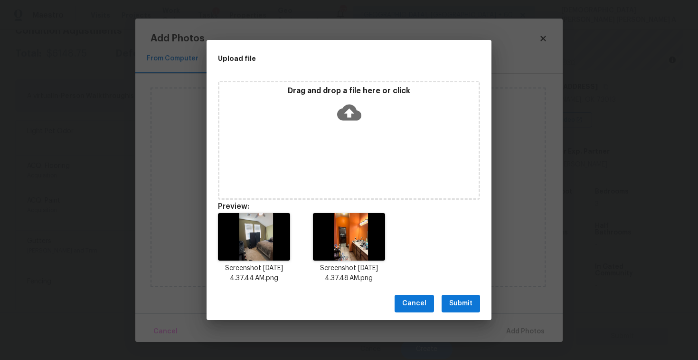
click at [457, 302] on span "Submit" at bounding box center [460, 303] width 23 height 12
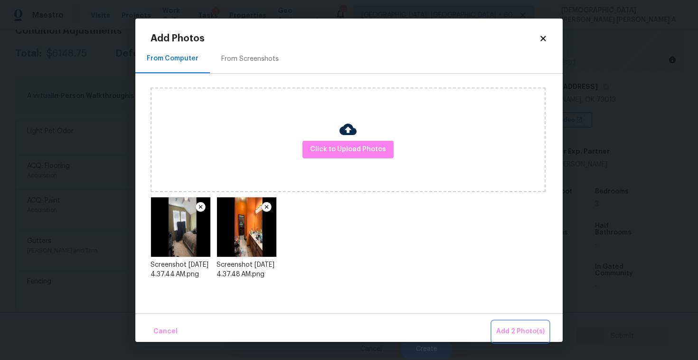
click at [533, 337] on button "Add 2 Photo(s)" at bounding box center [521, 331] width 56 height 20
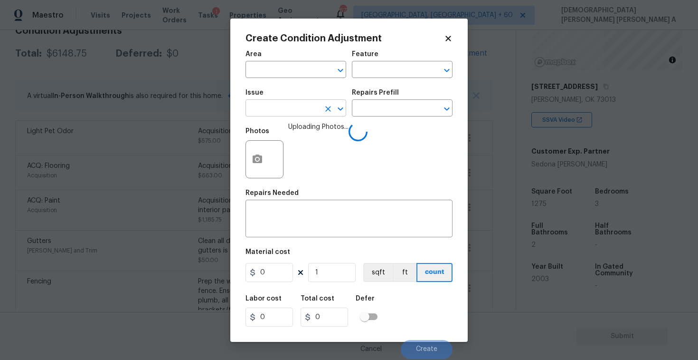
click at [269, 111] on input "text" at bounding box center [283, 109] width 74 height 15
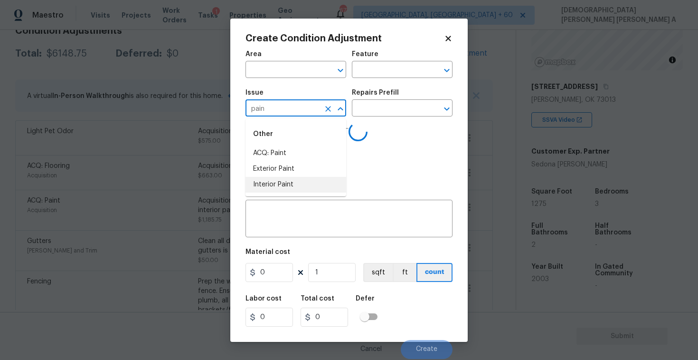
click at [282, 186] on li "Interior Paint" at bounding box center [296, 185] width 101 height 16
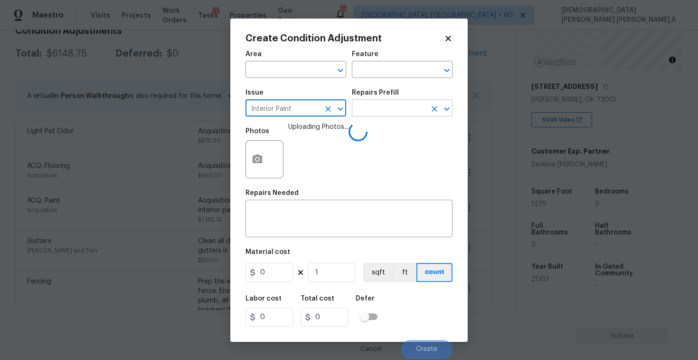
type input "Interior Paint"
click at [400, 104] on input "text" at bounding box center [389, 109] width 74 height 15
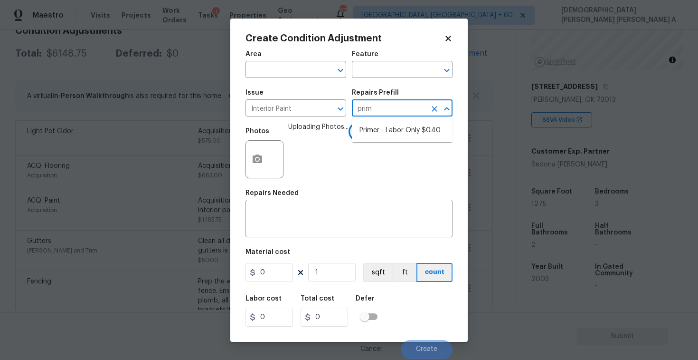
type input "prime"
click at [399, 122] on ul "Primer - Labor Only $0.40" at bounding box center [402, 130] width 101 height 23
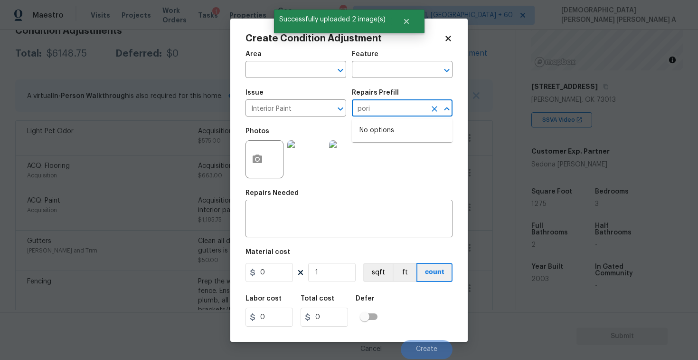
type input "por"
type input "rime"
click at [379, 126] on li "Primer - Labor Only $0.40" at bounding box center [402, 131] width 101 height 16
type input "Overall Paint"
type textarea "Interior primer - PRIMER PROVIDED BY OPENDOOR - All nails, screws, drywall anch…"
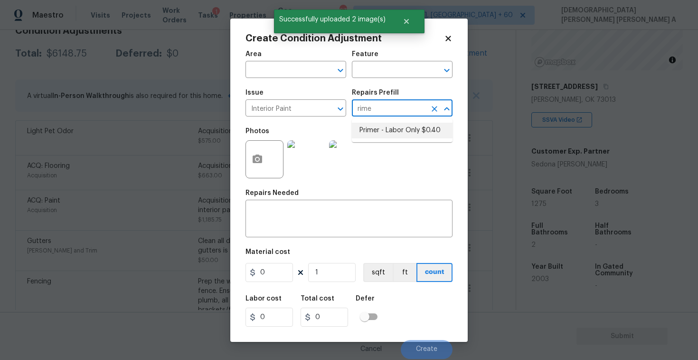
type input "0.4"
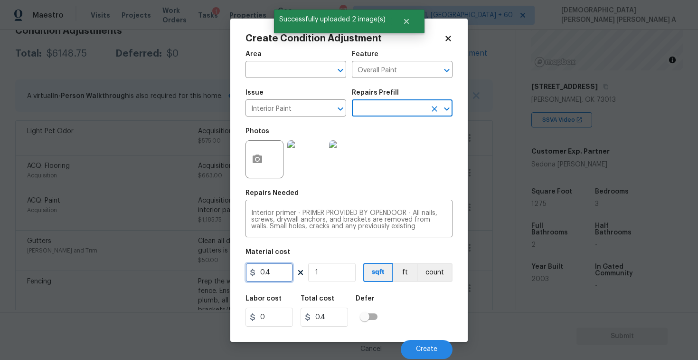
click at [275, 267] on input "0.4" at bounding box center [270, 272] width 48 height 19
type input "200"
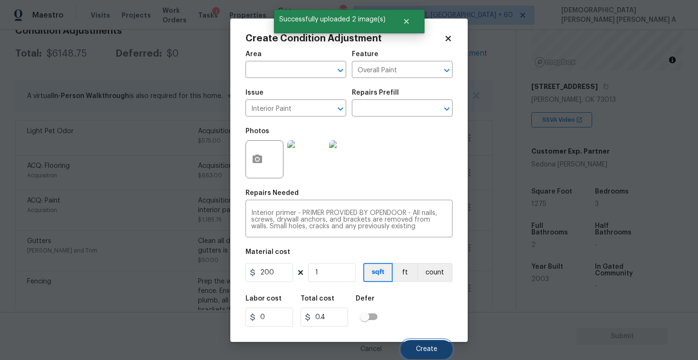
type input "200"
click at [431, 341] on button "Create" at bounding box center [427, 349] width 52 height 19
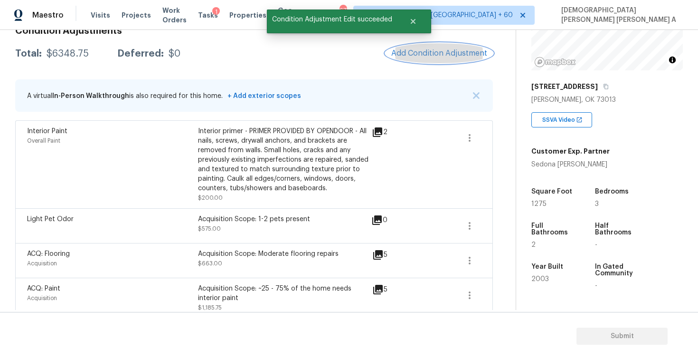
click at [438, 48] on button "Add Condition Adjustment" at bounding box center [439, 53] width 107 height 20
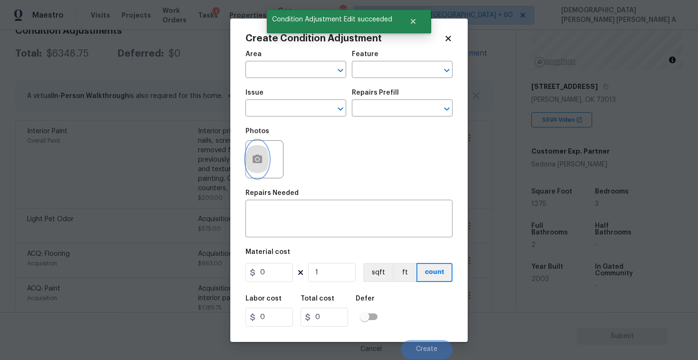
click at [248, 166] on button "button" at bounding box center [257, 159] width 23 height 37
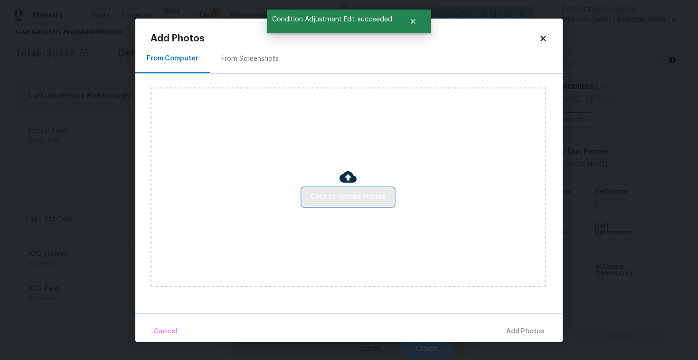
click at [361, 195] on span "Click to Upload Photos" at bounding box center [348, 197] width 76 height 12
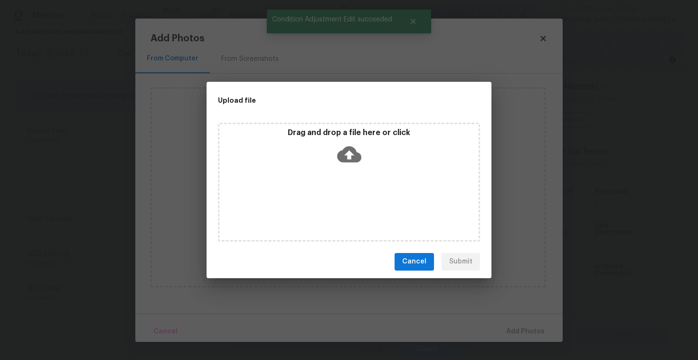
click at [352, 161] on icon at bounding box center [349, 154] width 24 height 16
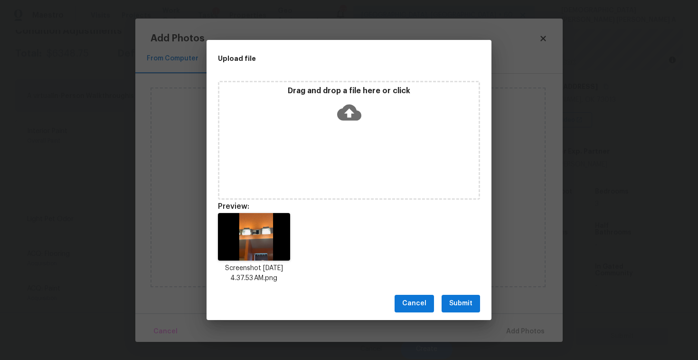
click at [467, 304] on span "Submit" at bounding box center [460, 303] width 23 height 12
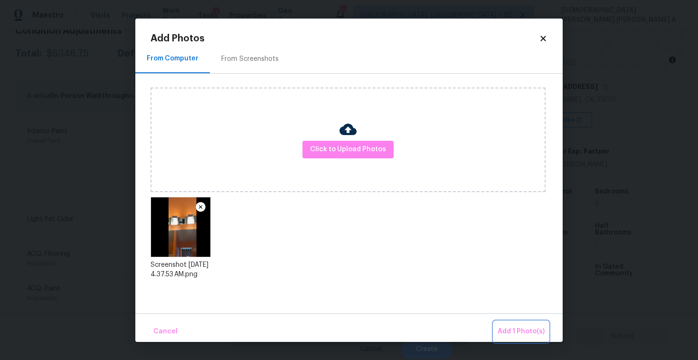
click at [521, 324] on button "Add 1 Photo(s)" at bounding box center [521, 331] width 55 height 20
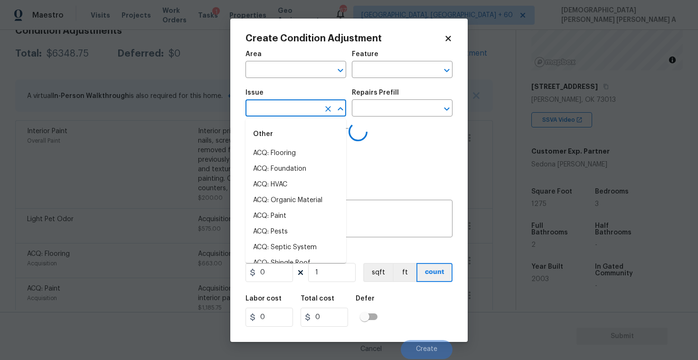
click at [308, 109] on input "text" at bounding box center [283, 109] width 74 height 15
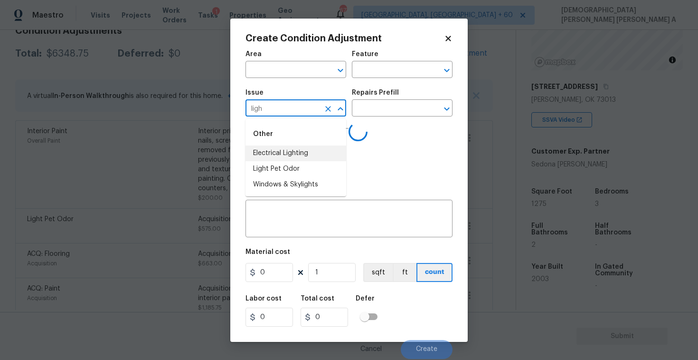
click at [303, 157] on li "Electrical Lighting" at bounding box center [296, 153] width 101 height 16
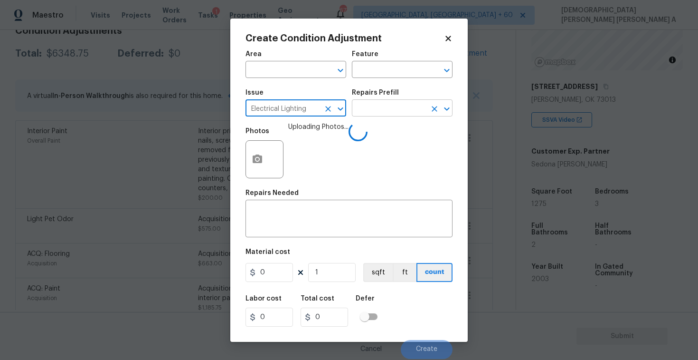
type input "Electrical Lighting"
click at [382, 102] on input "text" at bounding box center [389, 109] width 74 height 15
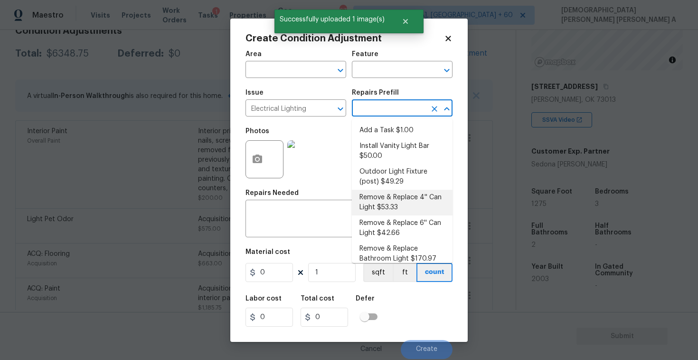
click at [389, 196] on li "Remove & Replace 4'' Can Light $53.33" at bounding box center [402, 203] width 101 height 26
type textarea "Remove and replace the 4'' can lights with new (LED). Ensure that the new 4'' c…"
type input "53.33"
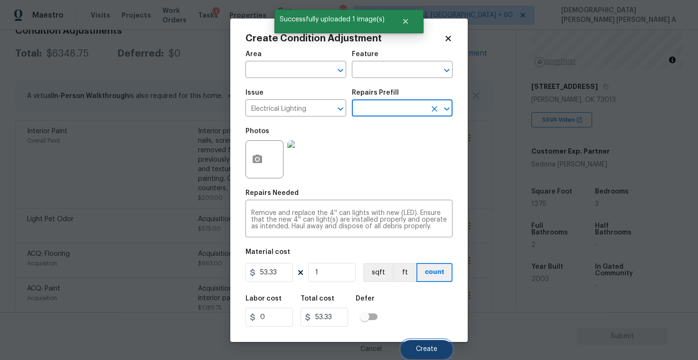
click at [420, 347] on span "Create" at bounding box center [426, 348] width 21 height 7
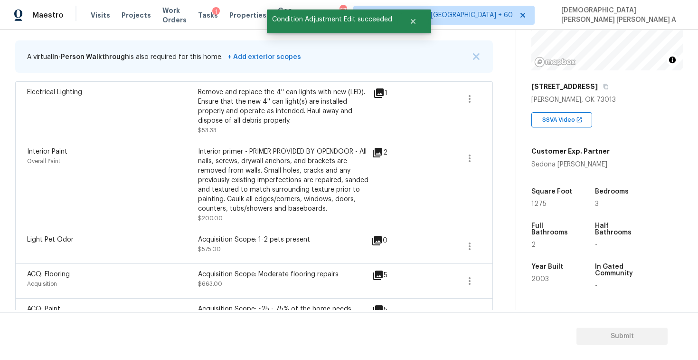
scroll to position [146, 0]
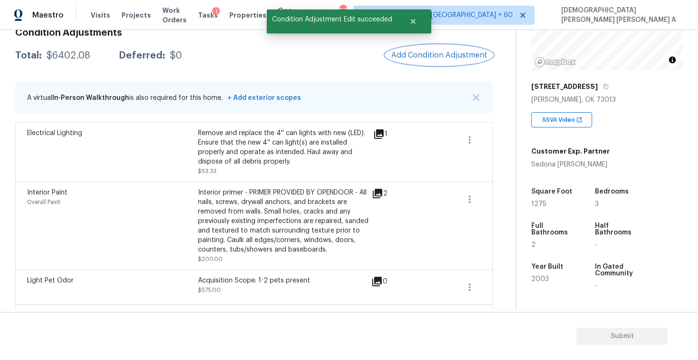
click at [429, 51] on span "Add Condition Adjustment" at bounding box center [439, 55] width 96 height 9
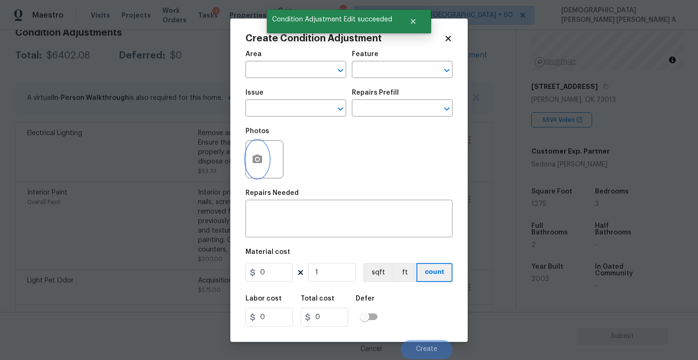
click at [257, 147] on button "button" at bounding box center [257, 159] width 23 height 37
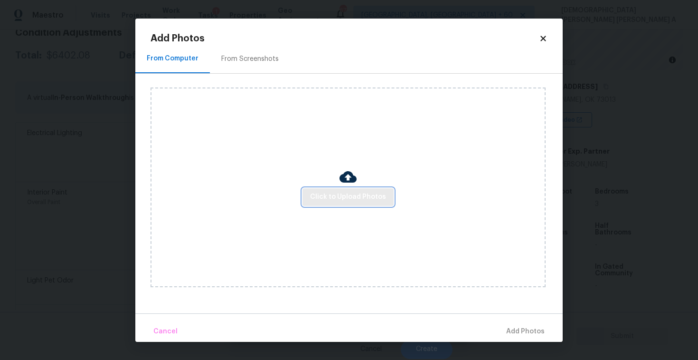
click at [366, 202] on span "Click to Upload Photos" at bounding box center [348, 197] width 76 height 12
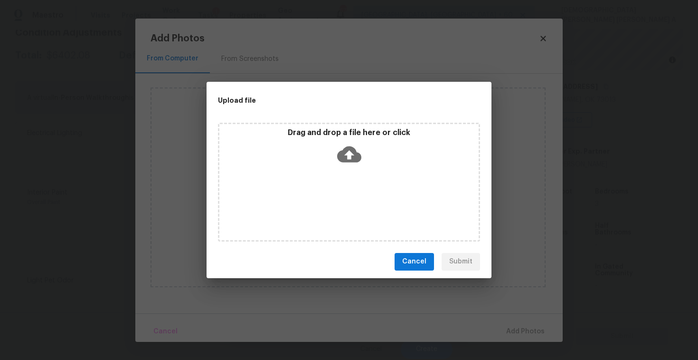
click at [363, 171] on div "Drag and drop a file here or click" at bounding box center [349, 182] width 262 height 119
click at [418, 269] on button "Cancel" at bounding box center [414, 262] width 39 height 18
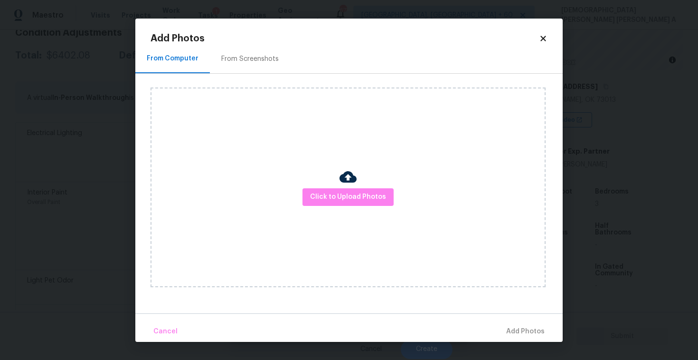
click at [542, 40] on icon at bounding box center [543, 38] width 9 height 9
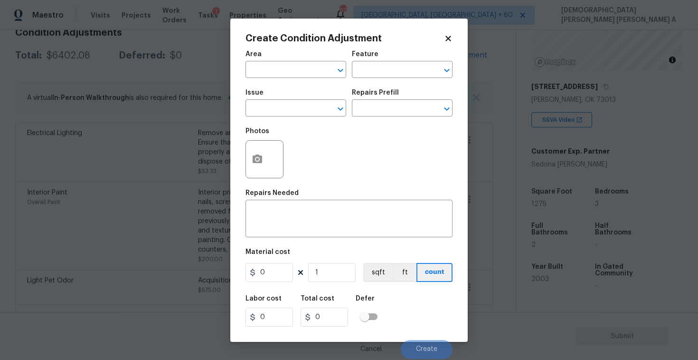
click at [449, 36] on icon at bounding box center [448, 38] width 9 height 9
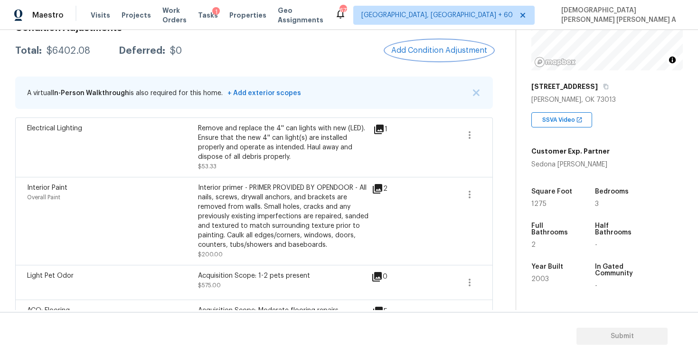
scroll to position [70, 0]
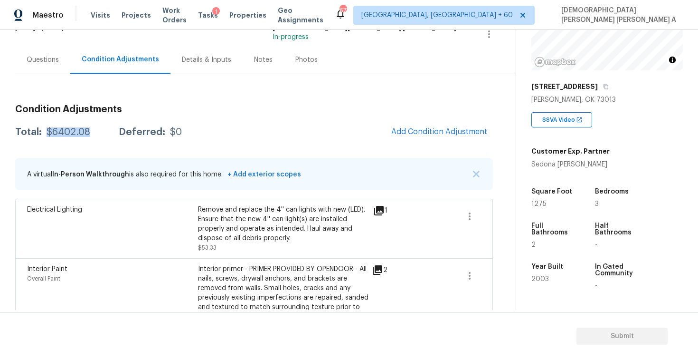
drag, startPoint x: 91, startPoint y: 130, endPoint x: 43, endPoint y: 130, distance: 47.5
click at [43, 130] on div "Total: $6402.08 Deferred: $0" at bounding box center [98, 132] width 167 height 10
copy div "$6402.08"
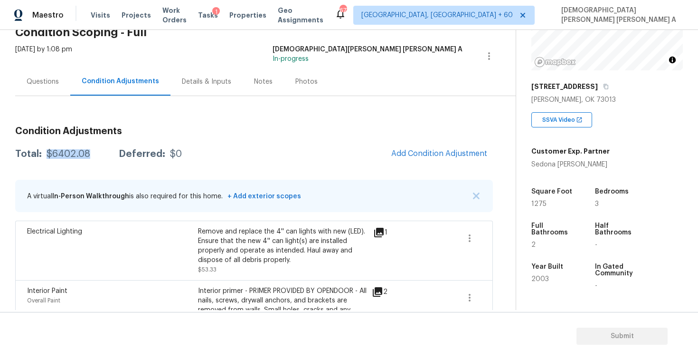
scroll to position [34, 0]
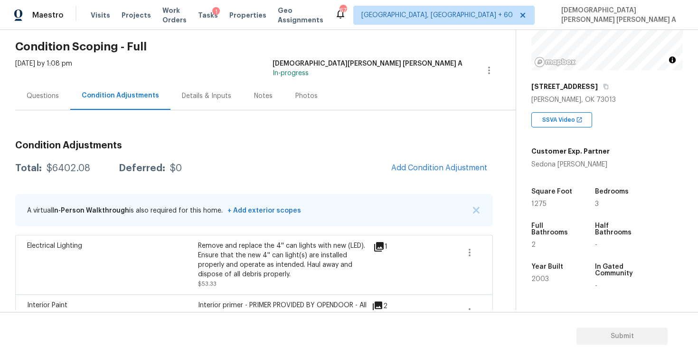
click at [42, 105] on div "Questions" at bounding box center [42, 96] width 55 height 28
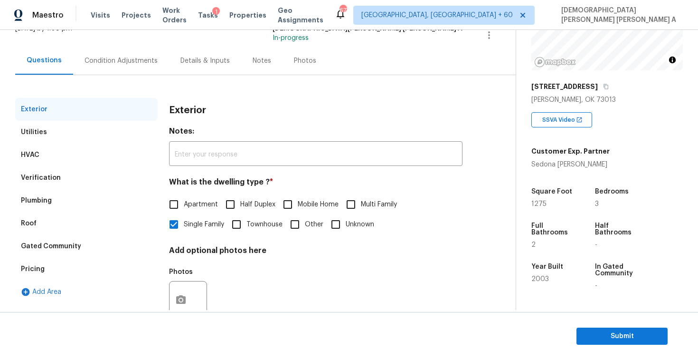
scroll to position [98, 0]
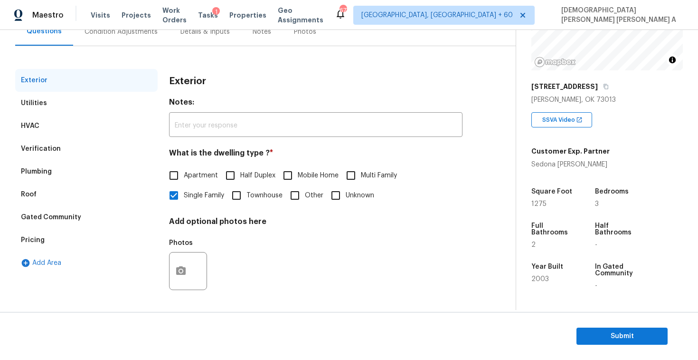
click at [44, 232] on div "Pricing" at bounding box center [86, 239] width 143 height 23
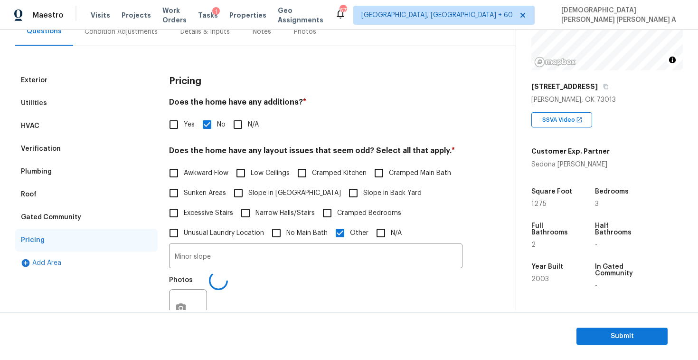
scroll to position [104, 0]
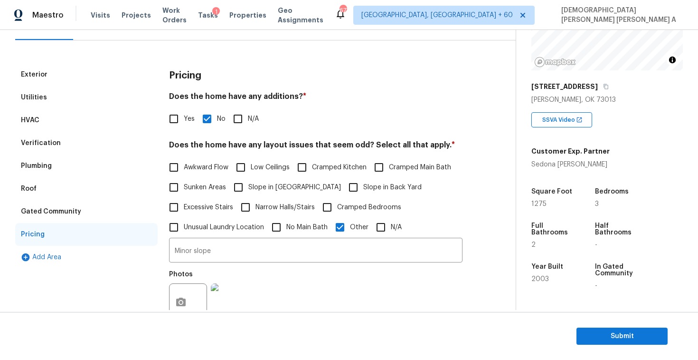
click at [308, 177] on input "Cramped Kitchen" at bounding box center [302, 167] width 20 height 20
checkbox input "true"
click at [211, 256] on input "Minor slope" at bounding box center [316, 251] width 294 height 22
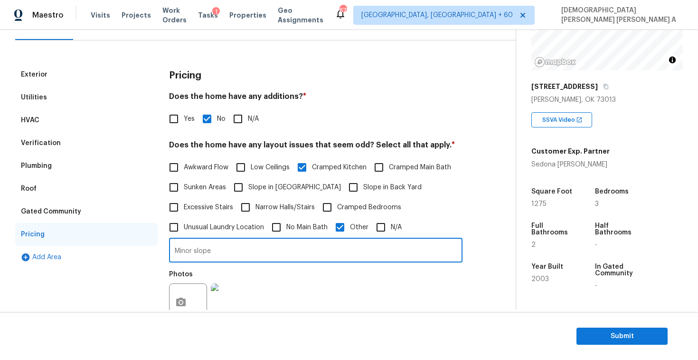
click at [211, 256] on input "Minor slope" at bounding box center [316, 251] width 294 height 22
click at [114, 38] on div "Condition Adjustments" at bounding box center [121, 26] width 96 height 28
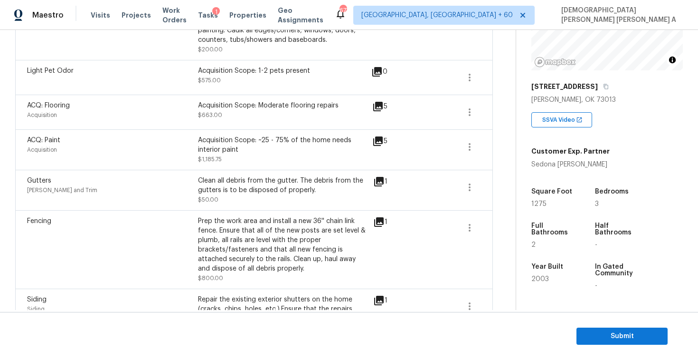
scroll to position [309, 0]
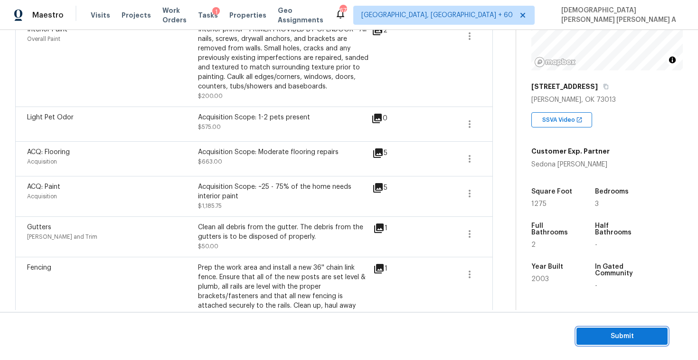
click at [620, 333] on span "Submit" at bounding box center [622, 336] width 76 height 12
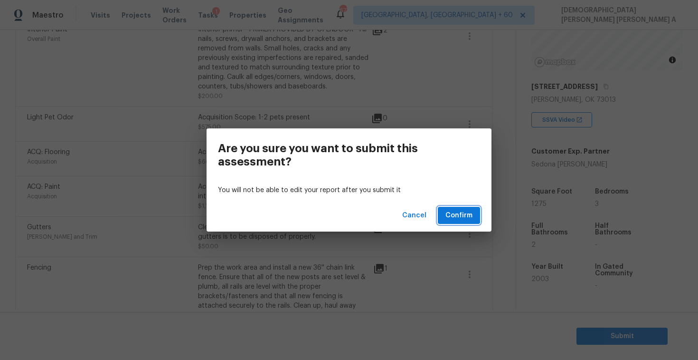
click at [469, 223] on button "Confirm" at bounding box center [459, 216] width 42 height 18
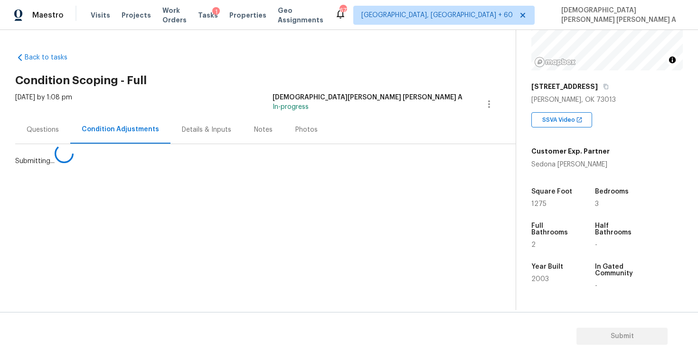
scroll to position [0, 0]
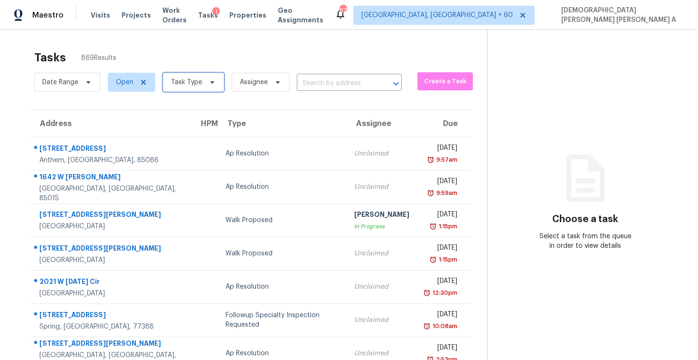
click at [194, 83] on span "Task Type" at bounding box center [186, 82] width 31 height 10
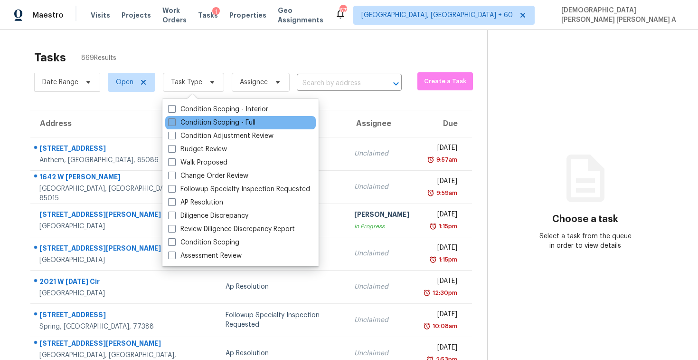
click at [184, 121] on label "Condition Scoping - Full" at bounding box center [211, 123] width 87 height 10
click at [174, 121] on input "Condition Scoping - Full" at bounding box center [171, 121] width 6 height 6
checkbox input "true"
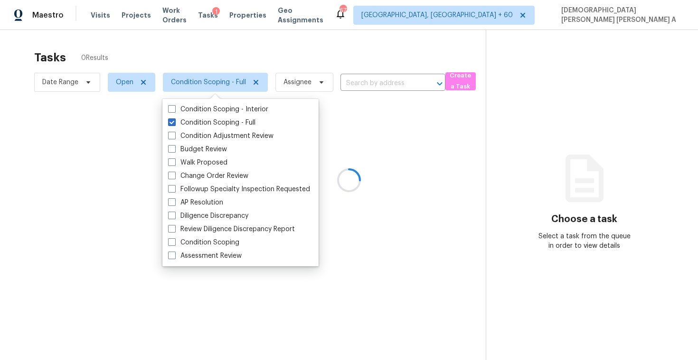
click at [219, 45] on div at bounding box center [349, 180] width 698 height 360
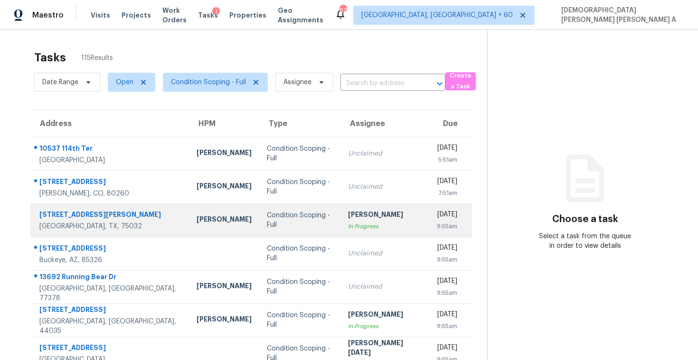
scroll to position [135, 0]
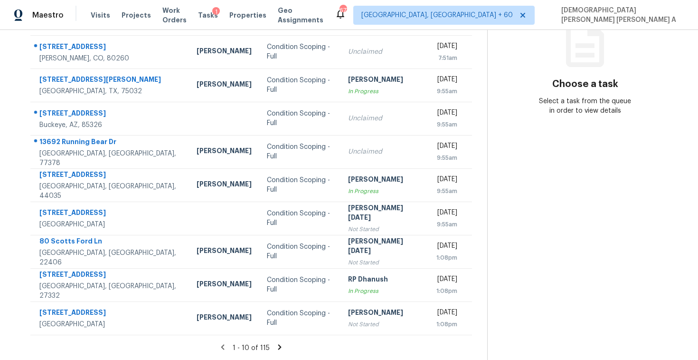
click at [276, 344] on icon at bounding box center [280, 346] width 9 height 9
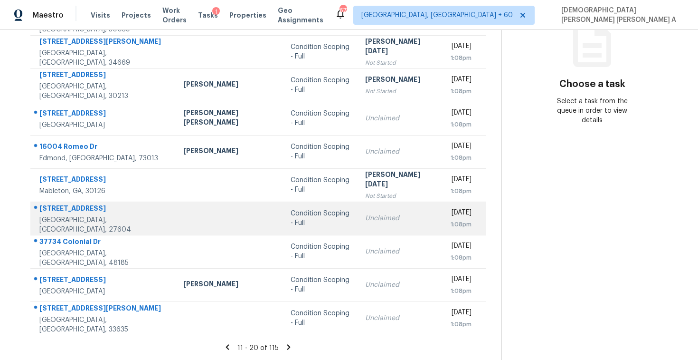
click at [283, 204] on td "Condition Scoping - Full" at bounding box center [320, 217] width 75 height 33
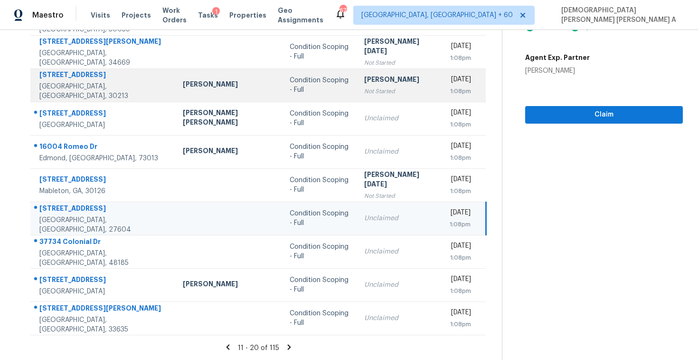
scroll to position [0, 0]
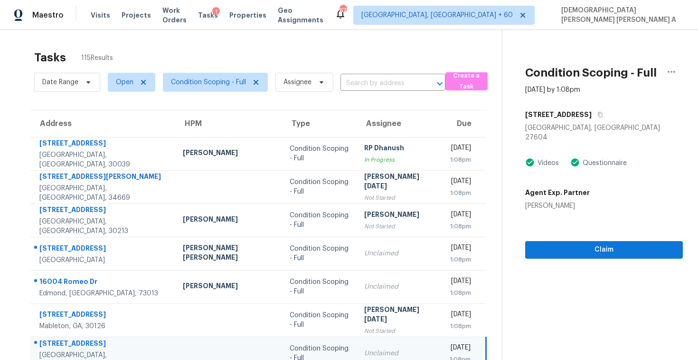
click at [266, 40] on div "Tasks 115 Results Date Range Open Condition Scoping - Full Assignee ​ Create a …" at bounding box center [349, 262] width 698 height 465
click at [213, 78] on span "Condition Scoping - Full" at bounding box center [208, 82] width 75 height 10
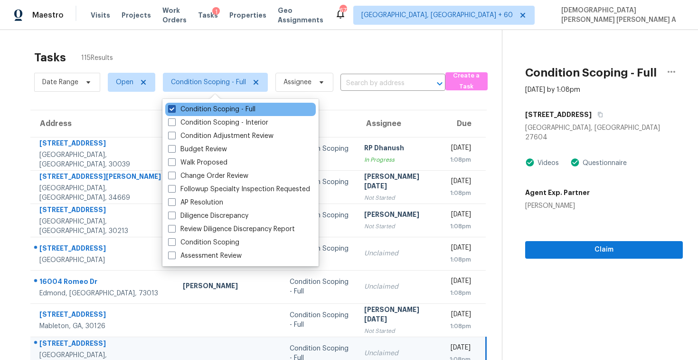
click at [234, 107] on label "Condition Scoping - Full" at bounding box center [211, 110] width 87 height 10
click at [174, 107] on input "Condition Scoping - Full" at bounding box center [171, 108] width 6 height 6
checkbox input "false"
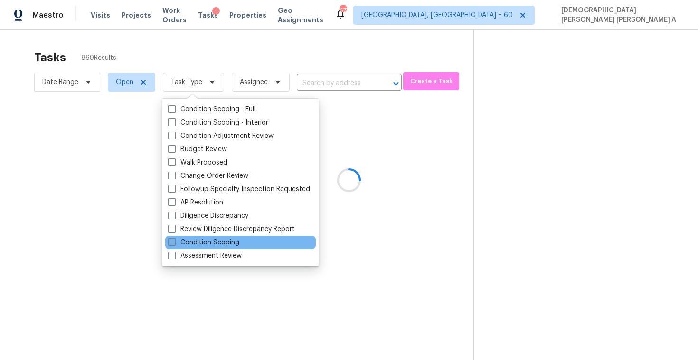
click at [191, 243] on label "Condition Scoping" at bounding box center [203, 243] width 71 height 10
click at [174, 243] on input "Condition Scoping" at bounding box center [171, 241] width 6 height 6
checkbox input "true"
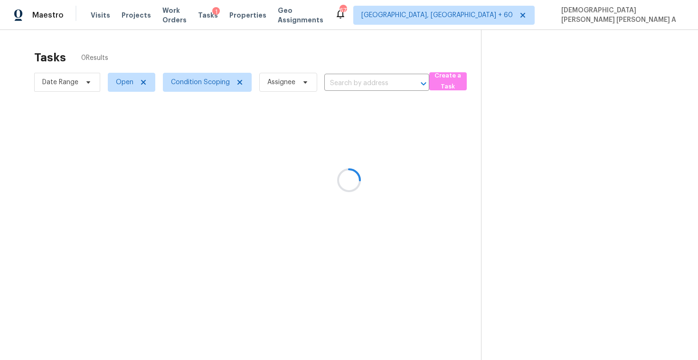
click at [220, 56] on div at bounding box center [349, 180] width 698 height 360
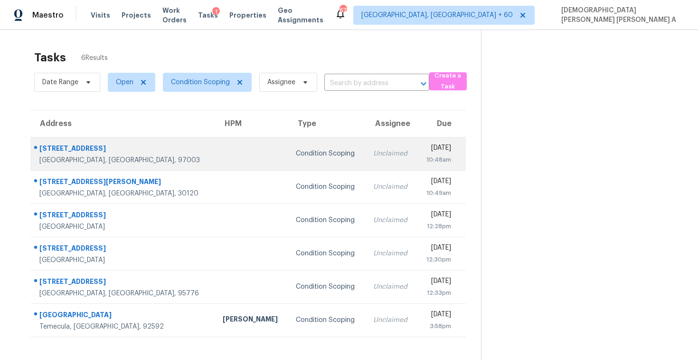
click at [366, 153] on td "Unclaimed" at bounding box center [391, 153] width 51 height 33
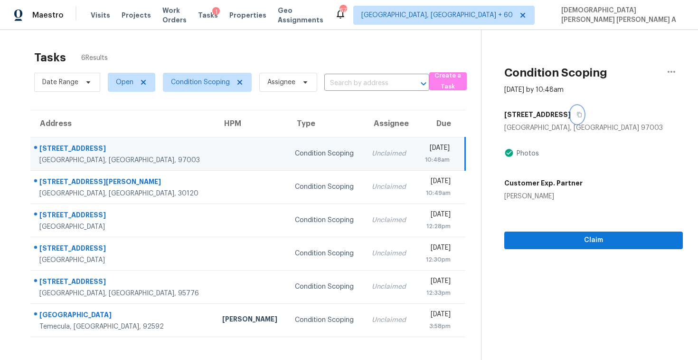
click at [584, 113] on button "button" at bounding box center [577, 114] width 13 height 17
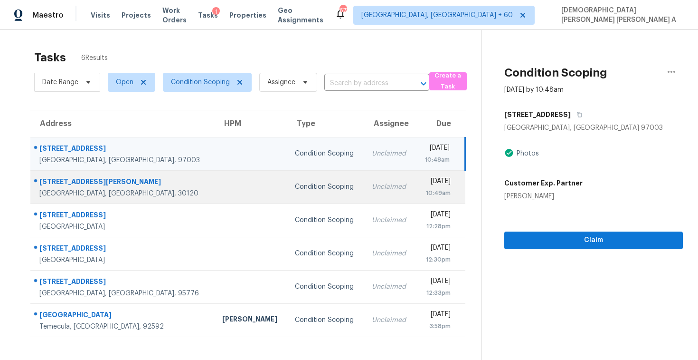
click at [372, 191] on div "Unclaimed" at bounding box center [390, 187] width 36 height 10
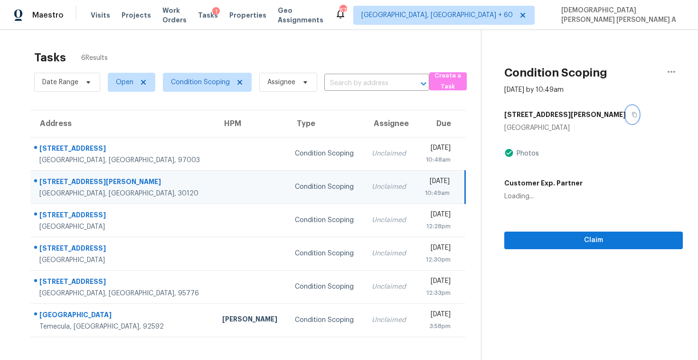
click at [632, 114] on icon "button" at bounding box center [635, 115] width 6 height 6
click at [542, 234] on span "Claim" at bounding box center [593, 240] width 163 height 12
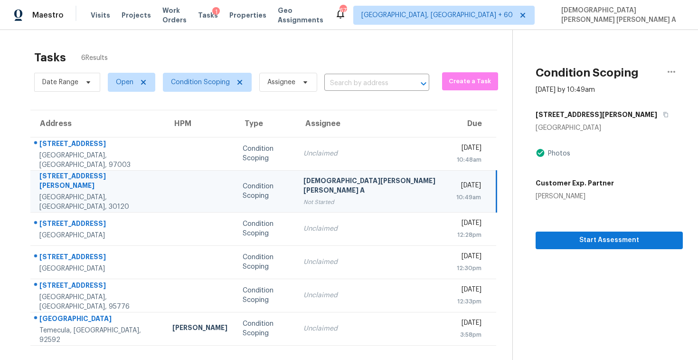
click at [310, 58] on div "Tasks 6 Results" at bounding box center [273, 57] width 478 height 25
click at [663, 114] on icon "button" at bounding box center [666, 115] width 6 height 6
click at [238, 82] on icon at bounding box center [240, 82] width 5 height 5
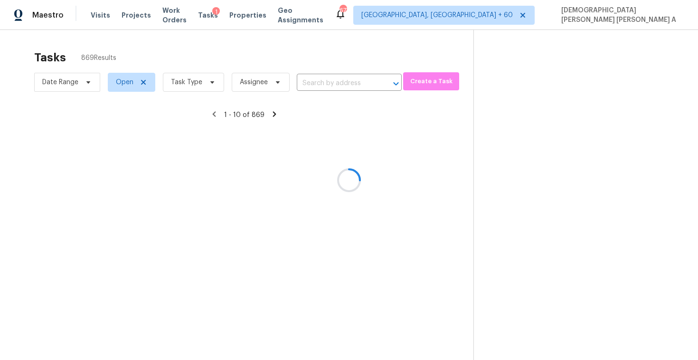
click at [351, 81] on div at bounding box center [349, 180] width 698 height 360
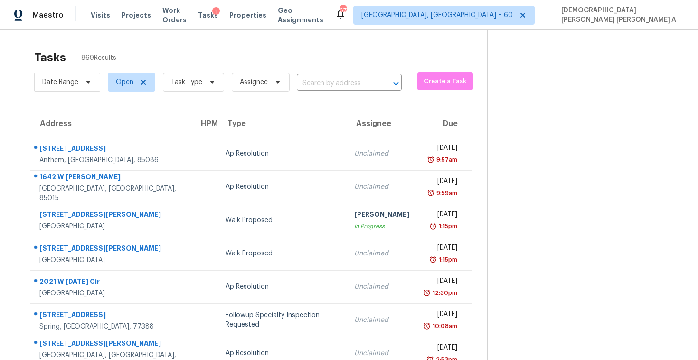
click at [351, 81] on input "text" at bounding box center [336, 83] width 78 height 15
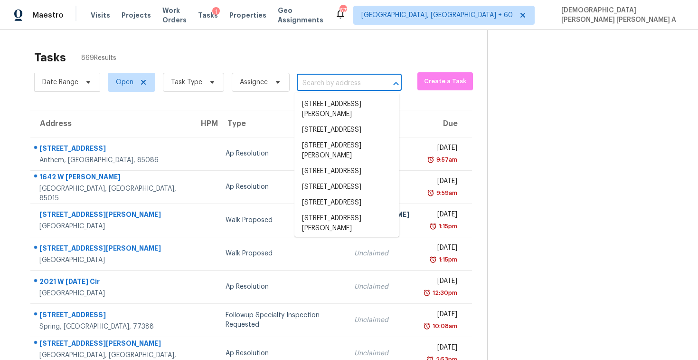
paste input "4014 White Owl Ct Duluth, GA, 30097"
type input "4014 White Owl Ct Duluth, GA, 30097"
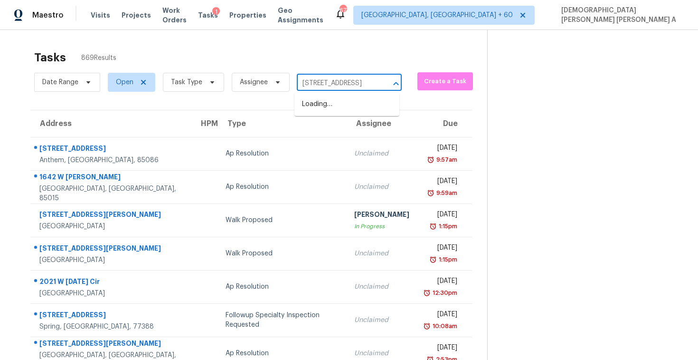
scroll to position [0, 45]
click at [353, 109] on li "4014 White Owl Ct, Duluth, GA 30097" at bounding box center [347, 104] width 105 height 16
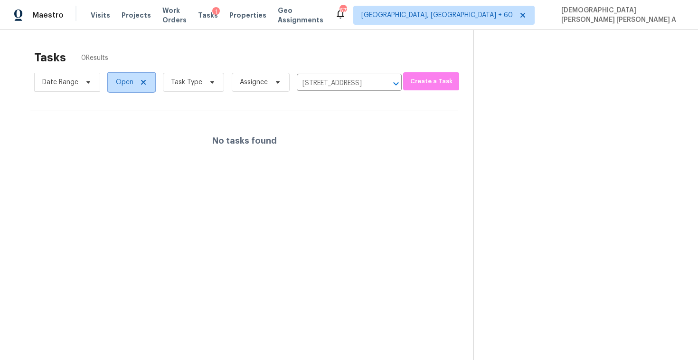
click at [118, 84] on span "Open" at bounding box center [125, 82] width 18 height 10
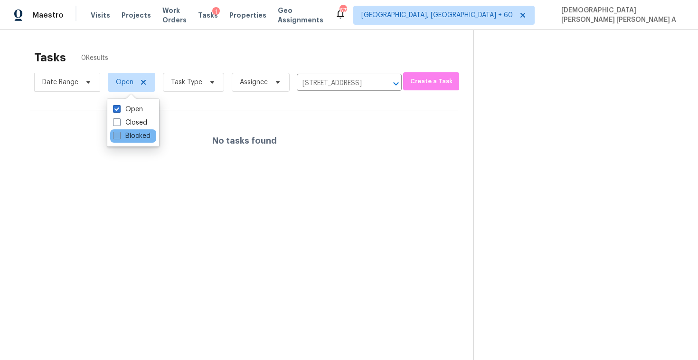
click at [121, 138] on label "Blocked" at bounding box center [132, 136] width 38 height 10
click at [119, 137] on input "Blocked" at bounding box center [116, 134] width 6 height 6
click at [134, 140] on label "Blocked" at bounding box center [132, 136] width 38 height 10
click at [119, 137] on input "Blocked" at bounding box center [116, 134] width 6 height 6
checkbox input "false"
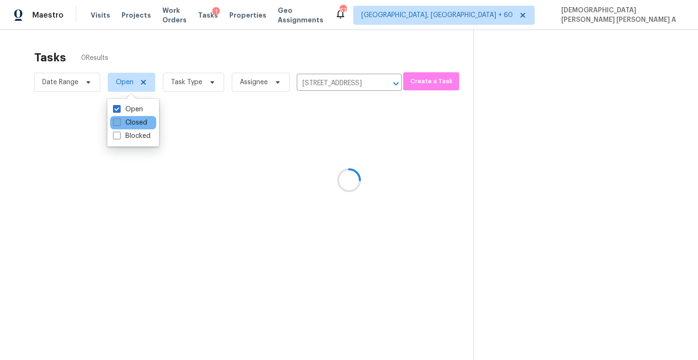
click at [130, 122] on label "Closed" at bounding box center [130, 123] width 34 height 10
click at [119, 122] on input "Closed" at bounding box center [116, 121] width 6 height 6
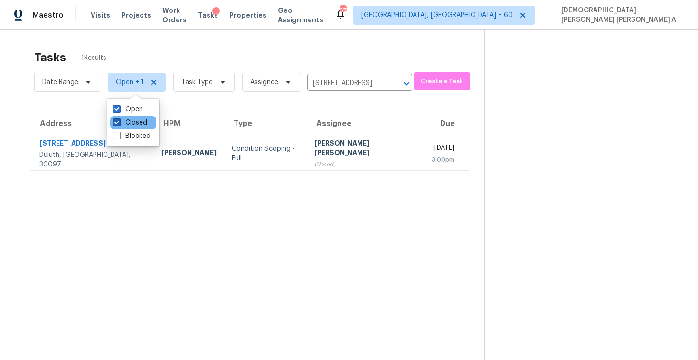
click at [135, 123] on label "Closed" at bounding box center [130, 123] width 34 height 10
click at [119, 123] on input "Closed" at bounding box center [116, 121] width 6 height 6
checkbox input "false"
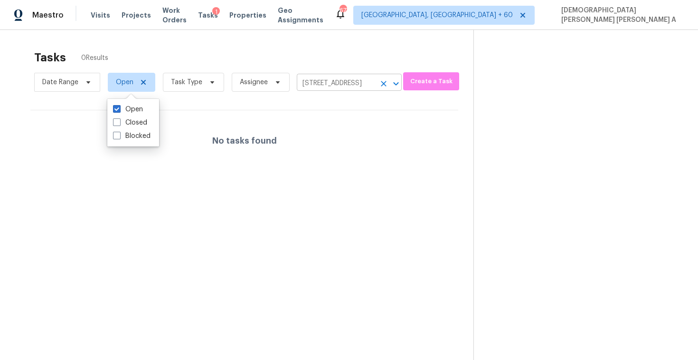
click at [327, 86] on input "4014 White Owl Ct, Duluth, GA 30097" at bounding box center [336, 83] width 78 height 15
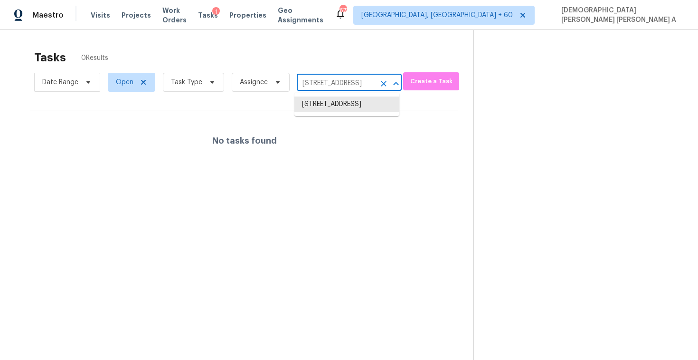
click at [327, 86] on input "4014 White Owl Ct, Duluth, GA 30097" at bounding box center [336, 83] width 78 height 15
paste input "7000 Regency Ln McDonough, GA, 30253"
type input "7000 Regency Ln McDonough, GA, 30253"
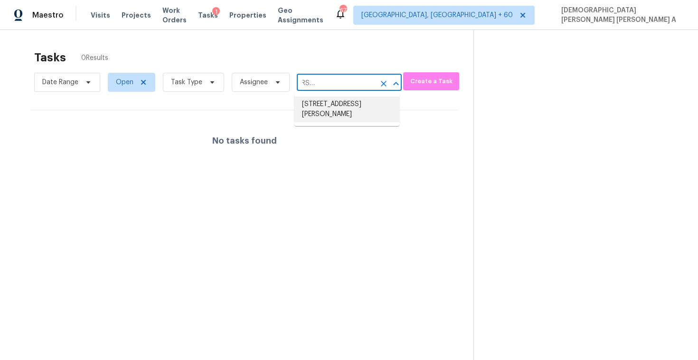
click at [339, 103] on li "7000 Regency Ln, McDonough, GA 30253" at bounding box center [347, 109] width 105 height 26
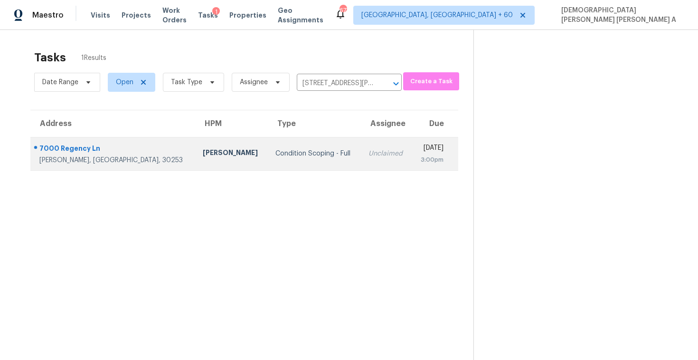
click at [280, 157] on div "Condition Scoping - Full" at bounding box center [315, 154] width 78 height 10
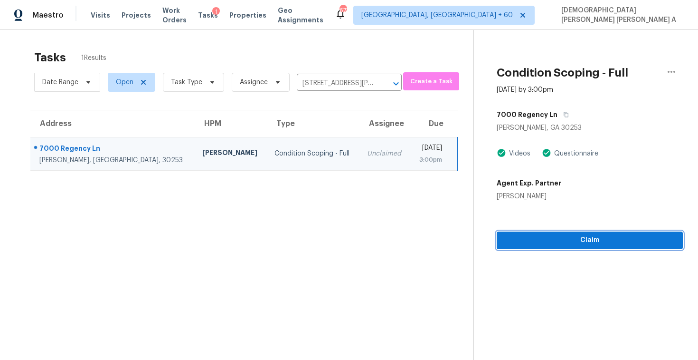
click at [530, 242] on span "Claim" at bounding box center [589, 240] width 171 height 12
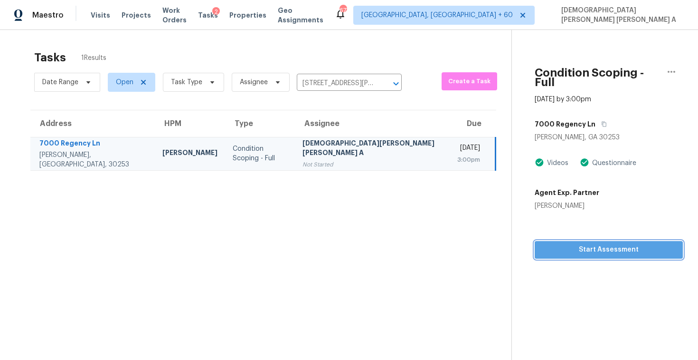
click at [542, 245] on span "Start Assessment" at bounding box center [608, 250] width 133 height 12
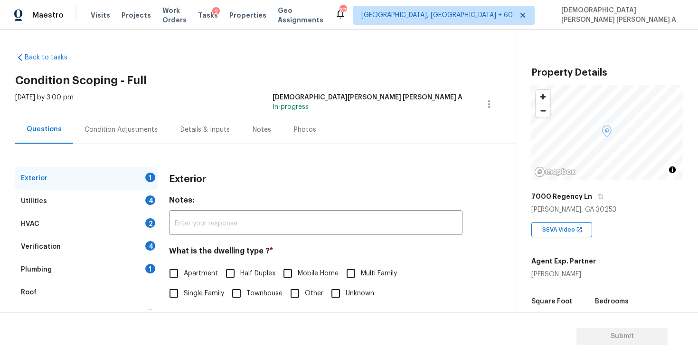
click at [212, 58] on div "Back to tasks Condition Scoping - Full Tue, Sep 23 2025 by 3:00 pm Mohamed Azee…" at bounding box center [265, 226] width 501 height 362
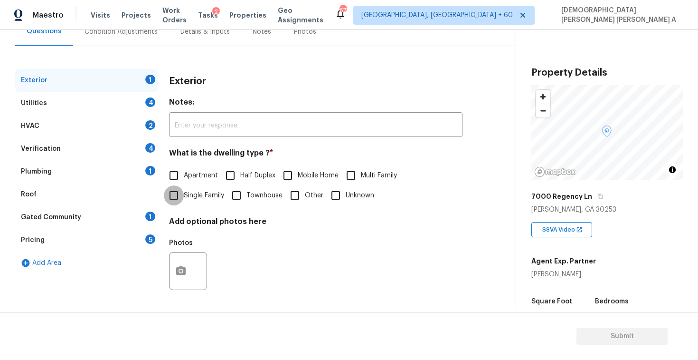
click at [176, 199] on input "Single Family" at bounding box center [174, 195] width 20 height 20
checkbox input "true"
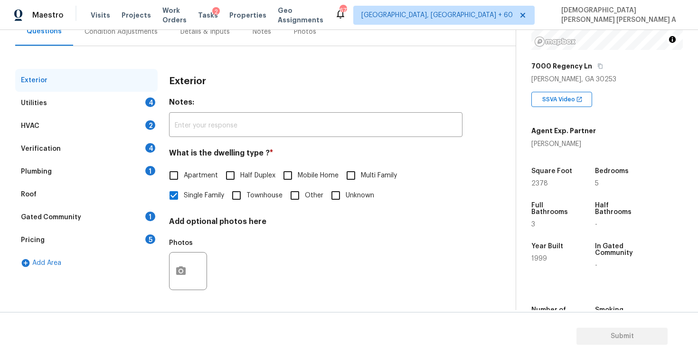
scroll to position [186, 0]
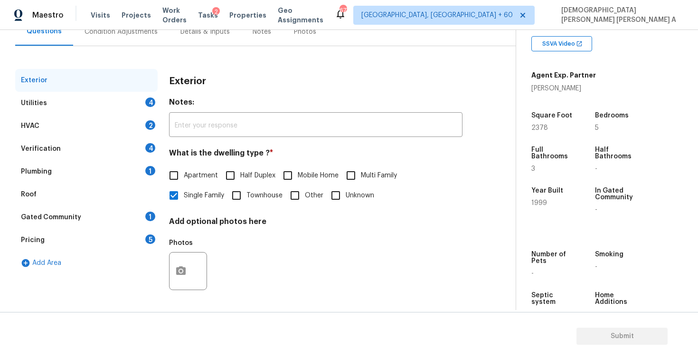
click at [121, 101] on div "Utilities 4" at bounding box center [86, 103] width 143 height 23
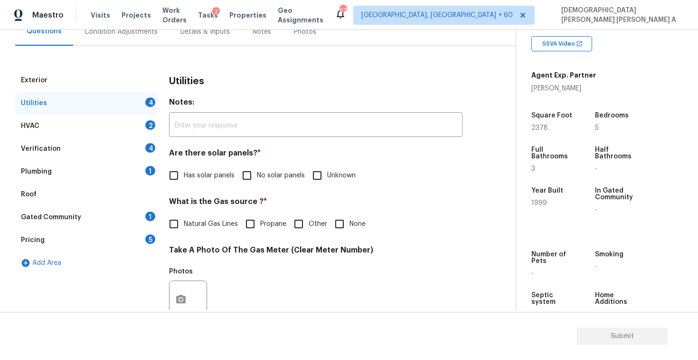
click at [255, 183] on input "No solar panels" at bounding box center [247, 175] width 20 height 20
checkbox input "true"
click at [176, 225] on input "Natural Gas Lines" at bounding box center [174, 224] width 20 height 20
checkbox input "true"
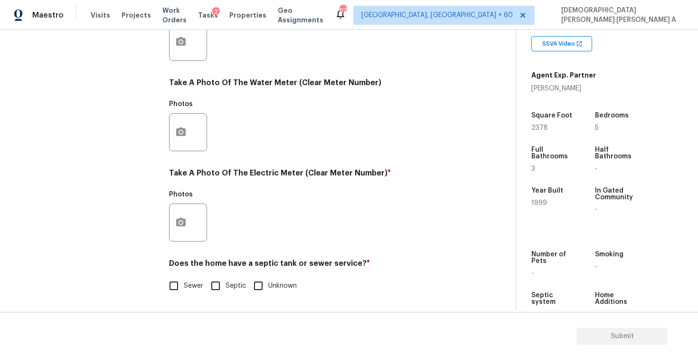
scroll to position [355, 0]
click at [159, 286] on div "Exterior Utilities 2 HVAC 2 Verification 4 Plumbing 1 Roof Gated Community 1 Pr…" at bounding box center [254, 58] width 478 height 495
click at [180, 285] on input "Sewer" at bounding box center [174, 286] width 20 height 20
checkbox input "true"
click at [183, 227] on icon "button" at bounding box center [180, 222] width 11 height 11
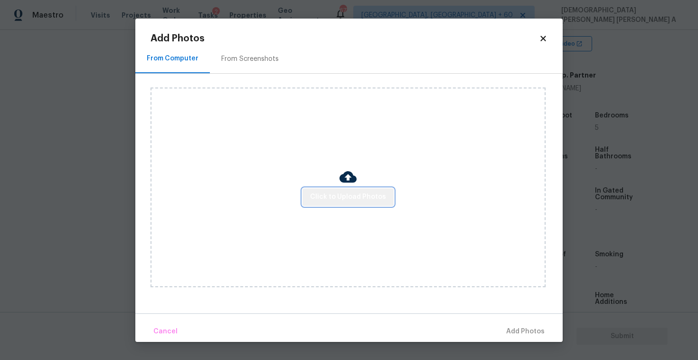
click at [362, 199] on span "Click to Upload Photos" at bounding box center [348, 197] width 76 height 12
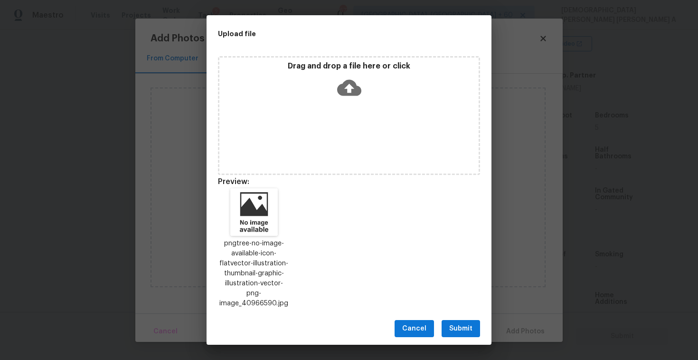
click at [459, 325] on span "Submit" at bounding box center [460, 329] width 23 height 12
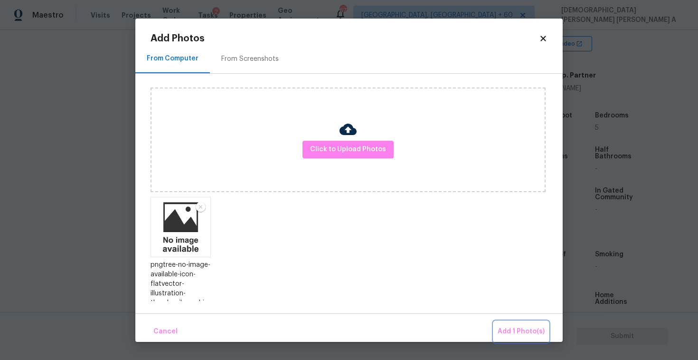
click at [524, 333] on span "Add 1 Photo(s)" at bounding box center [521, 331] width 47 height 12
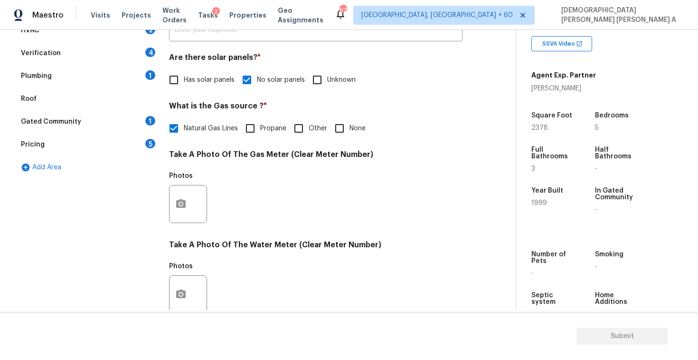
scroll to position [42, 0]
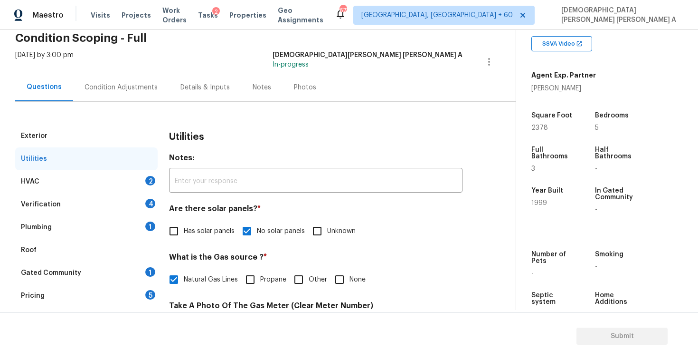
click at [109, 189] on div "HVAC 2" at bounding box center [86, 181] width 143 height 23
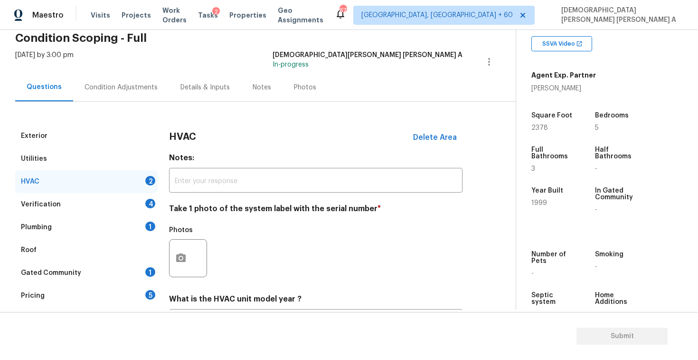
scroll to position [129, 0]
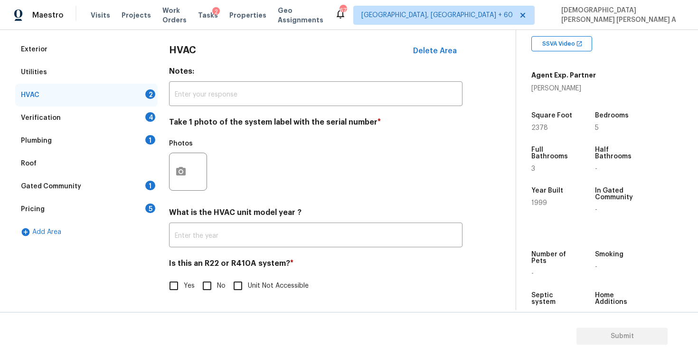
click at [211, 292] on input "No" at bounding box center [207, 286] width 20 height 20
checkbox input "true"
click at [183, 187] on button "button" at bounding box center [181, 170] width 23 height 37
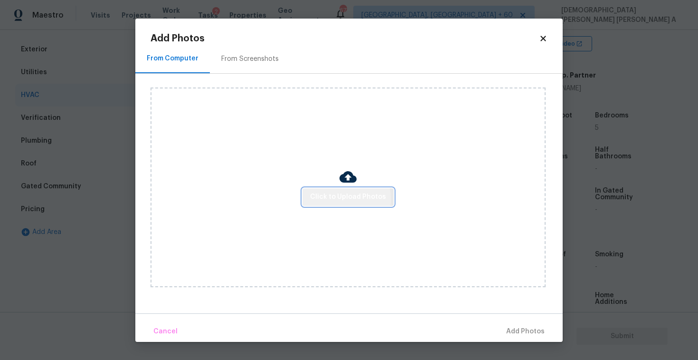
click at [331, 199] on span "Click to Upload Photos" at bounding box center [348, 197] width 76 height 12
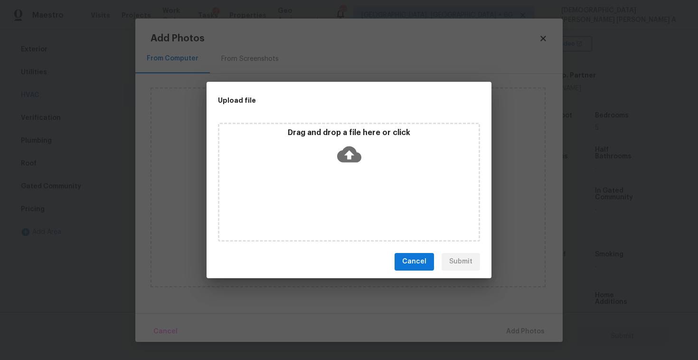
click at [334, 179] on div "Drag and drop a file here or click" at bounding box center [349, 182] width 262 height 119
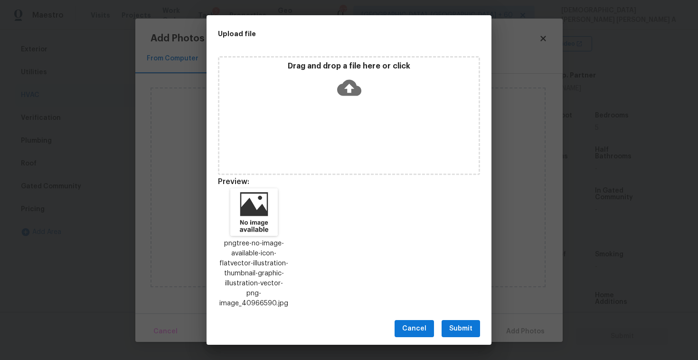
click at [459, 326] on span "Submit" at bounding box center [460, 329] width 23 height 12
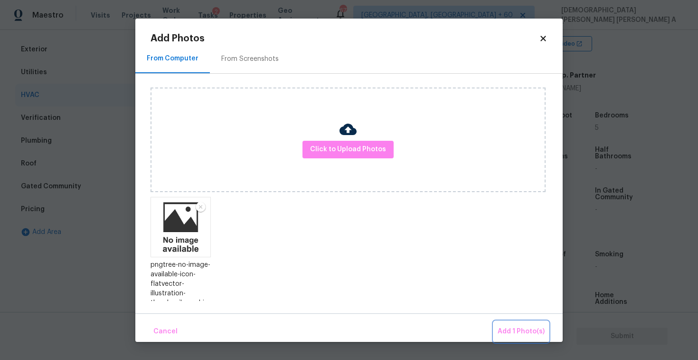
click at [513, 331] on span "Add 1 Photo(s)" at bounding box center [521, 331] width 47 height 12
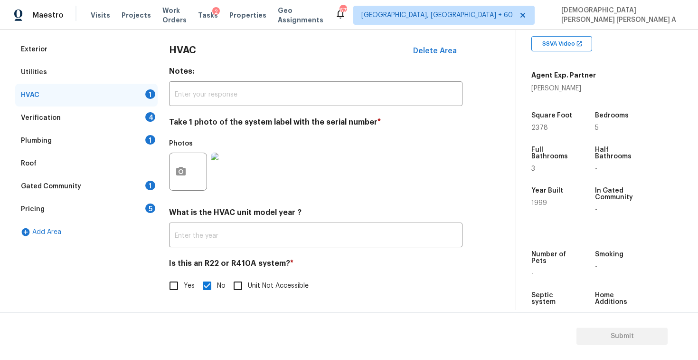
click at [87, 121] on div "Verification 4" at bounding box center [86, 117] width 143 height 23
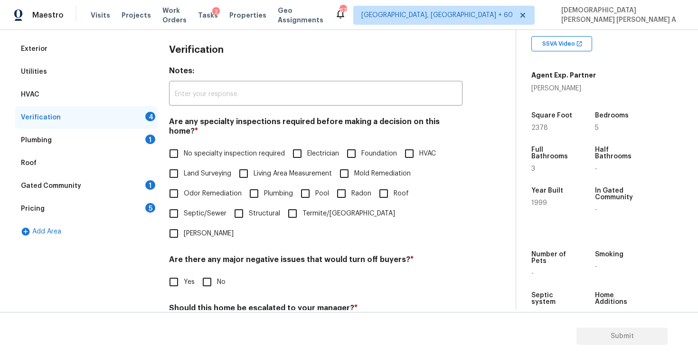
click at [176, 148] on input "No specialty inspection required" at bounding box center [174, 153] width 20 height 20
checkbox input "true"
click at [208, 273] on input "No" at bounding box center [207, 283] width 20 height 20
checkbox input "true"
click at [209, 321] on input "No" at bounding box center [207, 331] width 20 height 20
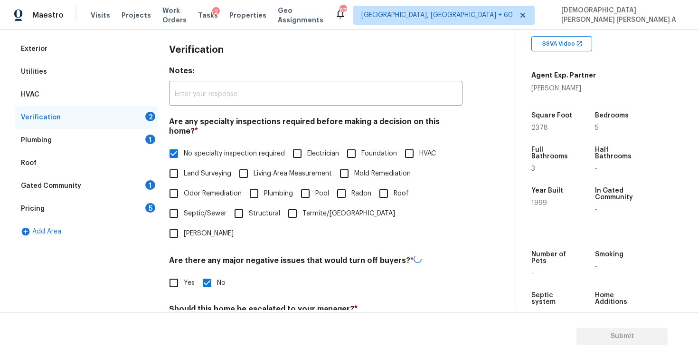
checkbox input "true"
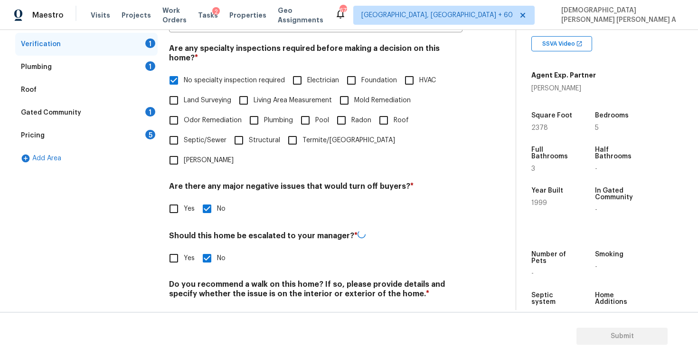
click at [204, 306] on input "No" at bounding box center [207, 316] width 20 height 20
checkbox input "true"
click at [99, 69] on div "Plumbing 1" at bounding box center [86, 67] width 143 height 23
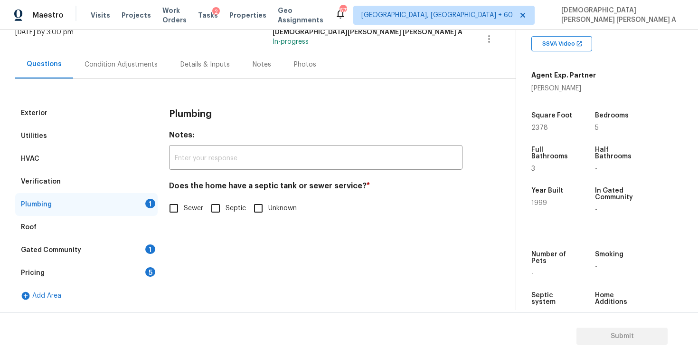
scroll to position [65, 0]
click at [186, 210] on span "Sewer" at bounding box center [193, 208] width 19 height 10
click at [184, 210] on input "Sewer" at bounding box center [174, 208] width 20 height 20
checkbox input "true"
click at [129, 245] on div "Gated Community 1" at bounding box center [86, 249] width 143 height 23
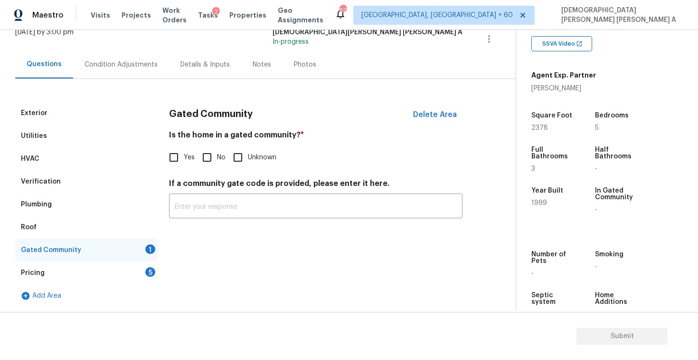
click at [200, 161] on input "No" at bounding box center [207, 157] width 20 height 20
checkbox input "true"
click at [143, 270] on div "Pricing 5" at bounding box center [86, 272] width 143 height 23
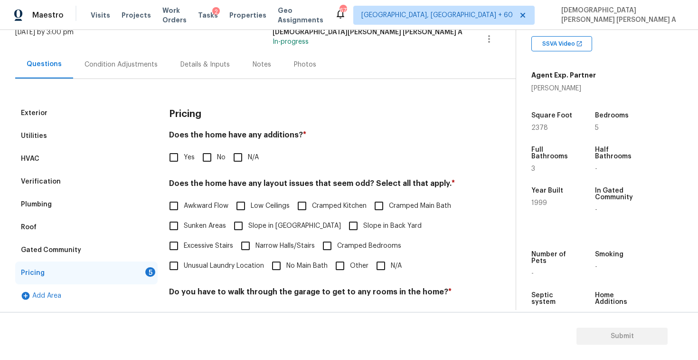
click at [205, 161] on input "No" at bounding box center [207, 157] width 20 height 20
checkbox input "true"
click at [379, 271] on input "N/A" at bounding box center [381, 266] width 20 height 20
checkbox input "true"
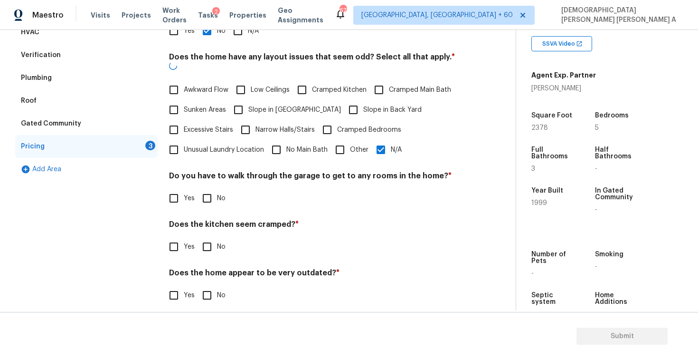
scroll to position [190, 0]
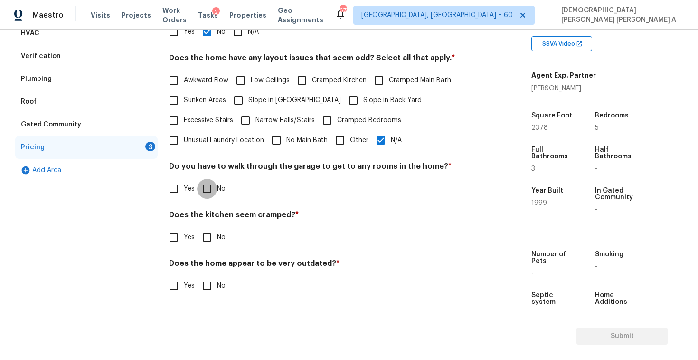
click at [211, 186] on input "No" at bounding box center [207, 189] width 20 height 20
checkbox input "true"
click at [209, 233] on input "No" at bounding box center [207, 238] width 20 height 20
checkbox input "true"
click at [210, 286] on input "No" at bounding box center [207, 286] width 20 height 20
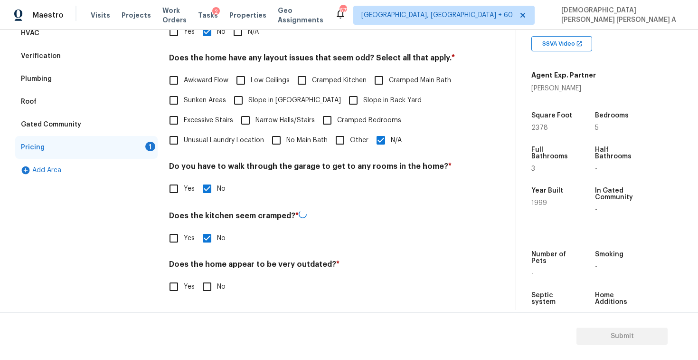
checkbox input "true"
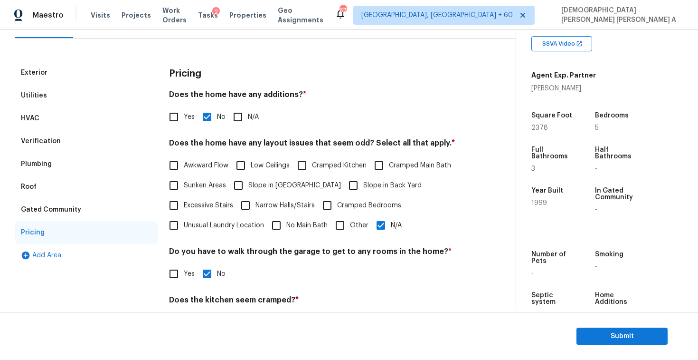
scroll to position [28, 0]
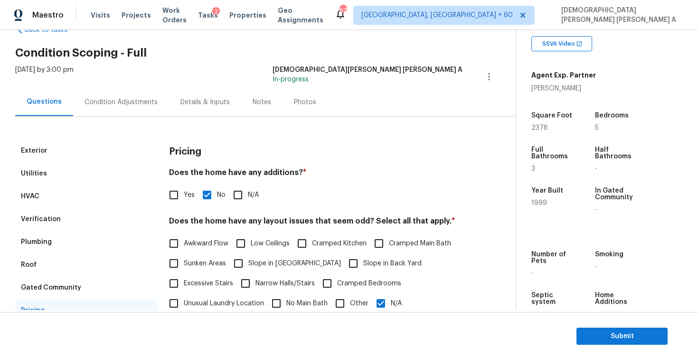
click at [300, 101] on div "Photos" at bounding box center [305, 102] width 22 height 10
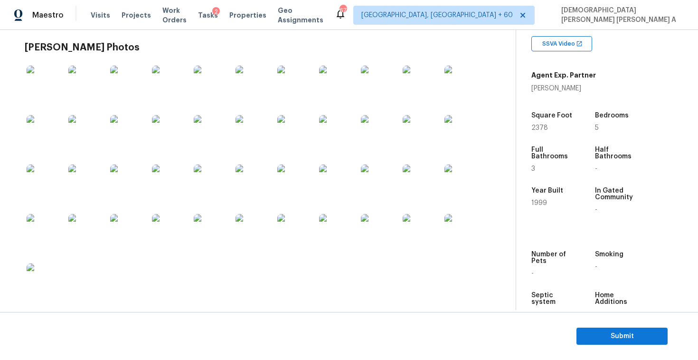
scroll to position [272, 0]
click at [59, 20] on link "https://opendoor-admin-client-upload-production.s3.amazonaws.com/uploads/Cake/S…" at bounding box center [58, 16] width 67 height 7
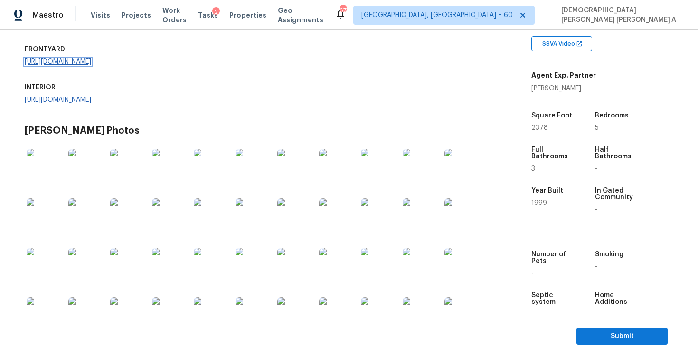
click at [91, 65] on link "https://opendoor-admin-client-upload-production.s3.amazonaws.com/uploads/Cake/S…" at bounding box center [58, 61] width 67 height 7
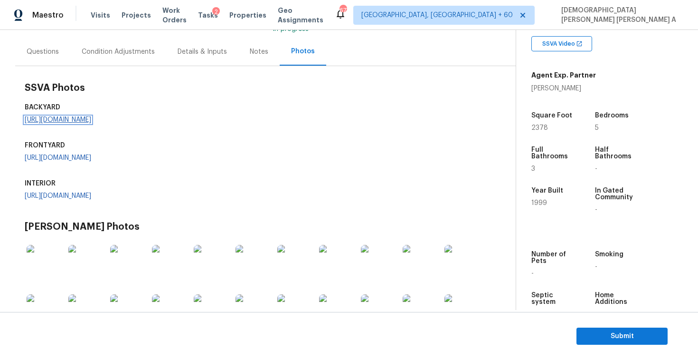
click at [91, 123] on link "https://opendoor-admin-client-upload-production.s3.amazonaws.com/uploads/Cake/S…" at bounding box center [58, 119] width 67 height 7
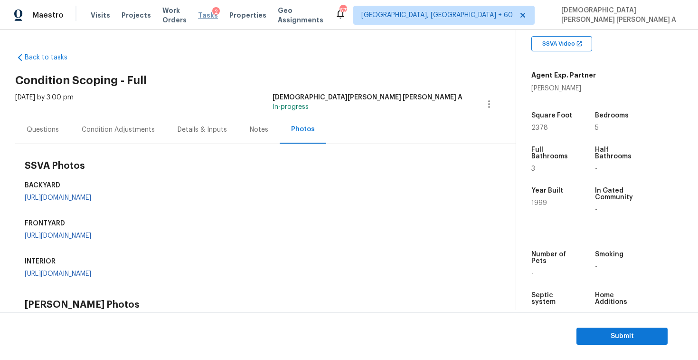
click at [217, 18] on span "Tasks" at bounding box center [208, 15] width 20 height 7
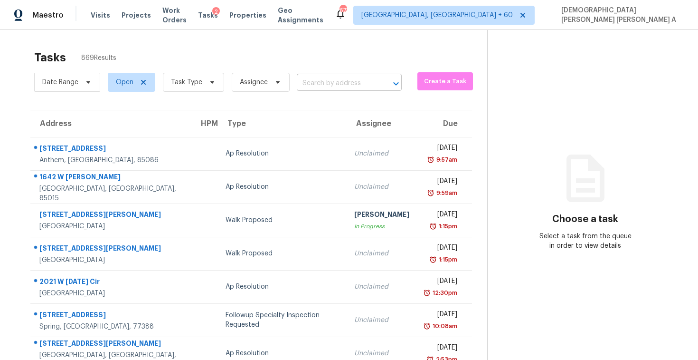
click at [326, 80] on input "text" at bounding box center [336, 83] width 78 height 15
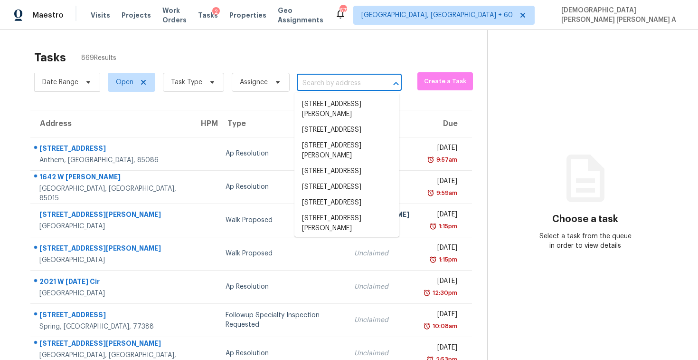
paste input "7000 Regency Ln, McDonough, GA 30253"
type input "7000 Regency Ln, McDonough, GA 30253"
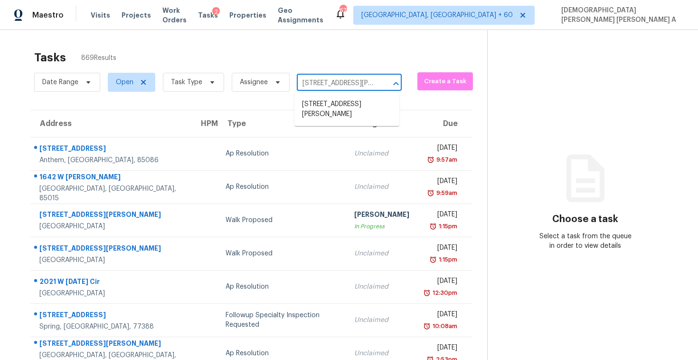
scroll to position [0, 59]
click at [339, 113] on li "7000 Regency Ln, McDonough, GA 30253" at bounding box center [347, 109] width 105 height 26
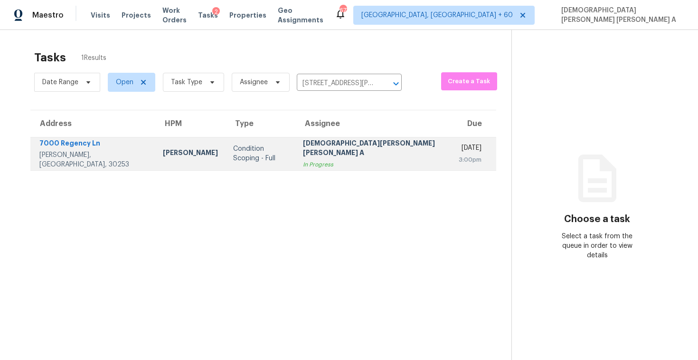
click at [344, 154] on div "[DEMOGRAPHIC_DATA][PERSON_NAME] [PERSON_NAME] A" at bounding box center [373, 148] width 141 height 21
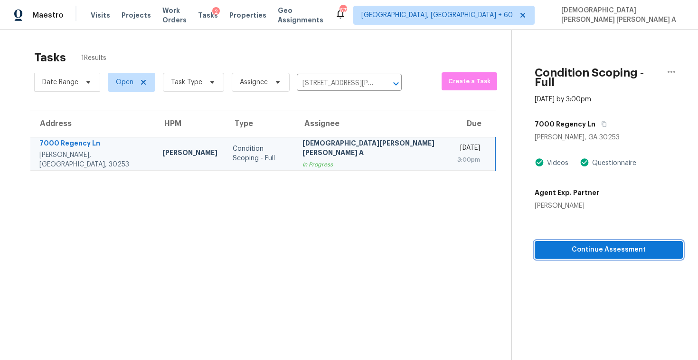
click at [561, 241] on button "Continue Assessment" at bounding box center [609, 250] width 148 height 18
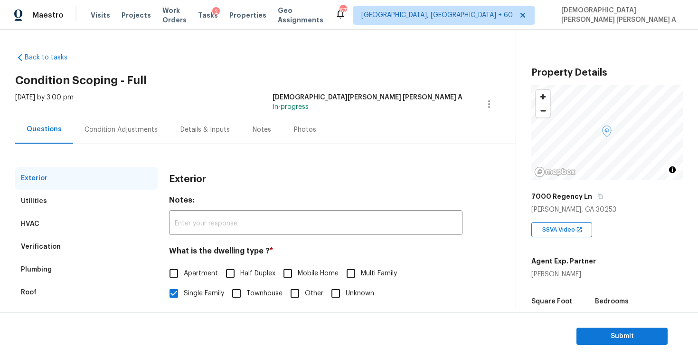
click at [549, 273] on div "Krystyna Deshmukh" at bounding box center [564, 274] width 65 height 10
copy div "Krystyna Deshmukh"
click at [551, 278] on div "Krystyna Deshmukh" at bounding box center [564, 274] width 65 height 10
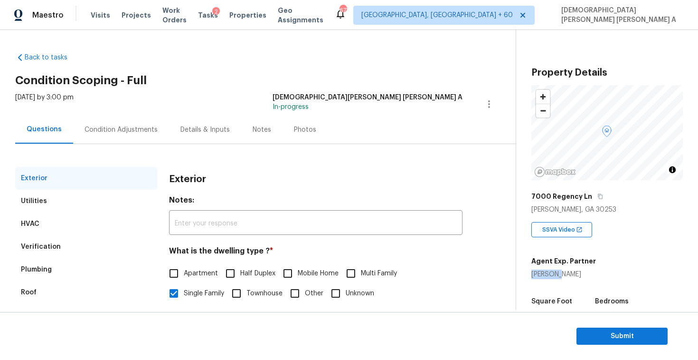
click at [551, 278] on div "Krystyna Deshmukh" at bounding box center [564, 274] width 65 height 10
click at [596, 192] on button "button" at bounding box center [600, 196] width 9 height 9
click at [215, 16] on span "Tasks" at bounding box center [208, 15] width 20 height 7
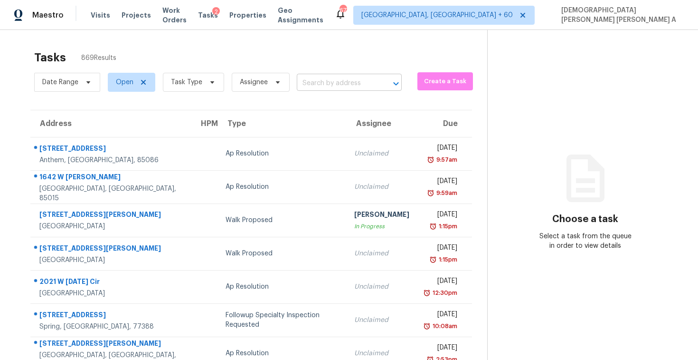
click at [334, 80] on input "text" at bounding box center [336, 83] width 78 height 15
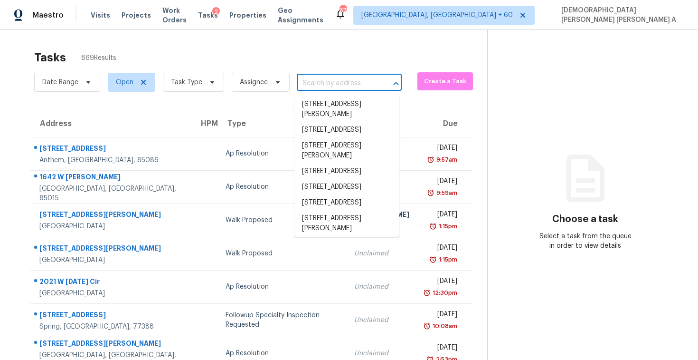
paste input "7000 Regency Ln, McDonough, GA 30253"
type input "7000 Regency Ln, McDonough, GA 30253"
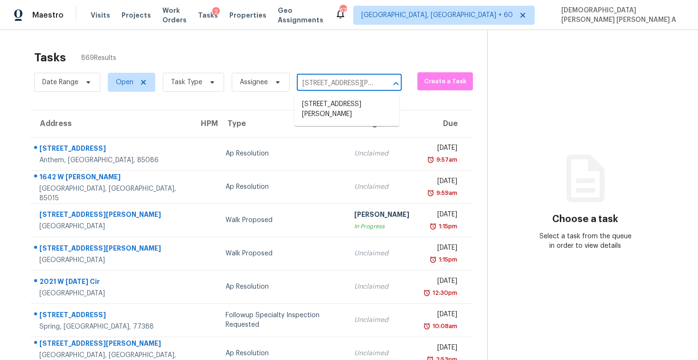
scroll to position [0, 59]
click at [334, 97] on li "7000 Regency Ln, McDonough, GA 30253" at bounding box center [347, 109] width 105 height 26
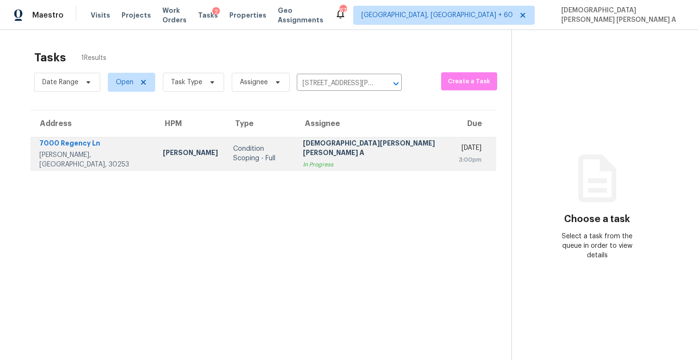
click at [352, 151] on div "[DEMOGRAPHIC_DATA][PERSON_NAME] [PERSON_NAME] A" at bounding box center [373, 148] width 141 height 21
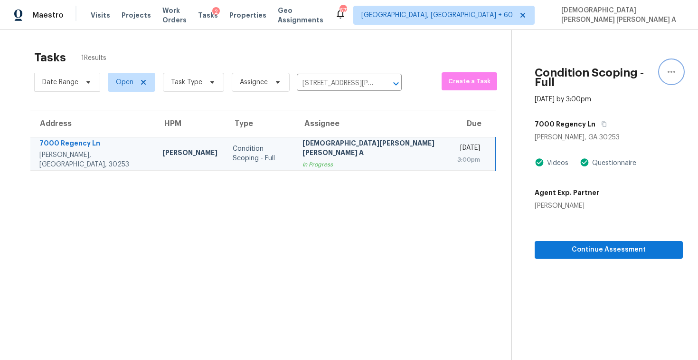
click at [670, 72] on icon "button" at bounding box center [671, 71] width 11 height 11
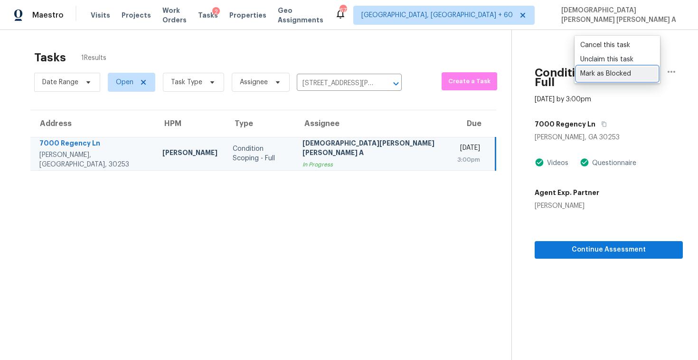
click at [623, 69] on div "Mark as Blocked" at bounding box center [617, 74] width 74 height 10
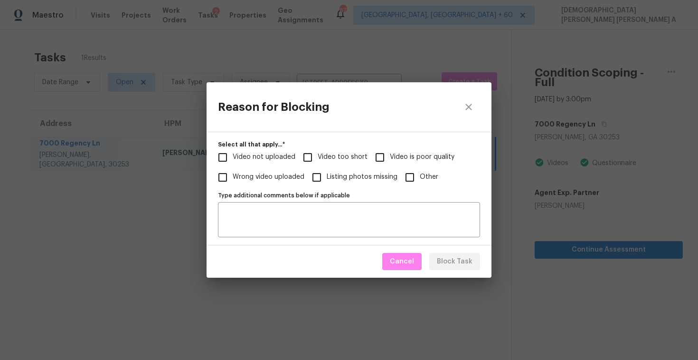
click at [372, 154] on input "Video is poor quality" at bounding box center [380, 157] width 20 height 20
checkbox input "true"
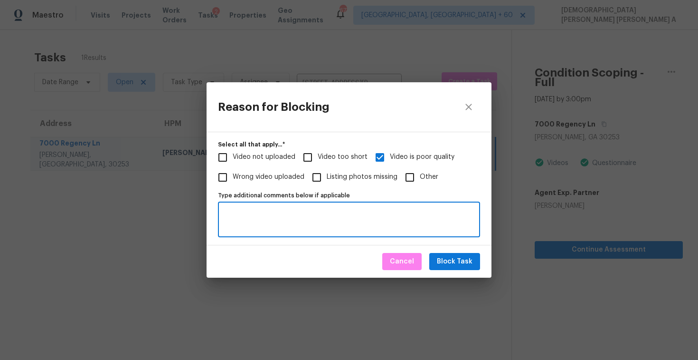
click at [326, 212] on textarea "Type additional comments below if applicable" at bounding box center [349, 219] width 251 height 20
type textarea "Poor quality"
click at [458, 256] on span "Block Task" at bounding box center [455, 262] width 36 height 12
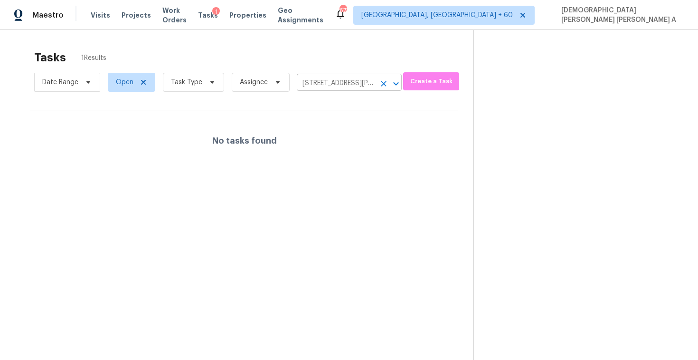
click at [353, 85] on input "7000 Regency Ln, McDonough, GA 30253" at bounding box center [336, 83] width 78 height 15
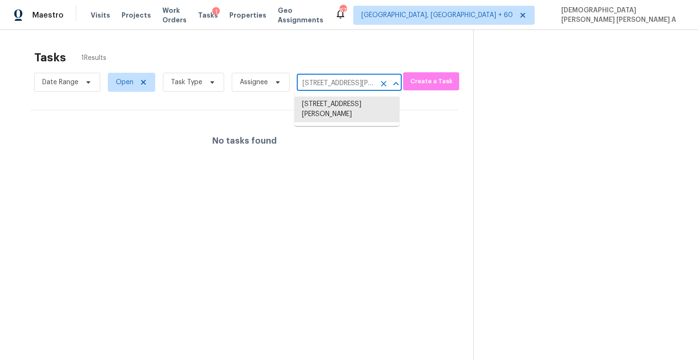
click at [353, 85] on input "7000 Regency Ln, McDonough, GA 30253" at bounding box center [336, 83] width 78 height 15
paste input "4302 Bona Ct Raleigh, NC, 27604"
click at [332, 79] on input "7000 Regency Ln, McDonough, GA 30253" at bounding box center [336, 83] width 78 height 15
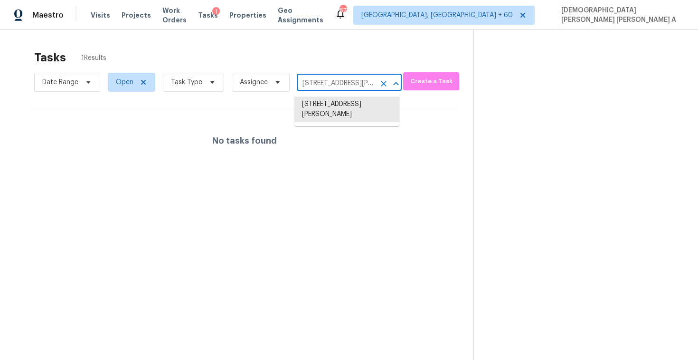
paste input "4302 Bona Ct Raleigh, NC, 27604"
type input "4302 Bona Ct Raleigh"
click at [333, 106] on li "4302 Bona Ct, Raleigh, NC 27604" at bounding box center [347, 104] width 105 height 16
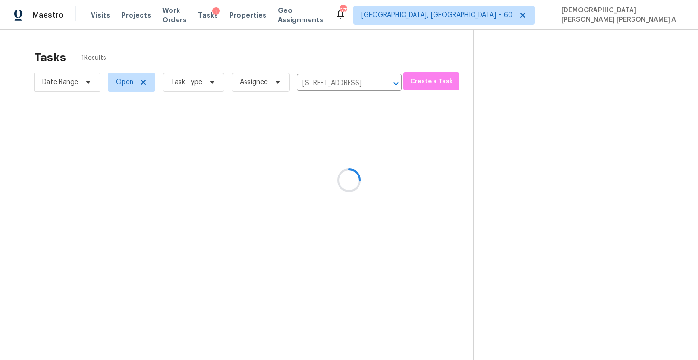
click at [328, 144] on div at bounding box center [349, 180] width 698 height 360
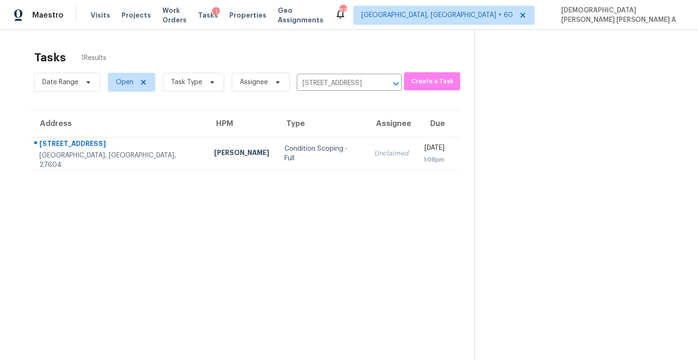
click at [367, 144] on td "Unclaimed" at bounding box center [391, 153] width 49 height 33
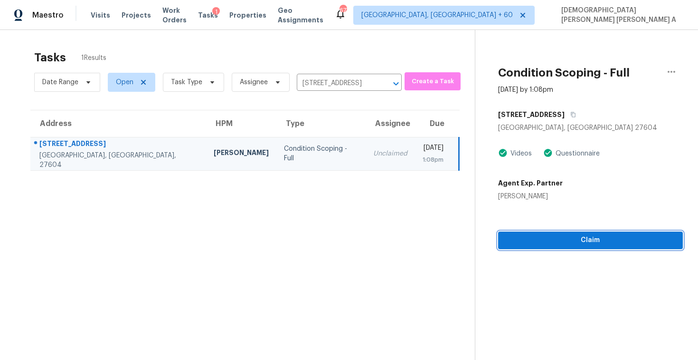
click at [551, 237] on span "Claim" at bounding box center [591, 240] width 170 height 12
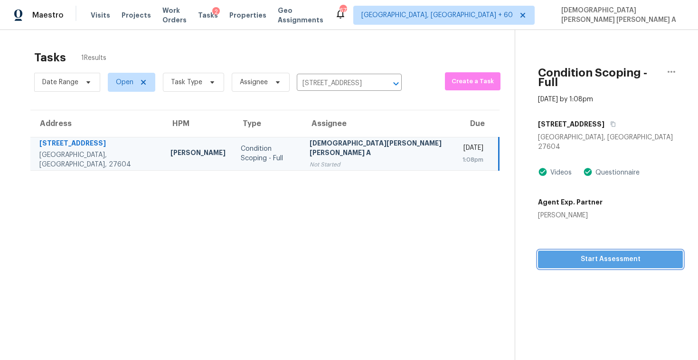
click at [553, 253] on span "Start Assessment" at bounding box center [611, 259] width 130 height 12
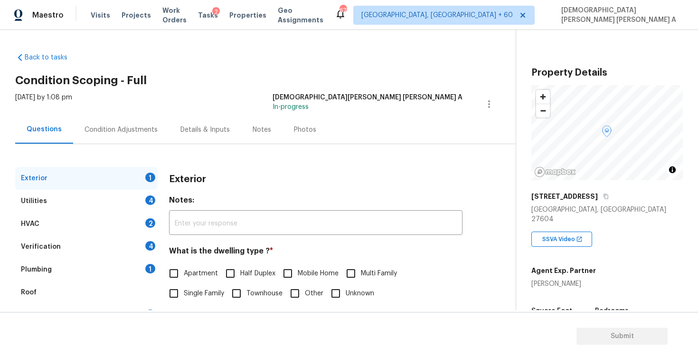
click at [234, 58] on div "Back to tasks Condition Scoping - Full [DATE] by 1:08 pm [PERSON_NAME] [PERSON_…" at bounding box center [265, 226] width 501 height 362
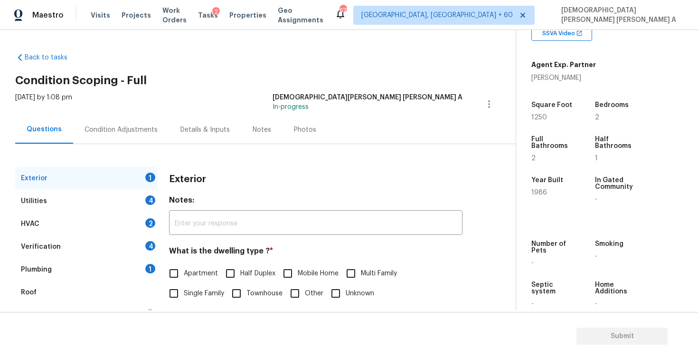
scroll to position [98, 0]
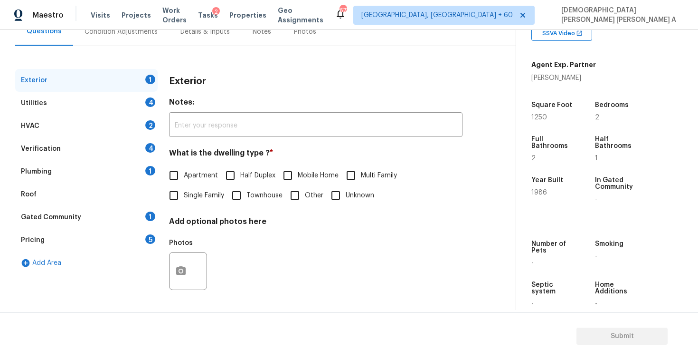
click at [234, 196] on input "Townhouse" at bounding box center [237, 195] width 20 height 20
checkbox input "true"
click at [129, 99] on div "Utilities 4" at bounding box center [86, 103] width 143 height 23
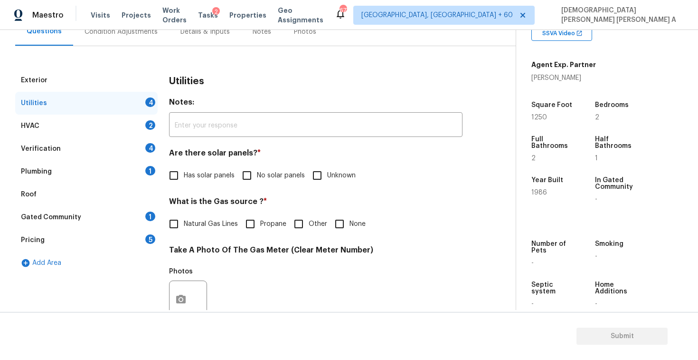
click at [240, 175] on input "No solar panels" at bounding box center [247, 175] width 20 height 20
checkbox input "true"
click at [173, 220] on input "Natural Gas Lines" at bounding box center [174, 224] width 20 height 20
checkbox input "true"
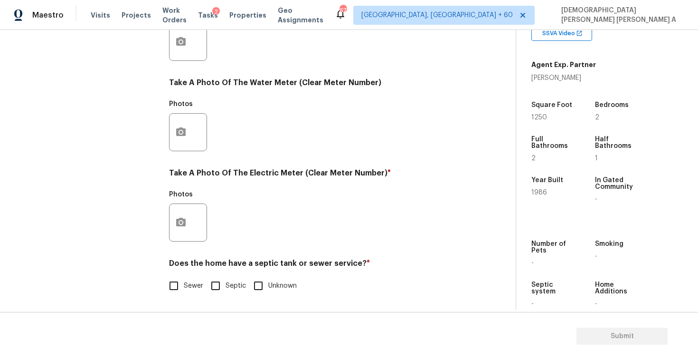
scroll to position [355, 0]
click at [175, 277] on input "Sewer" at bounding box center [174, 286] width 20 height 20
checkbox input "true"
click at [179, 228] on button "button" at bounding box center [181, 222] width 23 height 37
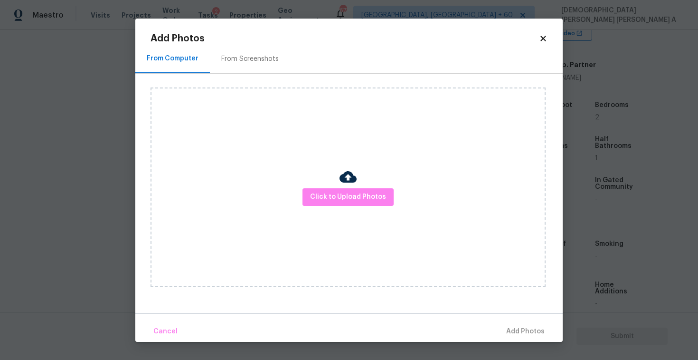
click at [351, 208] on div "Click to Upload Photos" at bounding box center [348, 187] width 395 height 200
click at [351, 205] on div "Click to Upload Photos" at bounding box center [348, 187] width 395 height 200
click at [358, 152] on div "Click to Upload Photos" at bounding box center [348, 187] width 395 height 200
click at [368, 198] on span "Click to Upload Photos" at bounding box center [348, 197] width 76 height 12
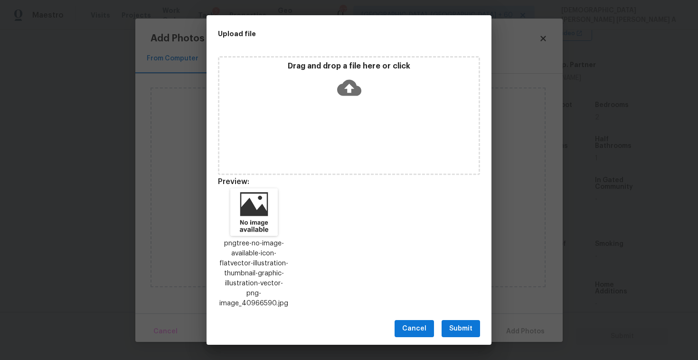
click at [461, 320] on button "Submit" at bounding box center [461, 329] width 38 height 18
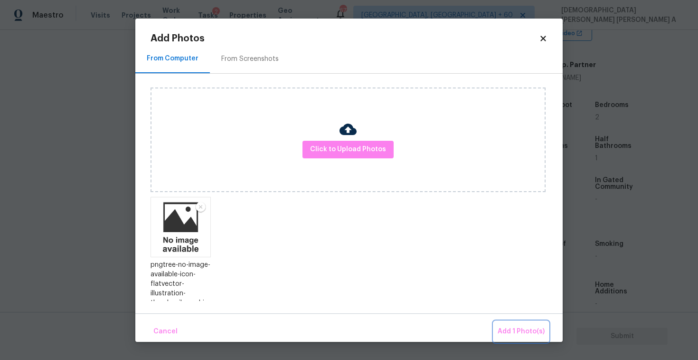
click at [527, 339] on button "Add 1 Photo(s)" at bounding box center [521, 331] width 55 height 20
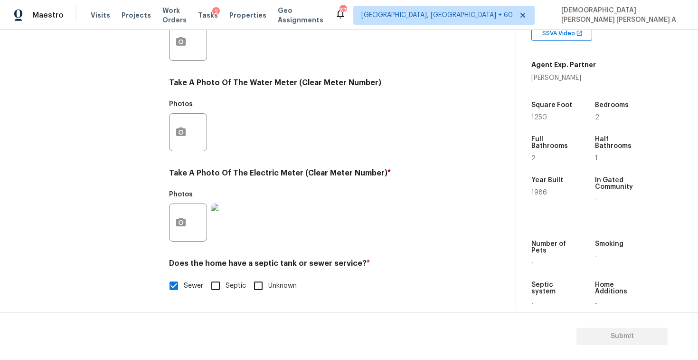
scroll to position [150, 0]
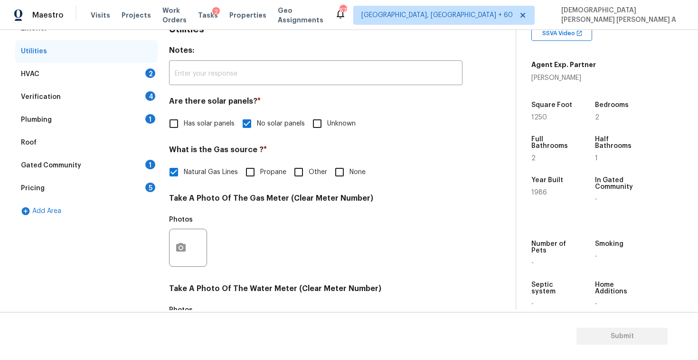
click at [113, 75] on div "HVAC 2" at bounding box center [86, 74] width 143 height 23
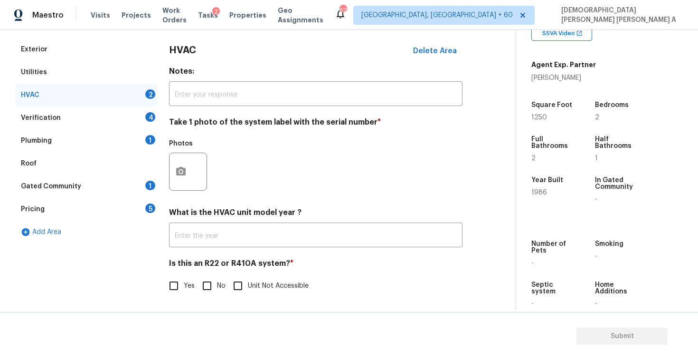
scroll to position [129, 0]
click at [203, 288] on input "No" at bounding box center [207, 286] width 20 height 20
checkbox input "true"
click at [190, 175] on button "button" at bounding box center [181, 171] width 23 height 37
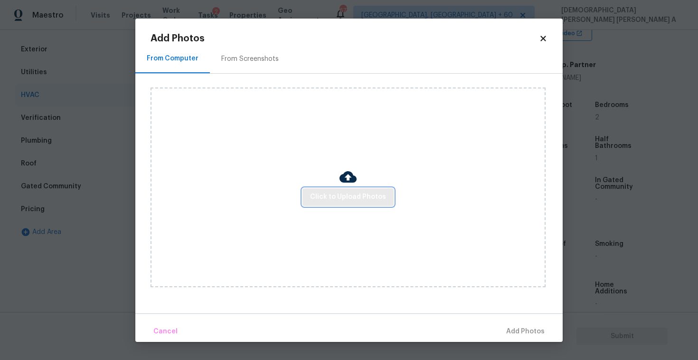
click at [362, 204] on button "Click to Upload Photos" at bounding box center [348, 197] width 91 height 18
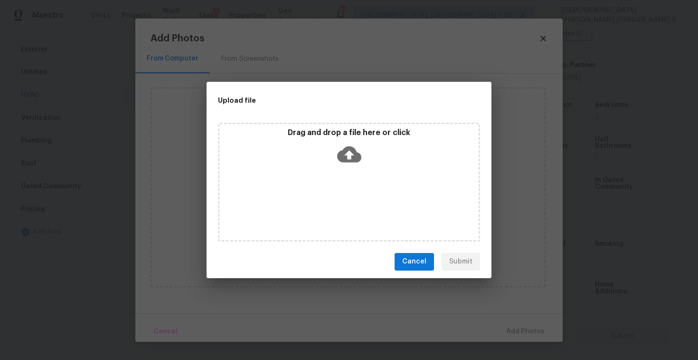
click at [335, 148] on div "Drag and drop a file here or click" at bounding box center [348, 148] width 259 height 41
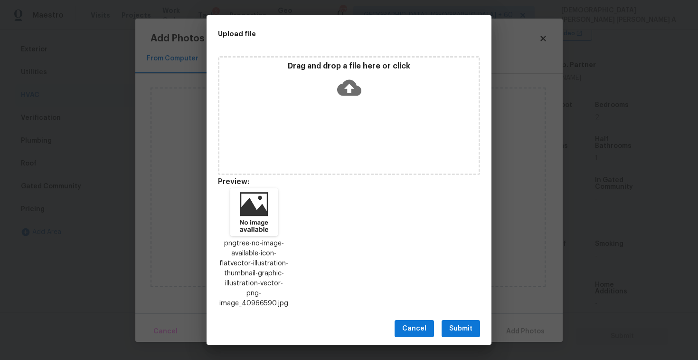
click at [453, 326] on span "Submit" at bounding box center [460, 329] width 23 height 12
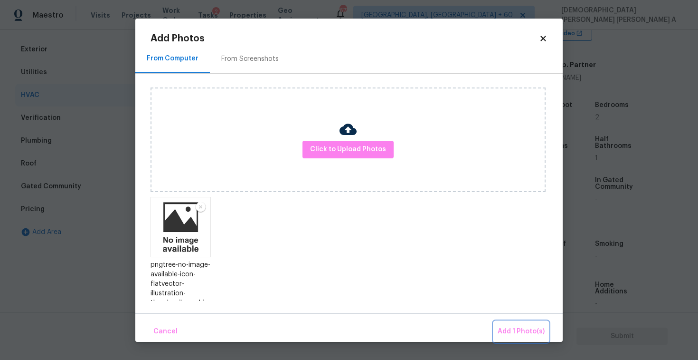
click at [504, 331] on span "Add 1 Photo(s)" at bounding box center [521, 331] width 47 height 12
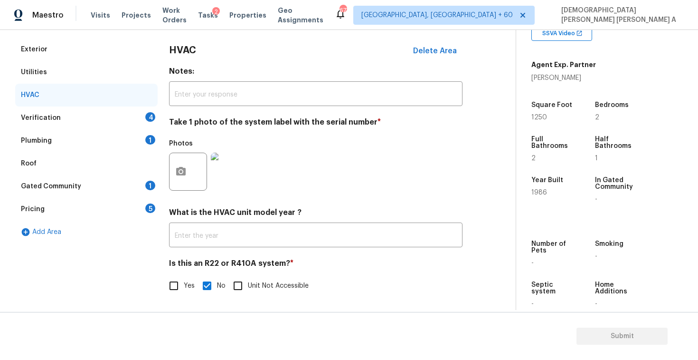
click at [104, 113] on div "Verification 4" at bounding box center [86, 117] width 143 height 23
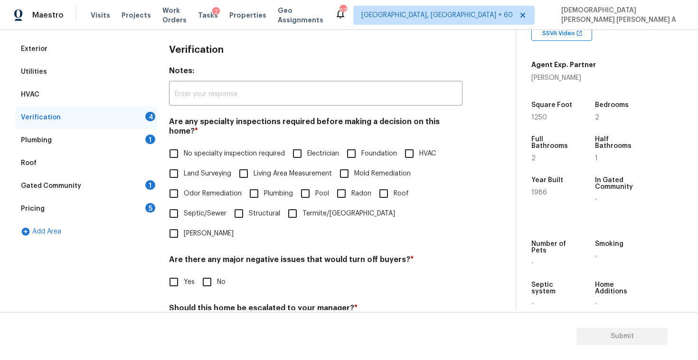
click at [181, 150] on input "No specialty inspection required" at bounding box center [174, 153] width 20 height 20
checkbox input "true"
click at [205, 272] on input "No" at bounding box center [207, 282] width 20 height 20
checkbox input "true"
click at [204, 321] on input "No" at bounding box center [207, 331] width 20 height 20
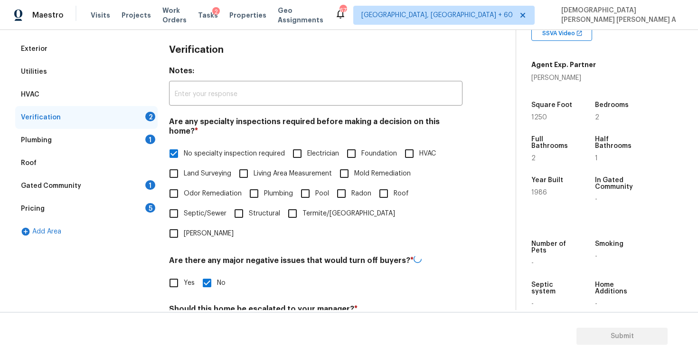
checkbox input "true"
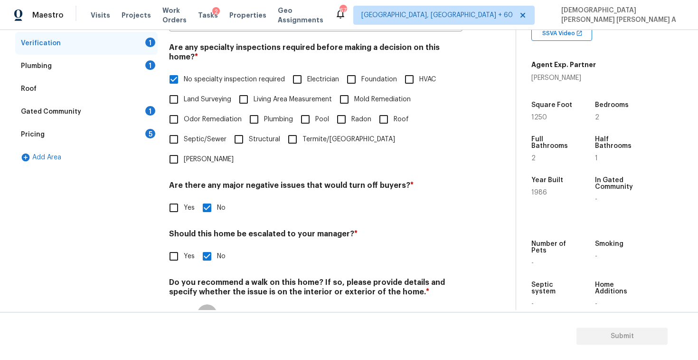
click at [206, 304] on input "No" at bounding box center [207, 314] width 20 height 20
checkbox input "true"
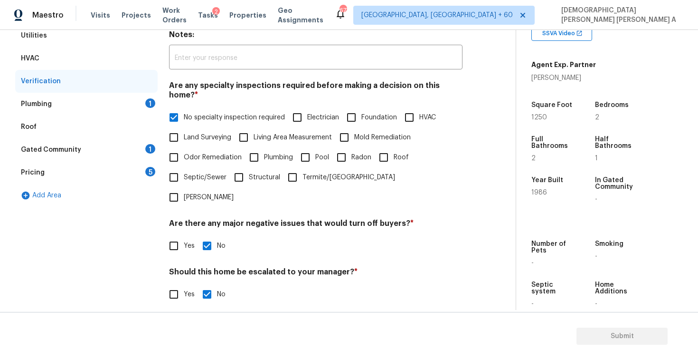
click at [76, 105] on div "Plumbing 1" at bounding box center [86, 104] width 143 height 23
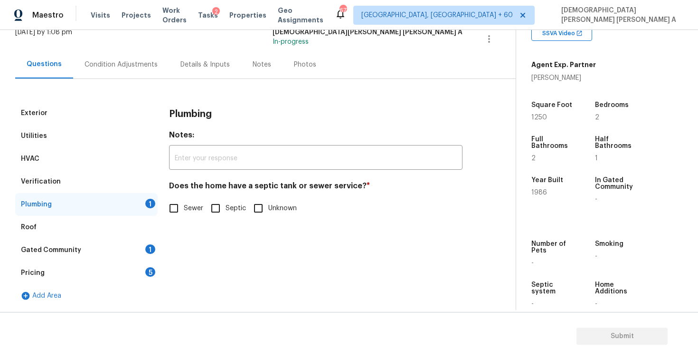
scroll to position [65, 0]
click at [172, 205] on input "Sewer" at bounding box center [174, 208] width 20 height 20
checkbox input "true"
click at [92, 249] on div "Gated Community 1" at bounding box center [86, 249] width 143 height 23
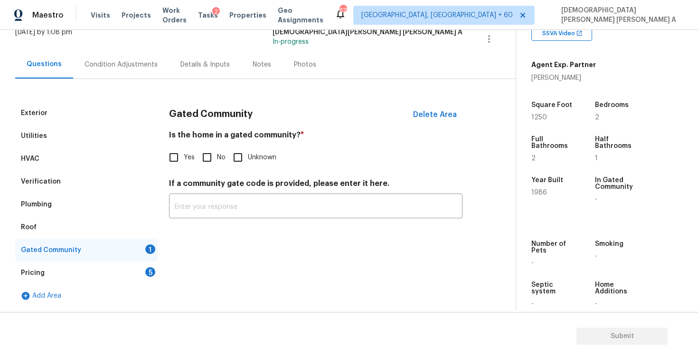
click at [206, 157] on input "No" at bounding box center [207, 157] width 20 height 20
checkbox input "true"
click at [124, 275] on div "Pricing 5" at bounding box center [86, 272] width 143 height 23
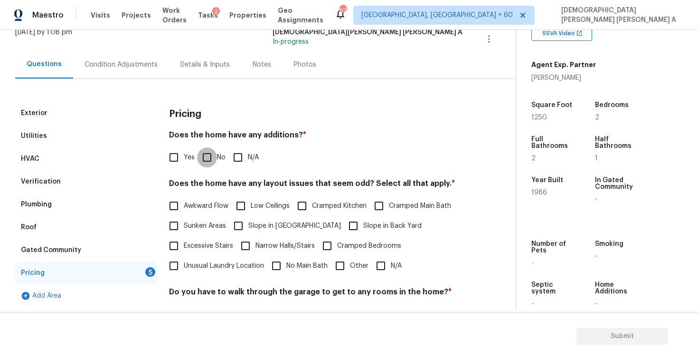
click at [206, 163] on input "No" at bounding box center [207, 157] width 20 height 20
checkbox input "true"
click at [377, 259] on input "N/A" at bounding box center [381, 266] width 20 height 20
checkbox input "true"
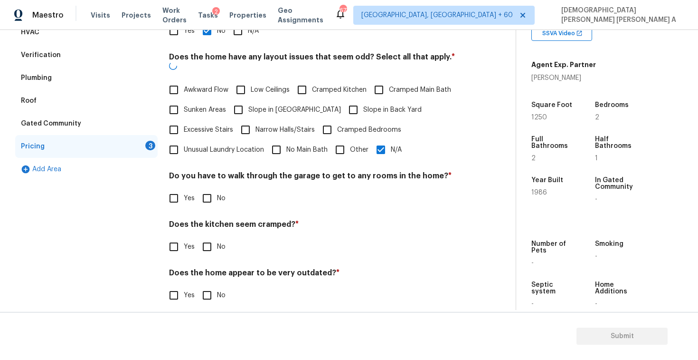
scroll to position [190, 0]
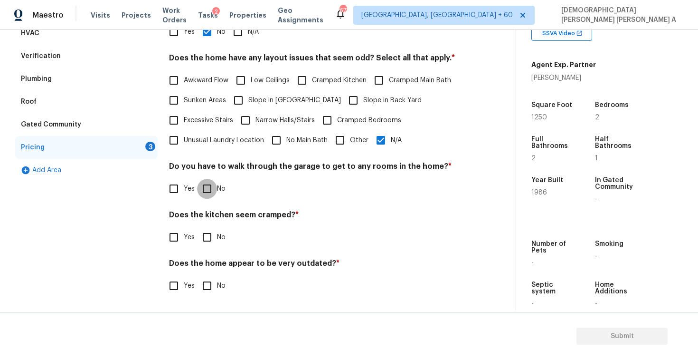
click at [200, 183] on input "No" at bounding box center [207, 189] width 20 height 20
checkbox input "true"
click at [200, 233] on input "No" at bounding box center [207, 238] width 20 height 20
checkbox input "true"
click at [207, 295] on input "No" at bounding box center [207, 286] width 20 height 20
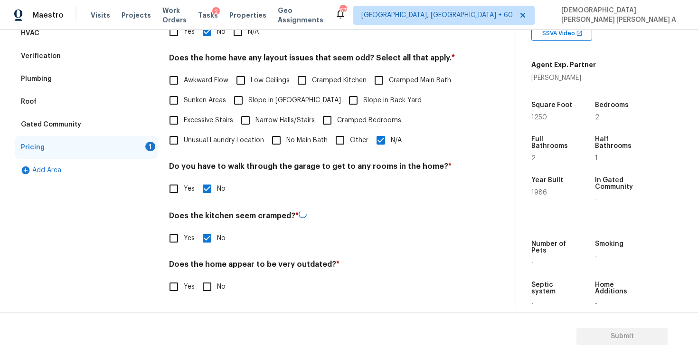
checkbox input "true"
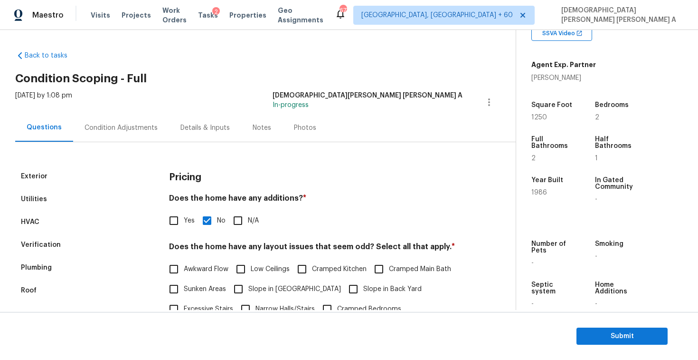
scroll to position [0, 0]
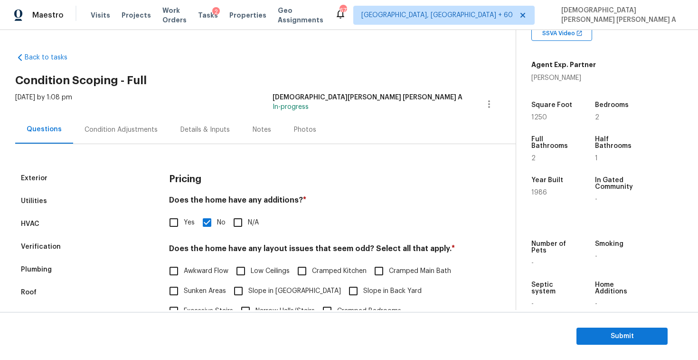
click at [285, 136] on div "Photos" at bounding box center [305, 129] width 45 height 28
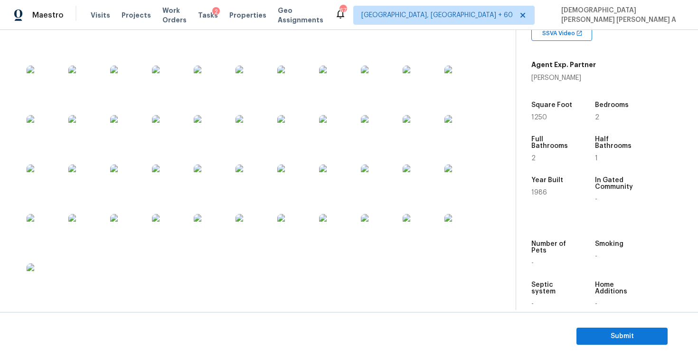
scroll to position [76, 0]
